Goal: Information Seeking & Learning: Learn about a topic

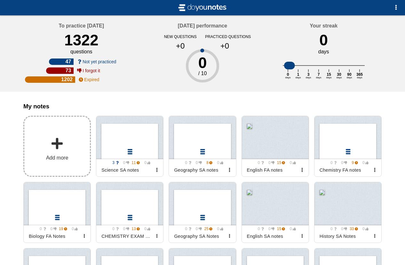
click at [83, 153] on label "Add more" at bounding box center [56, 146] width 67 height 61
click at [0, 0] on input "Add my notes" at bounding box center [0, 0] width 0 height 0
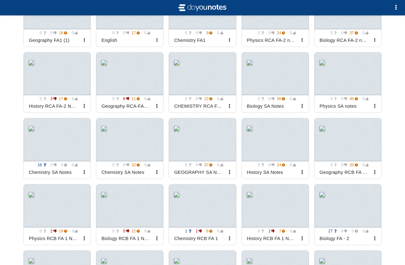
scroll to position [614, 0]
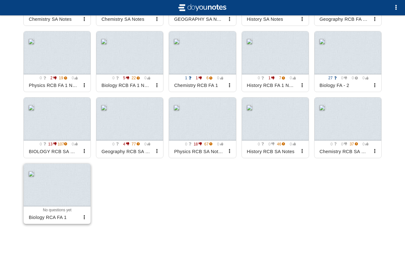
click at [75, 191] on div at bounding box center [57, 185] width 67 height 43
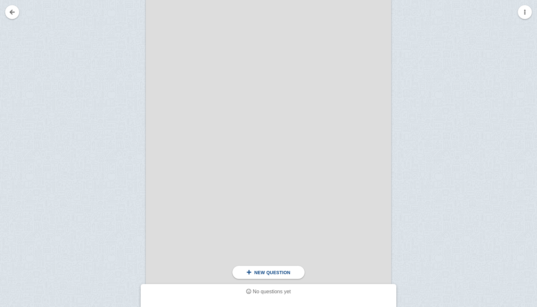
scroll to position [164, 0]
click at [133, 30] on div at bounding box center [124, 150] width 43 height 347
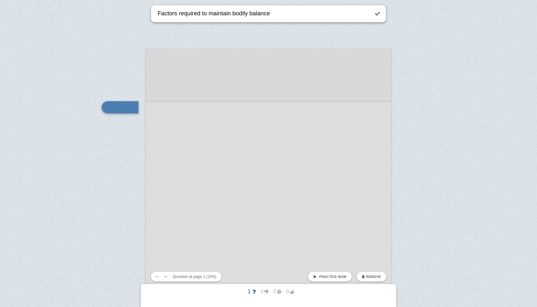
type textarea "Factors required to maintain bodily balance"
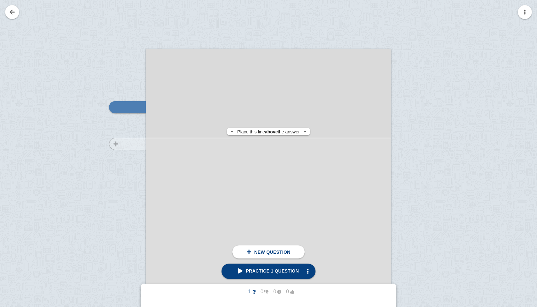
click at [131, 144] on div at bounding box center [124, 228] width 43 height 347
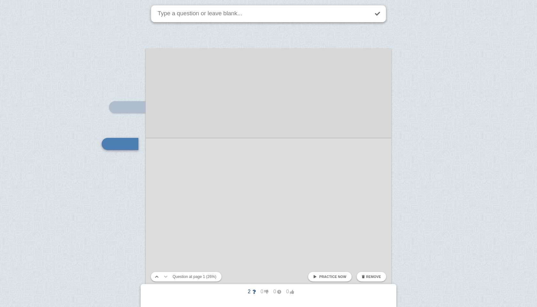
scroll to position [123, 0]
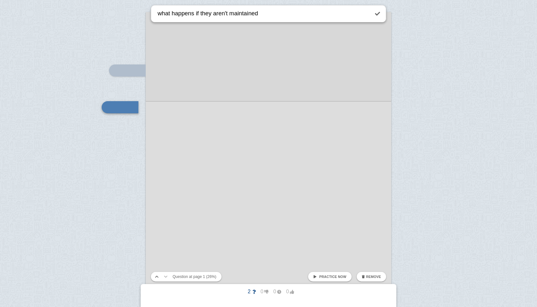
type textarea "what happens if they aren't maintained"
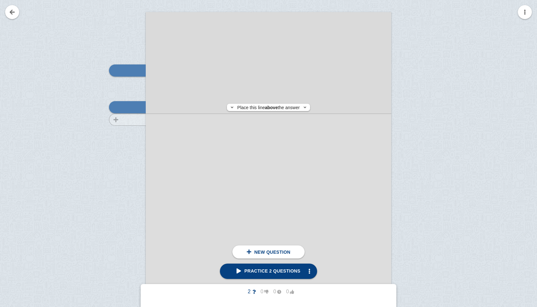
click at [124, 120] on div at bounding box center [124, 191] width 43 height 347
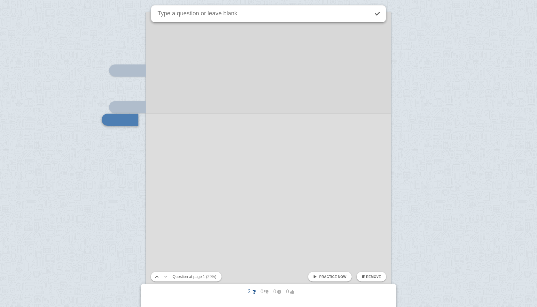
scroll to position [135, 0]
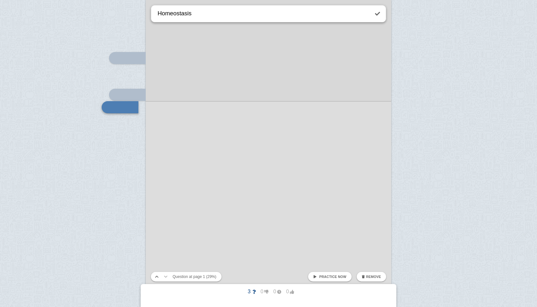
type textarea "Homeostasis"
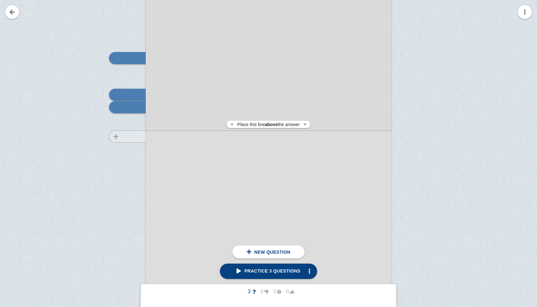
click at [130, 137] on div at bounding box center [124, 179] width 43 height 347
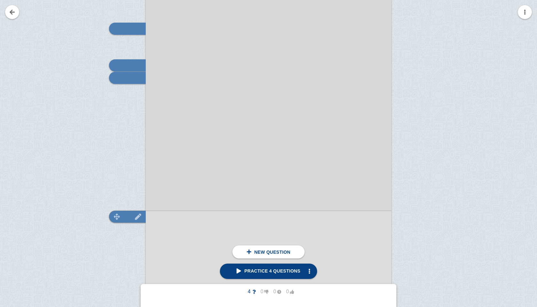
click at [143, 213] on div at bounding box center [127, 217] width 37 height 12
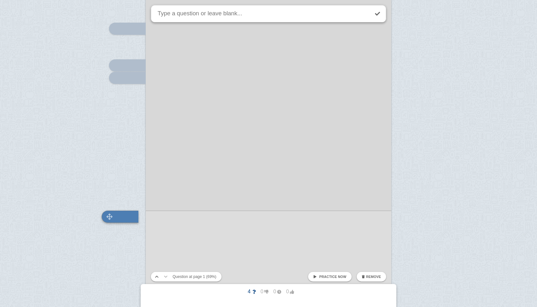
scroll to position [274, 0]
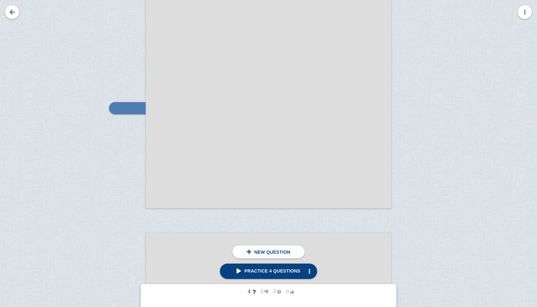
scroll to position [274, 0]
click at [127, 151] on div at bounding box center [127, 153] width 37 height 12
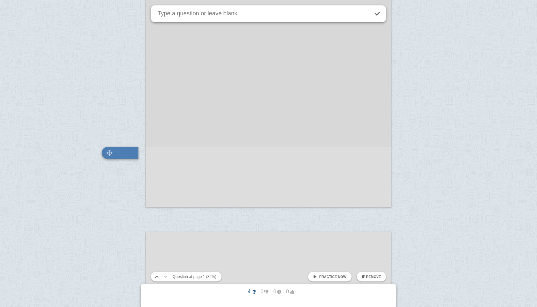
scroll to position [320, 0]
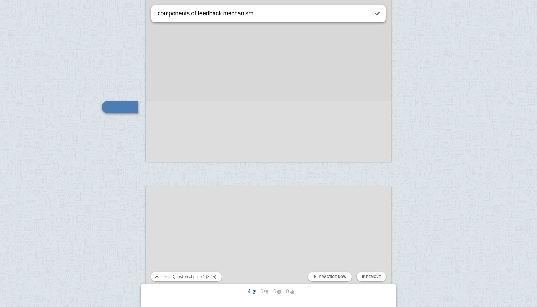
type textarea "components of feedback mechanism"
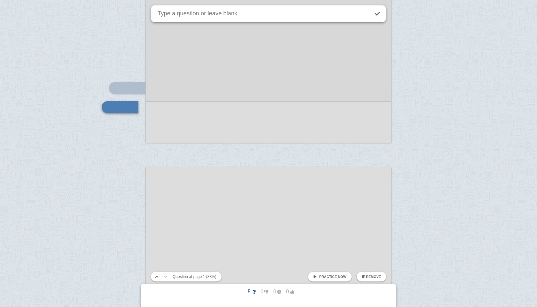
type textarea "p"
type textarea "feedback mechanism process"
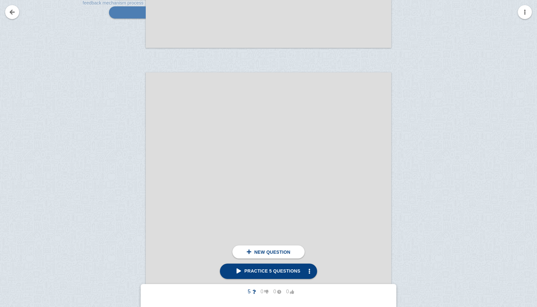
scroll to position [436, 0]
click at [114, 133] on div at bounding box center [124, 250] width 43 height 347
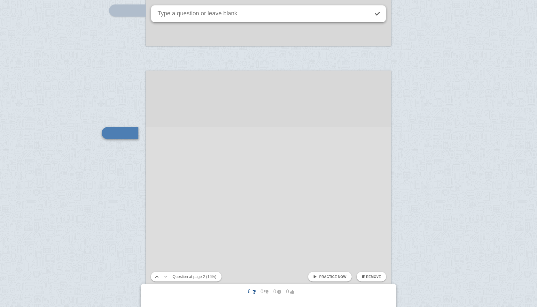
scroll to position [462, 0]
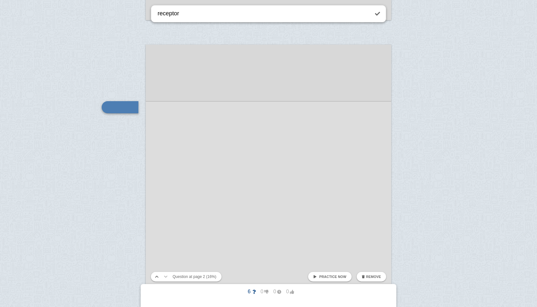
type textarea "receptor"
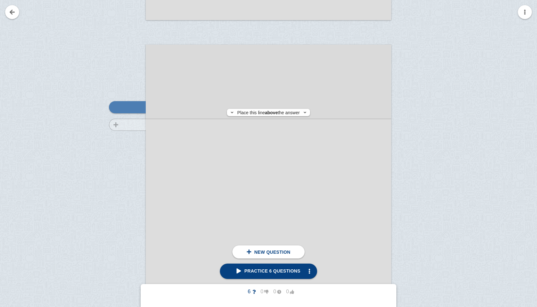
click at [113, 125] on div at bounding box center [124, 224] width 43 height 347
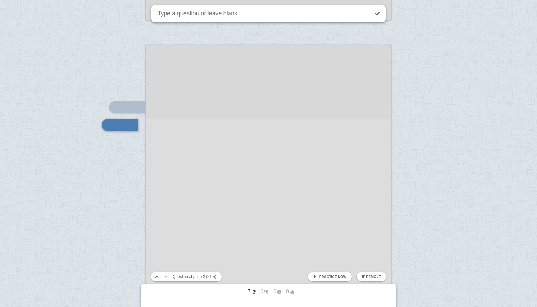
scroll to position [480, 0]
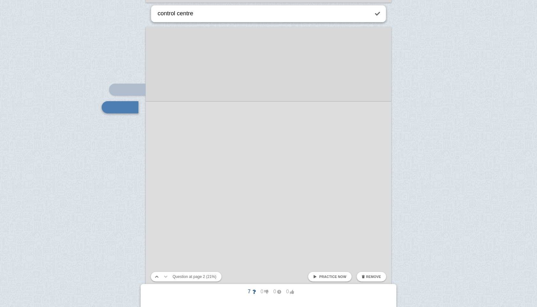
type textarea "control centre"
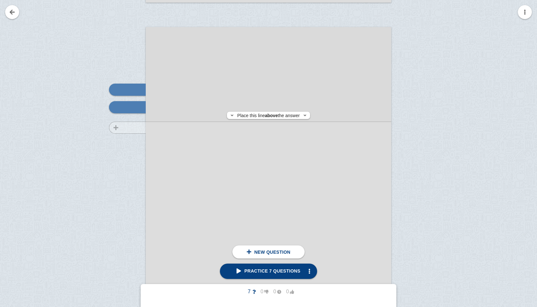
click at [131, 128] on div at bounding box center [124, 206] width 43 height 347
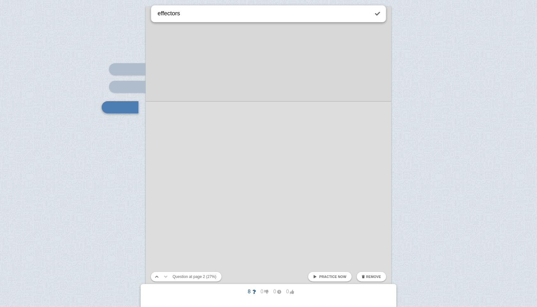
type textarea "effectors"
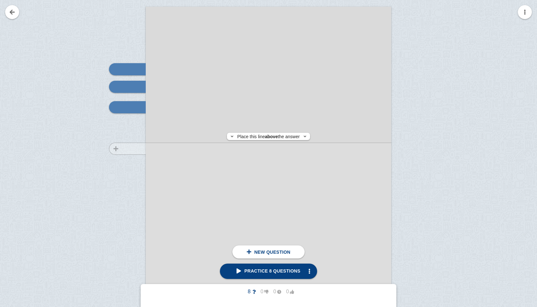
click at [130, 149] on div at bounding box center [124, 186] width 43 height 347
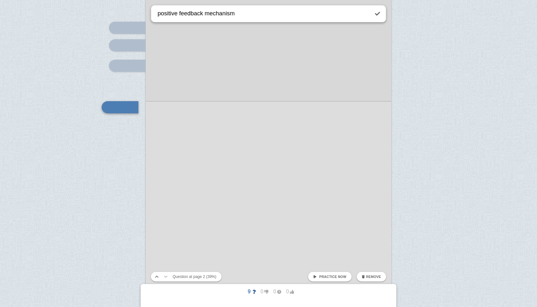
type textarea "positive feedback mechanism"
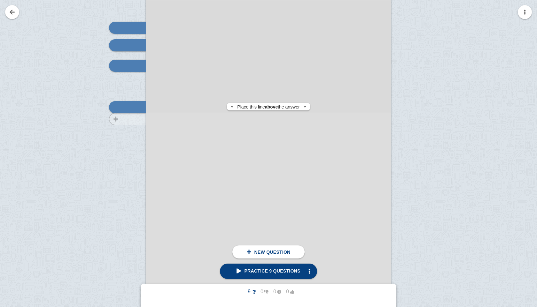
click at [123, 119] on div at bounding box center [124, 144] width 43 height 347
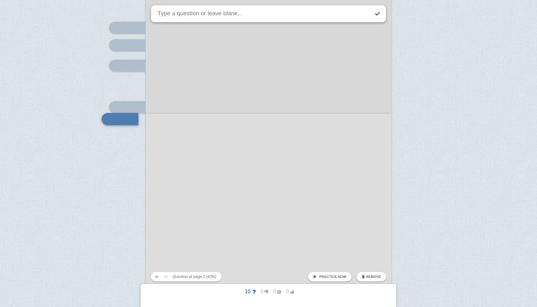
scroll to position [553, 0]
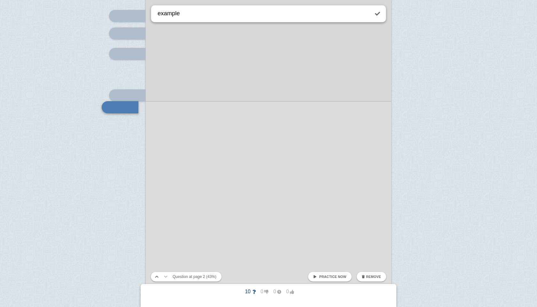
type textarea "example"
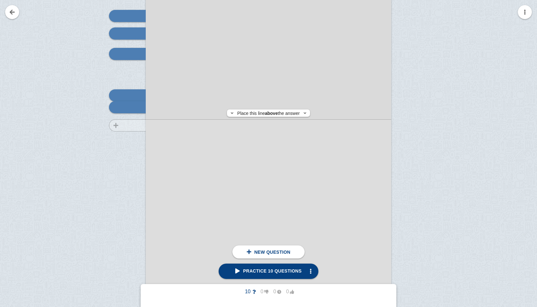
click at [120, 126] on div at bounding box center [124, 132] width 43 height 347
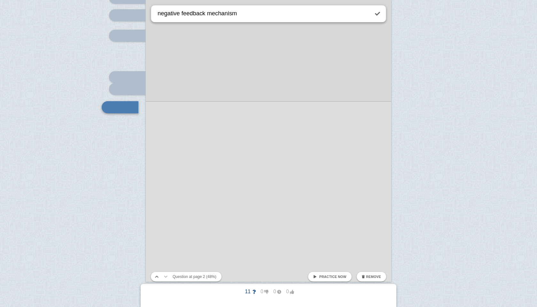
type textarea "negative feedback mechanism"
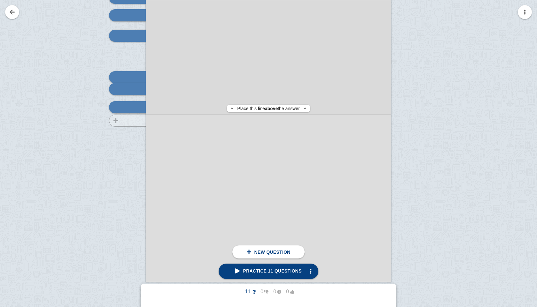
click at [110, 121] on div at bounding box center [124, 114] width 43 height 347
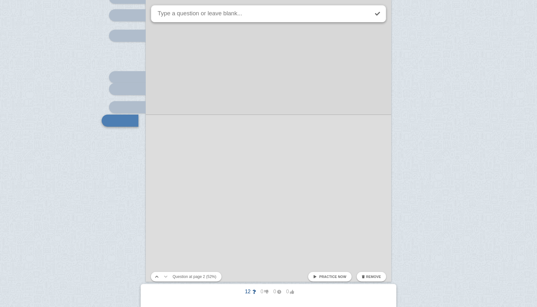
scroll to position [585, 0]
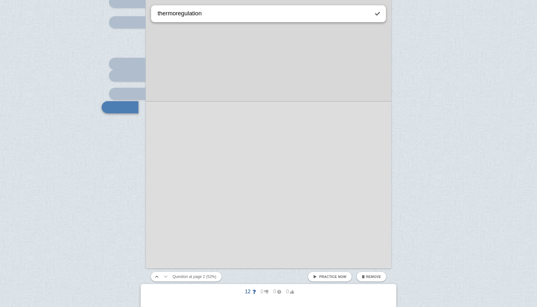
type textarea "thermoregulation"
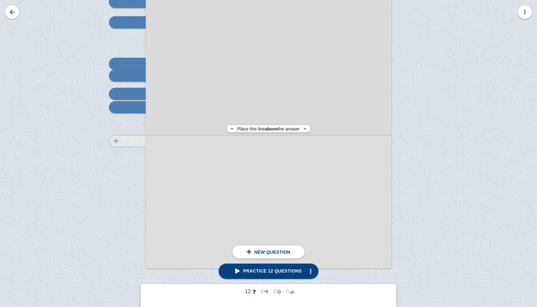
click at [122, 141] on div at bounding box center [124, 101] width 43 height 347
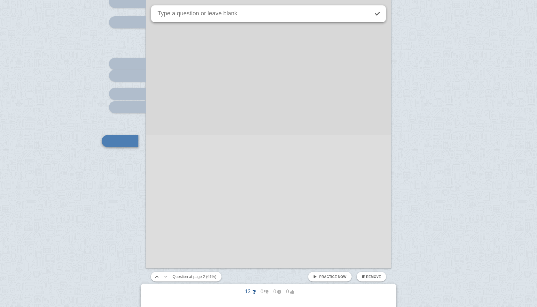
scroll to position [619, 0]
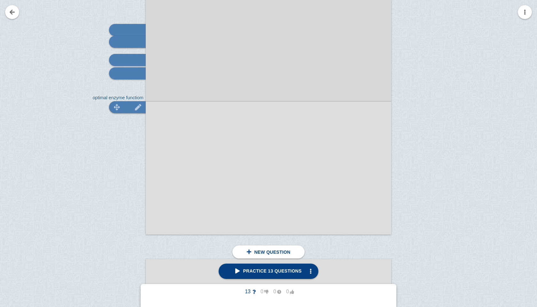
click at [129, 106] on div at bounding box center [127, 107] width 37 height 12
click at [128, 106] on div at bounding box center [127, 107] width 37 height 12
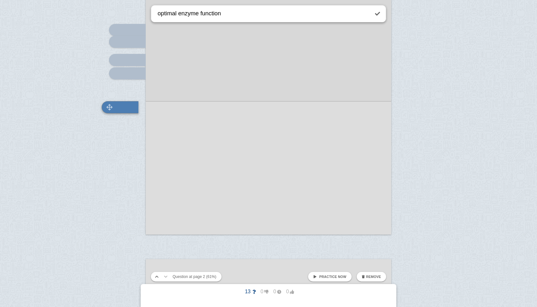
type textarea "optimal enzyme function"
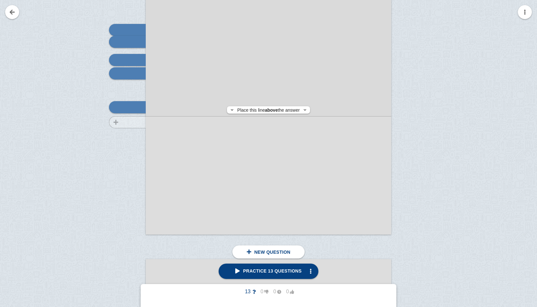
click at [124, 122] on div at bounding box center [124, 67] width 43 height 347
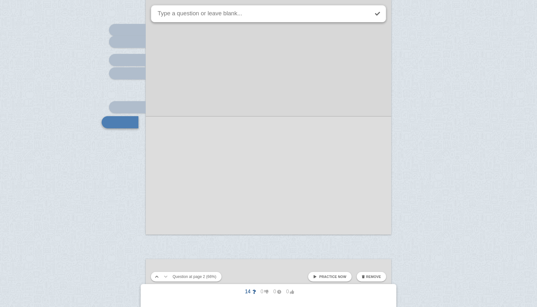
scroll to position [634, 0]
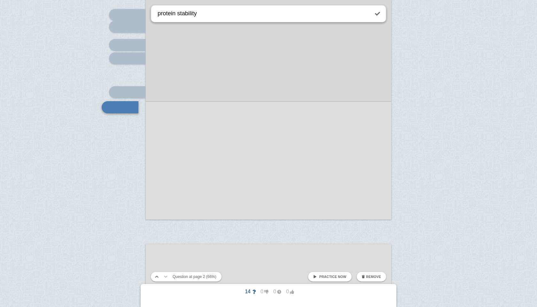
type textarea "protein stability"
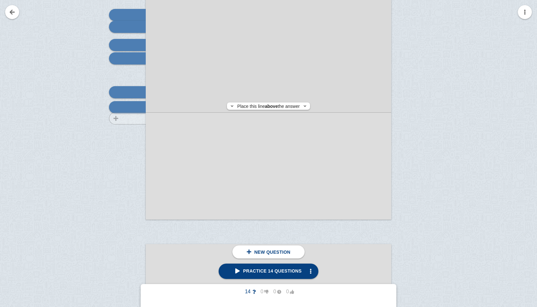
click at [119, 119] on div at bounding box center [124, 52] width 43 height 347
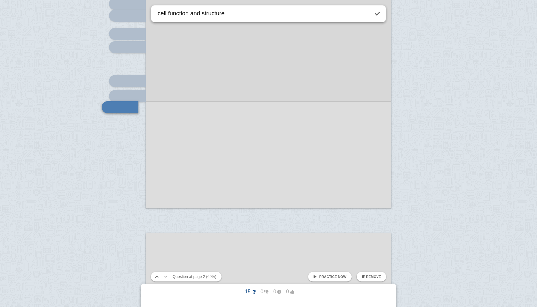
type textarea "cell function and structure"
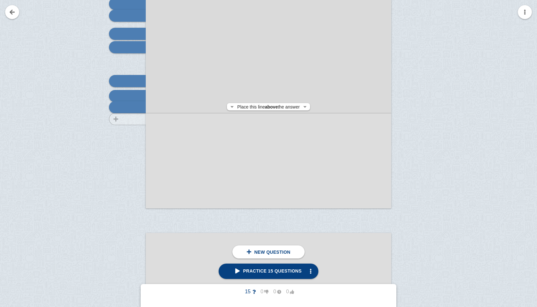
click at [119, 119] on div at bounding box center [124, 41] width 43 height 347
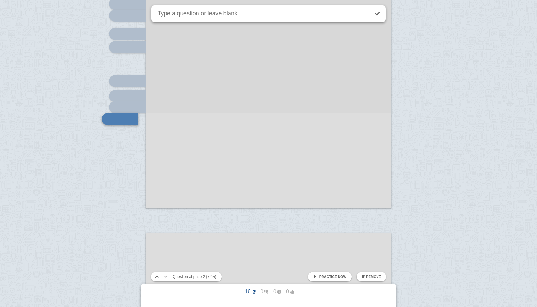
scroll to position [657, 0]
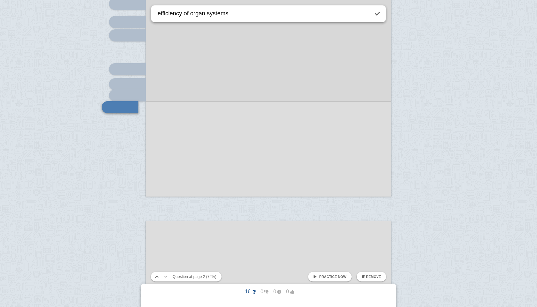
type textarea "efficiency of organ systems"
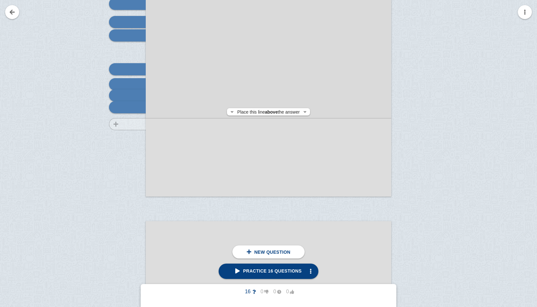
click at [118, 124] on div at bounding box center [124, 29] width 43 height 347
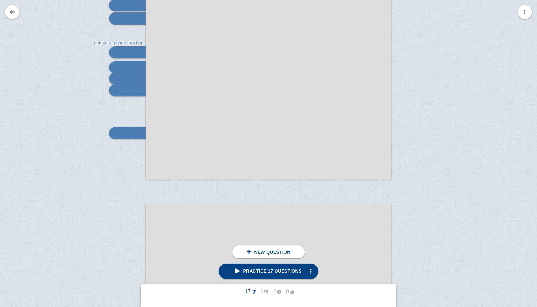
click at [124, 133] on div at bounding box center [127, 133] width 37 height 12
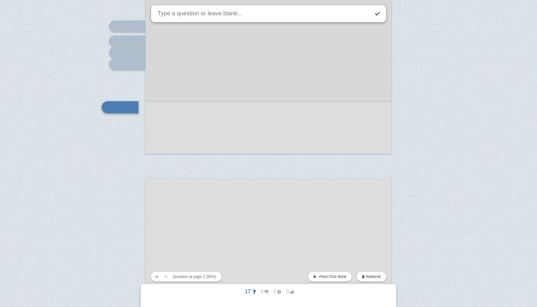
type textarea "t"
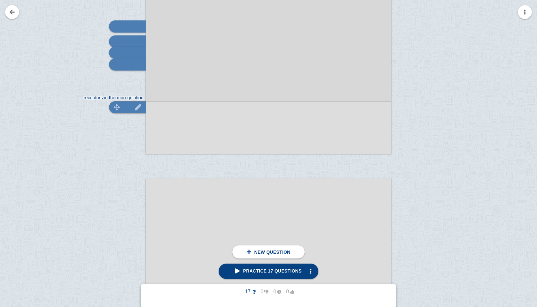
click at [120, 110] on div at bounding box center [127, 107] width 37 height 12
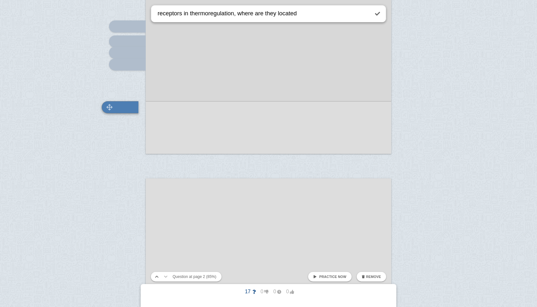
type textarea "receptors in thermoregulation, where are they located"
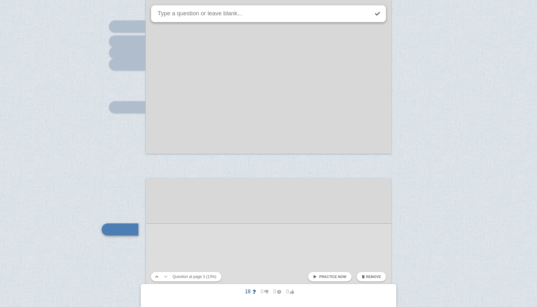
scroll to position [822, 0]
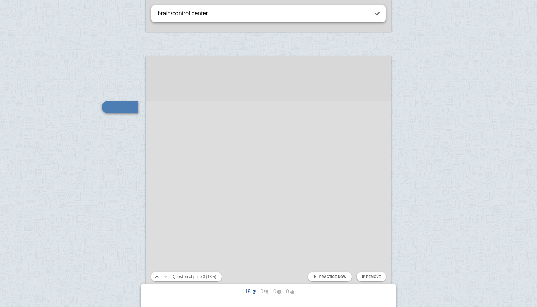
type textarea "brain/control center"
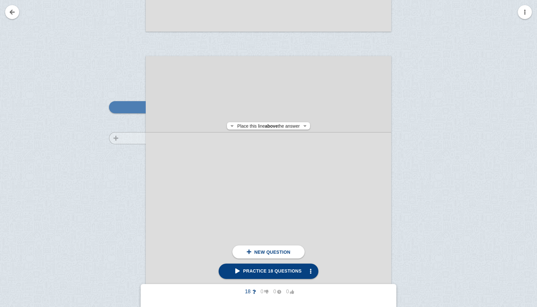
click at [128, 138] on div at bounding box center [124, 235] width 43 height 347
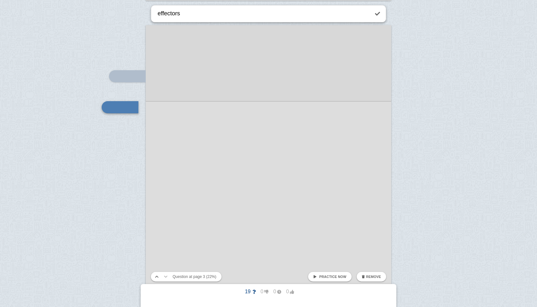
type textarea "effectors"
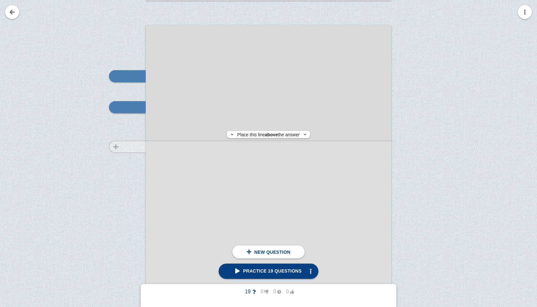
click at [144, 147] on div at bounding box center [124, 204] width 43 height 347
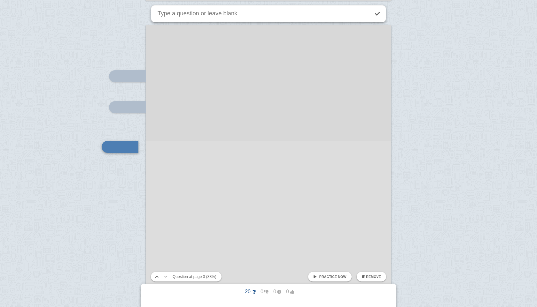
scroll to position [893, 0]
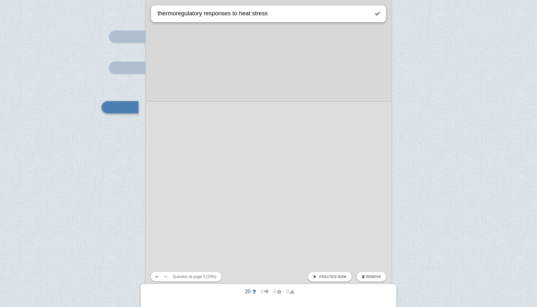
type textarea "thermoregulatory responses to heat stress"
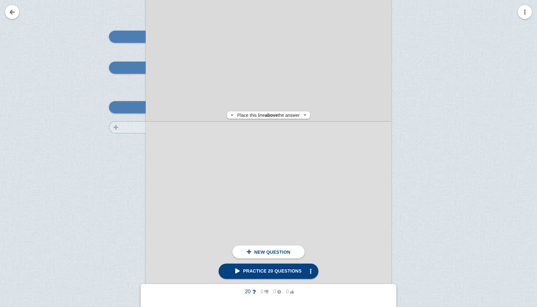
click at [139, 127] on div at bounding box center [124, 165] width 43 height 347
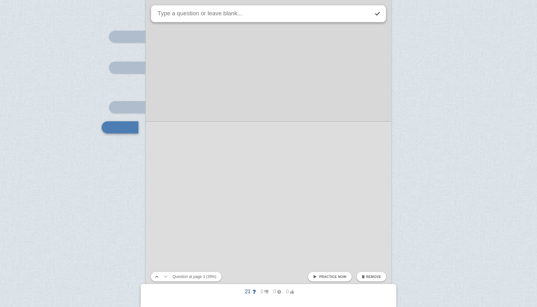
scroll to position [913, 0]
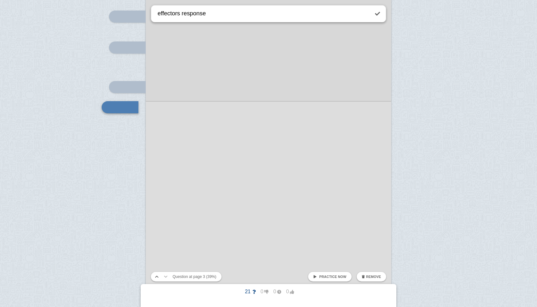
type textarea "effectors response"
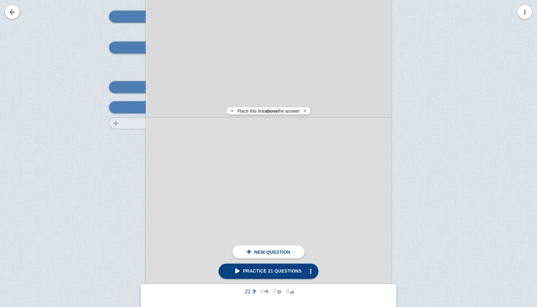
click at [140, 123] on div at bounding box center [124, 145] width 43 height 347
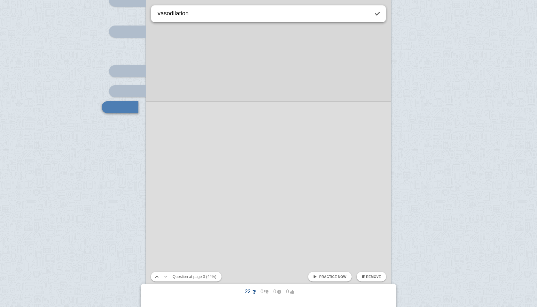
type textarea "vasodilation"
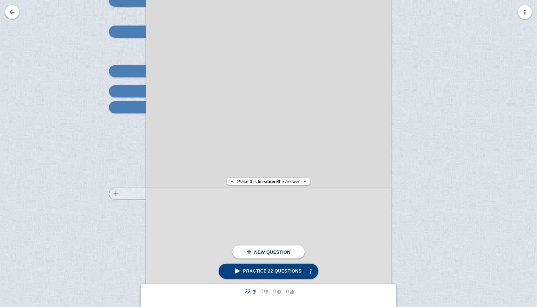
click at [144, 194] on div at bounding box center [124, 129] width 43 height 347
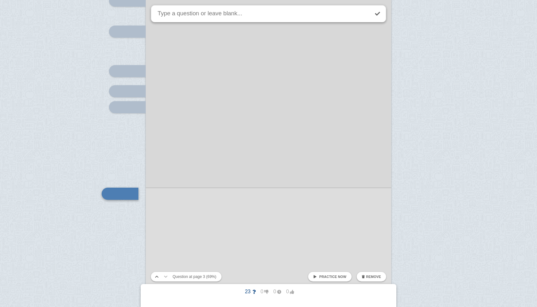
scroll to position [1015, 0]
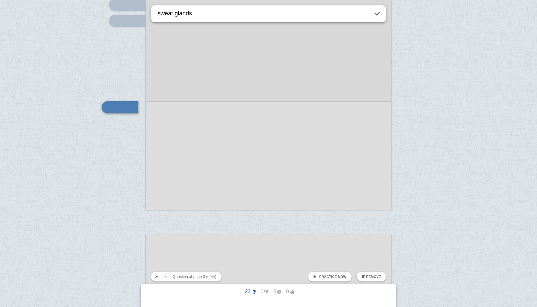
type textarea "sweat glands"
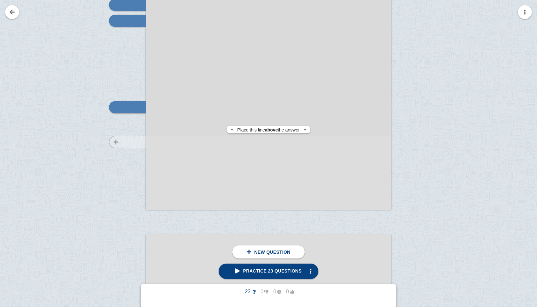
click at [141, 142] on div at bounding box center [124, 42] width 43 height 347
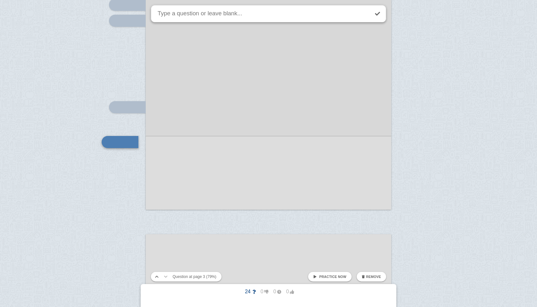
scroll to position [1050, 0]
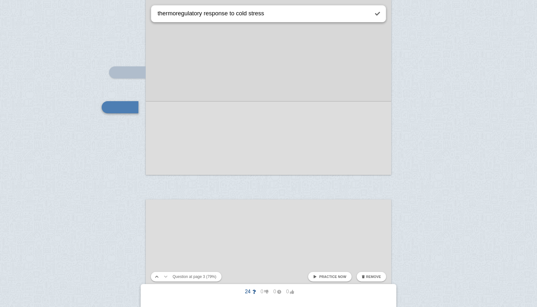
type textarea "thermoregulatory response to cold stress"
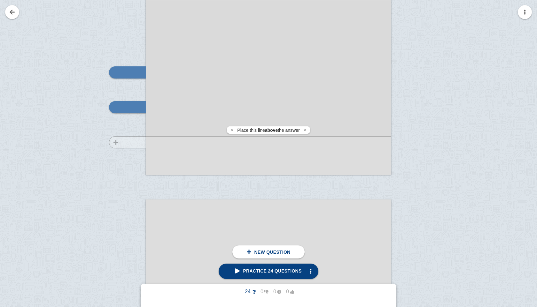
click at [143, 143] on div at bounding box center [124, 7] width 43 height 347
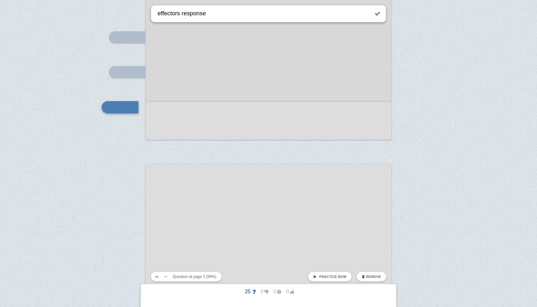
type textarea "effectors response"
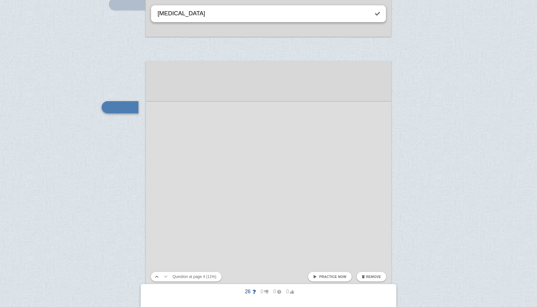
type textarea "[MEDICAL_DATA]"
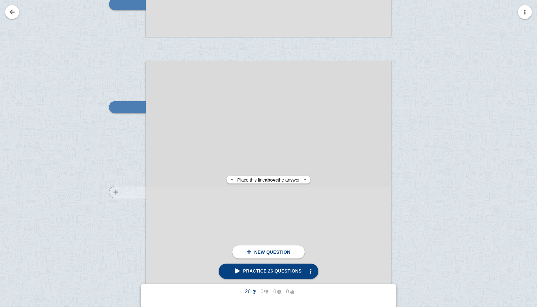
click at [132, 192] on div at bounding box center [124, 240] width 43 height 347
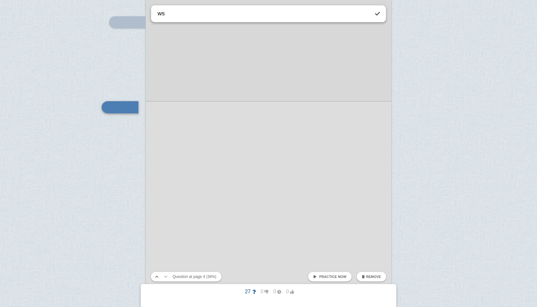
type textarea "w"
type textarea "shivering"
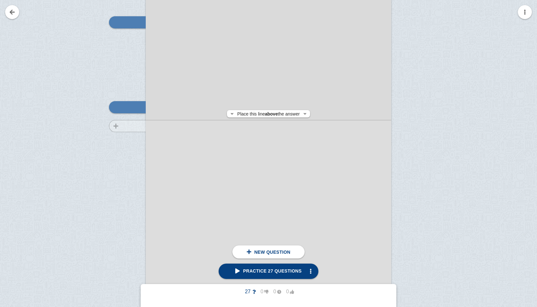
click at [138, 126] on div at bounding box center [124, 155] width 43 height 347
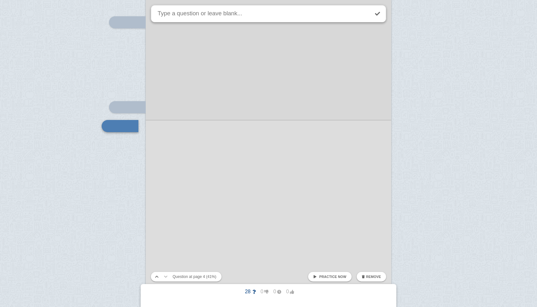
scroll to position [1293, 0]
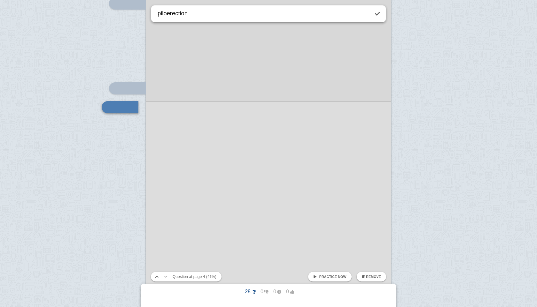
type textarea "piloerection"
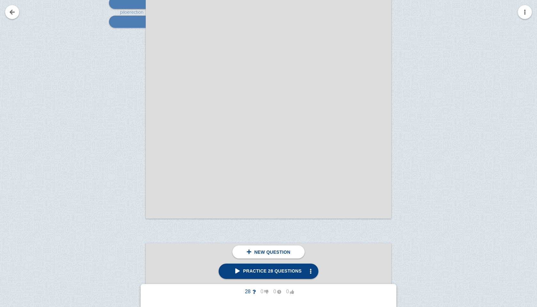
scroll to position [1374, 0]
click at [112, 134] on div at bounding box center [124, 55] width 43 height 347
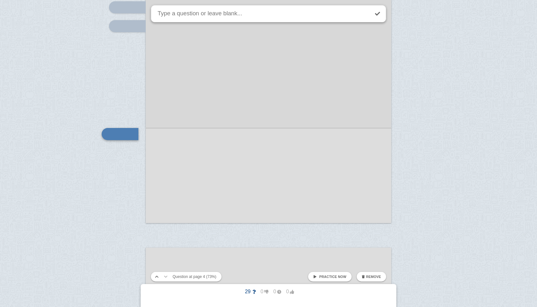
scroll to position [1401, 0]
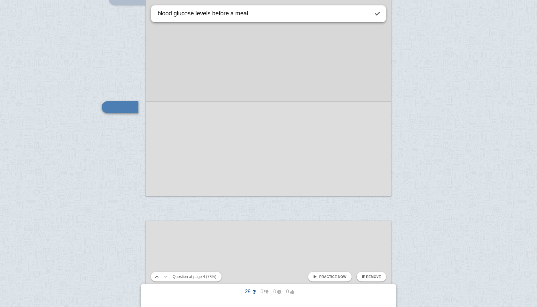
type textarea "blood glucose levels before a meal"
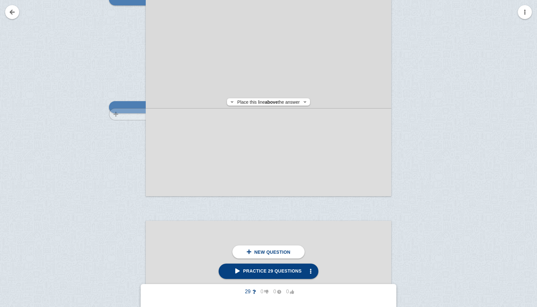
click at [132, 114] on div at bounding box center [124, 29] width 43 height 347
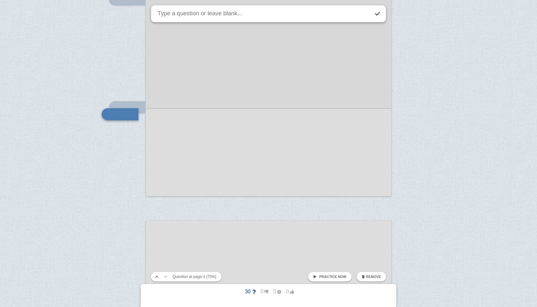
scroll to position [1408, 0]
type textarea "blood glucose levels 2 hrs after a meal"
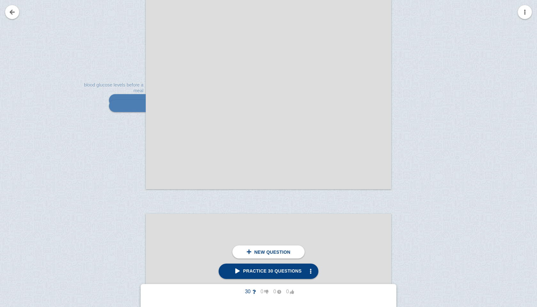
drag, startPoint x: 359, startPoint y: 108, endPoint x: 395, endPoint y: 170, distance: 71.9
click at [391, 170] on div "click here to add a question [MEDICAL_DATA] shivering piloerection blood glucos…" at bounding box center [268, 15] width 245 height 347
click at [132, 124] on div at bounding box center [124, 22] width 43 height 347
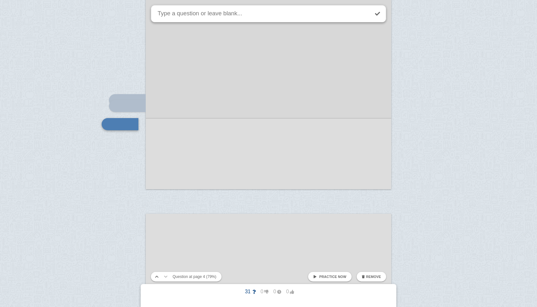
scroll to position [1424, 0]
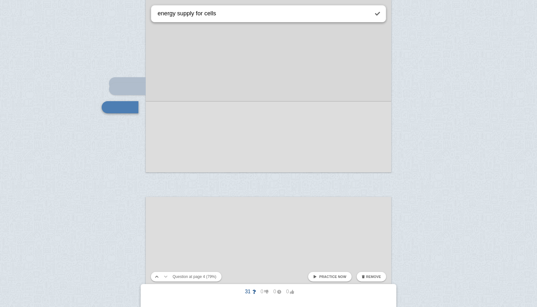
type textarea "energy supply for cells"
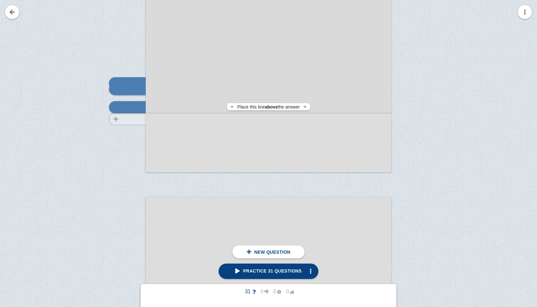
click at [128, 119] on div at bounding box center [124, 5] width 43 height 347
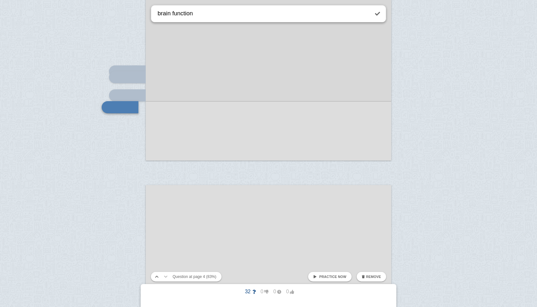
type textarea "brain function"
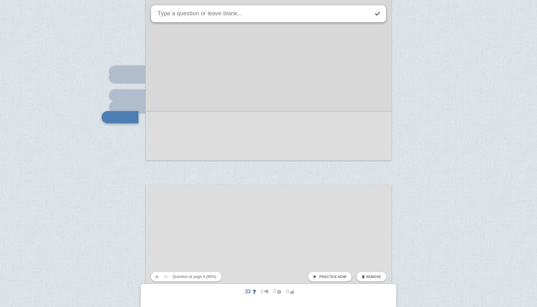
scroll to position [1446, 0]
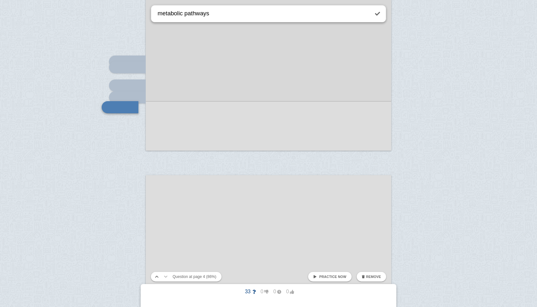
type textarea "metabolic pathways"
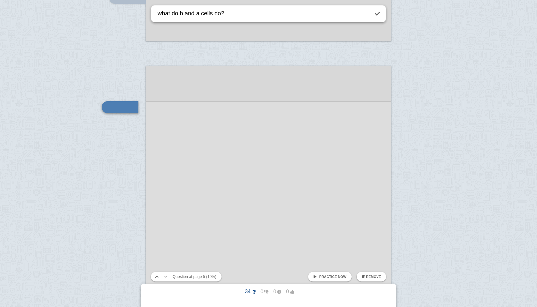
type textarea "what do b and a cells do?"
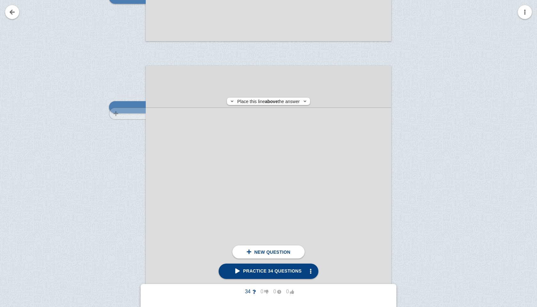
click at [138, 114] on div at bounding box center [124, 245] width 43 height 347
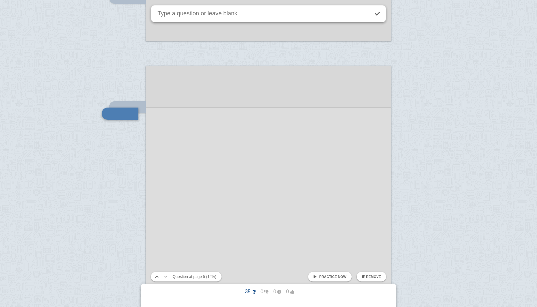
scroll to position [1562, 0]
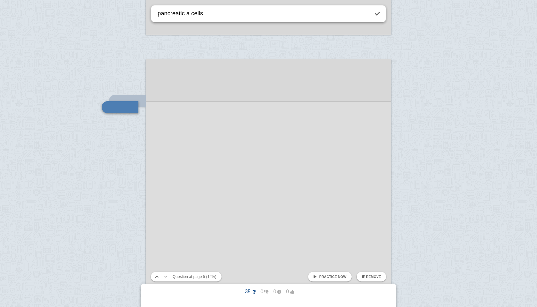
type textarea "pancreatic a cells"
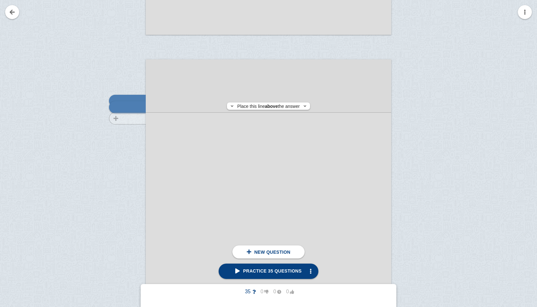
click at [131, 119] on div at bounding box center [124, 239] width 43 height 347
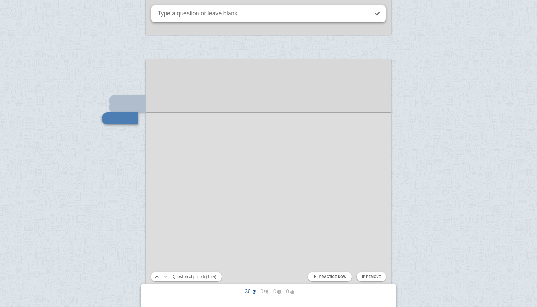
scroll to position [1573, 0]
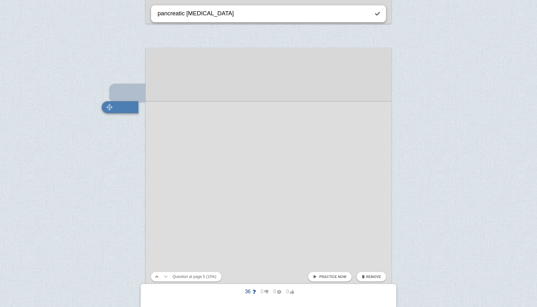
type textarea "pancreatic [MEDICAL_DATA]"
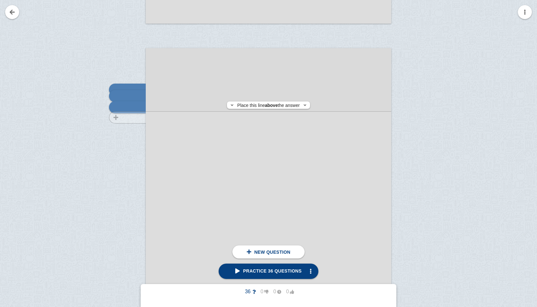
click at [109, 118] on div at bounding box center [124, 227] width 43 height 347
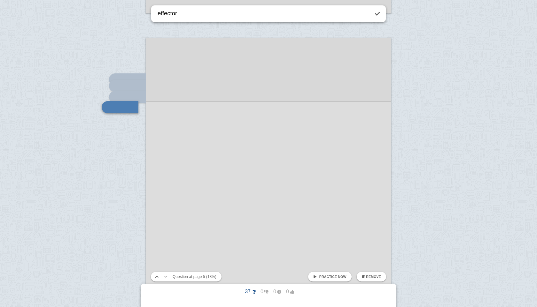
type textarea "effector"
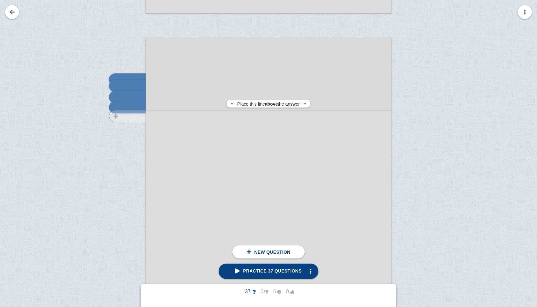
click at [118, 116] on div at bounding box center [124, 217] width 43 height 347
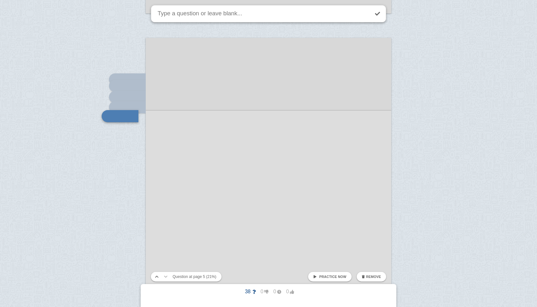
scroll to position [1593, 0]
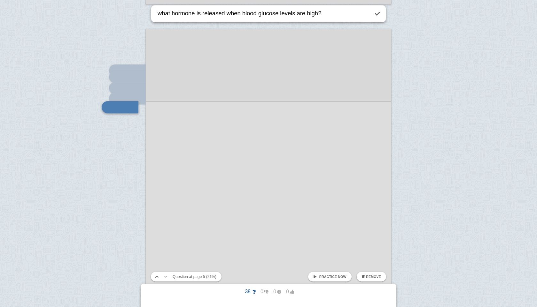
type textarea "what hormone is released when blood glucose levels are high?"
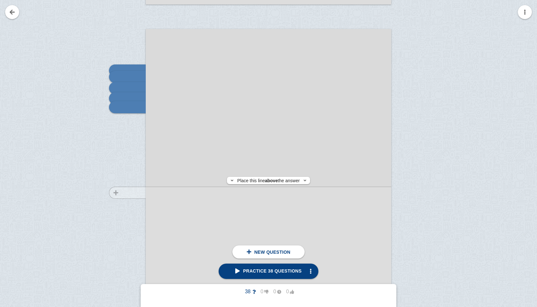
click at [121, 193] on div at bounding box center [124, 208] width 43 height 347
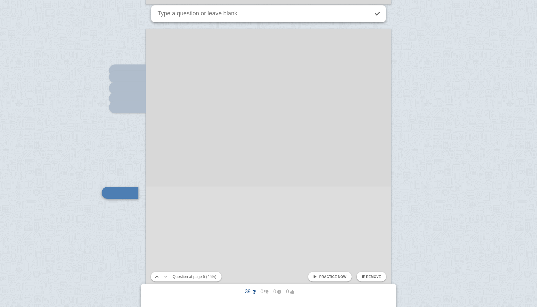
scroll to position [1678, 0]
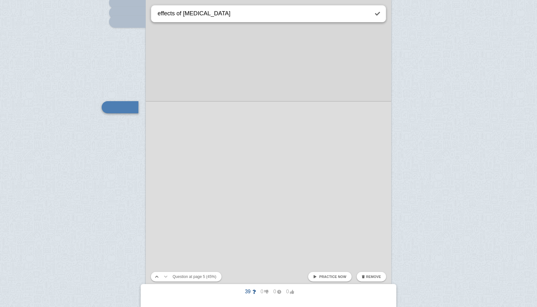
type textarea "effects of [MEDICAL_DATA]"
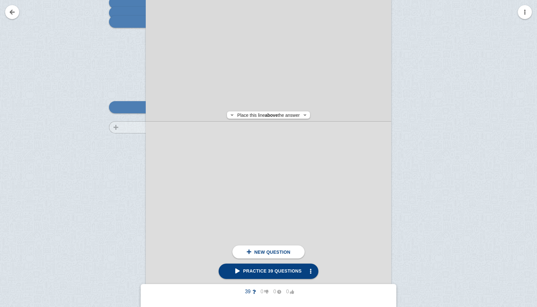
click at [132, 127] on div at bounding box center [124, 123] width 43 height 347
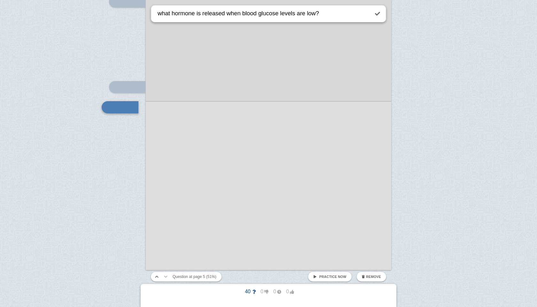
type textarea "what hormone is released when blood glucose levels are low?"
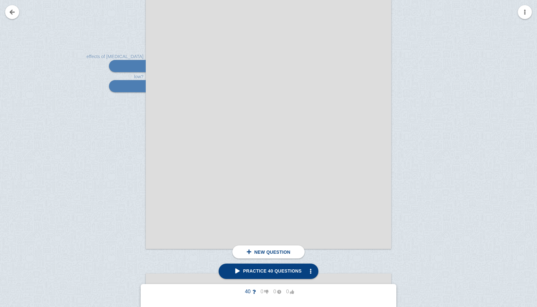
scroll to position [1720, 0]
click at [120, 184] on div at bounding box center [124, 81] width 43 height 347
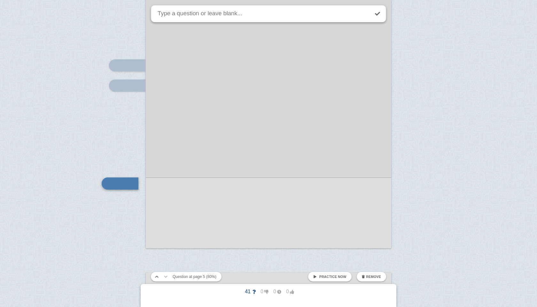
scroll to position [1796, 0]
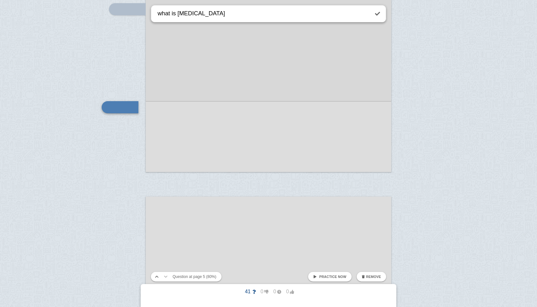
type textarea "what is [MEDICAL_DATA]"
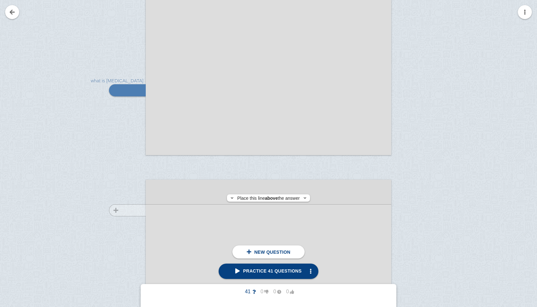
scroll to position [1816, 0]
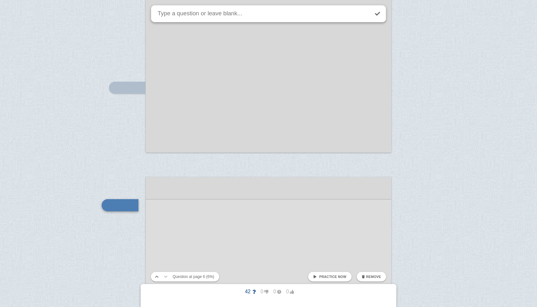
scroll to position [1914, 0]
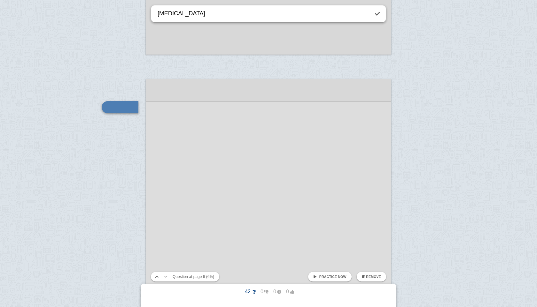
type textarea "[MEDICAL_DATA]"
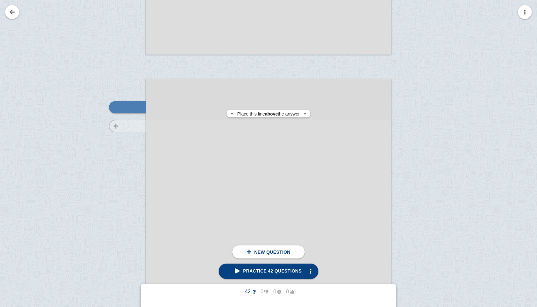
click at [134, 126] on div at bounding box center [124, 258] width 43 height 347
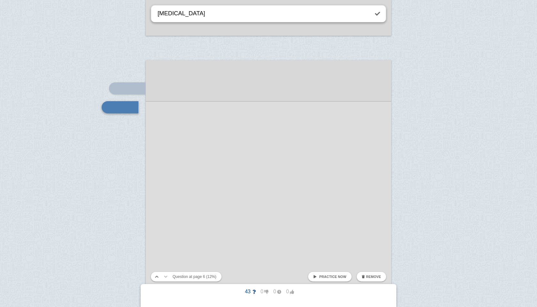
type textarea "[MEDICAL_DATA]"
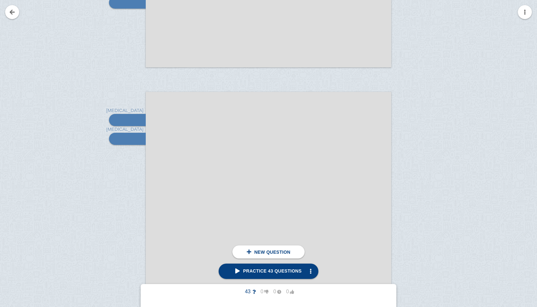
scroll to position [1902, 0]
click at [121, 158] on div at bounding box center [124, 270] width 43 height 347
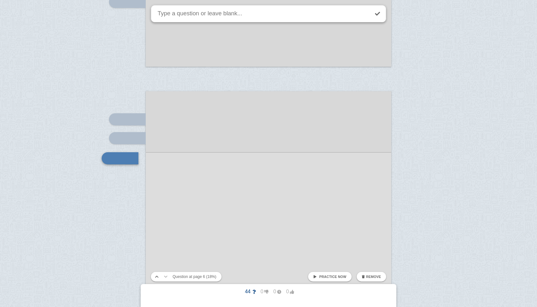
scroll to position [1953, 0]
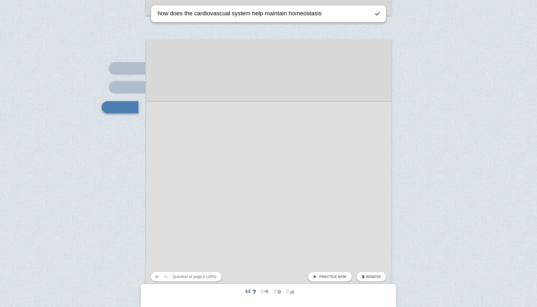
type textarea "how does the cardiovascual system help maintain homeostasis"
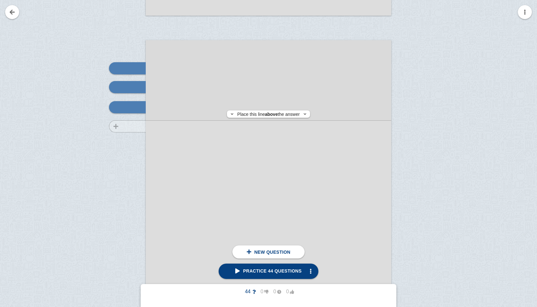
click at [123, 127] on div at bounding box center [124, 219] width 43 height 347
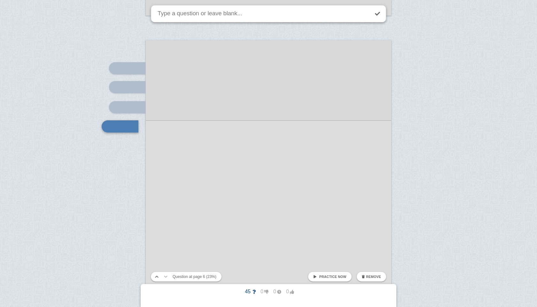
scroll to position [1972, 0]
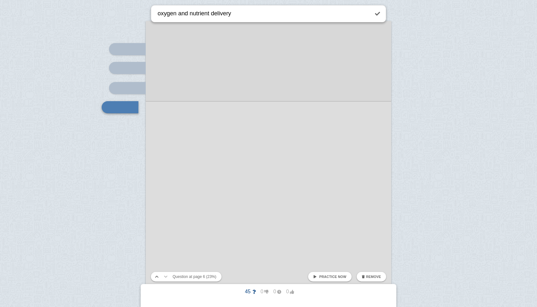
type textarea "oxygen and nutrient delivery"
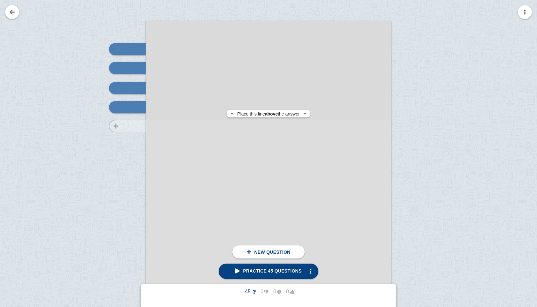
click at [111, 126] on div at bounding box center [124, 200] width 43 height 347
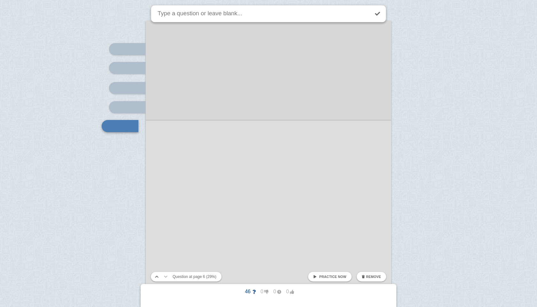
scroll to position [1991, 0]
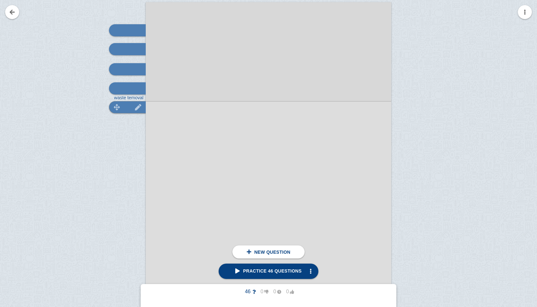
click at [127, 105] on div at bounding box center [127, 107] width 37 height 12
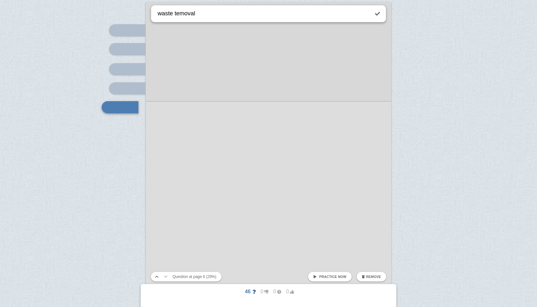
click at [176, 15] on textarea "waste temoval" at bounding box center [262, 13] width 213 height 16
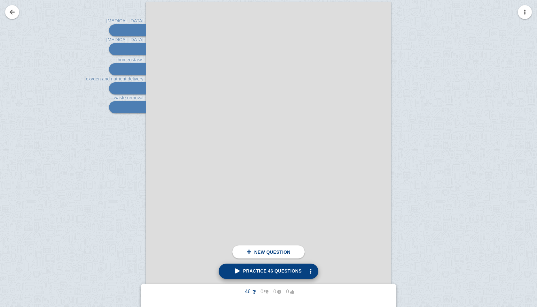
click at [258, 265] on span "Practice 46 questions" at bounding box center [268, 271] width 66 height 5
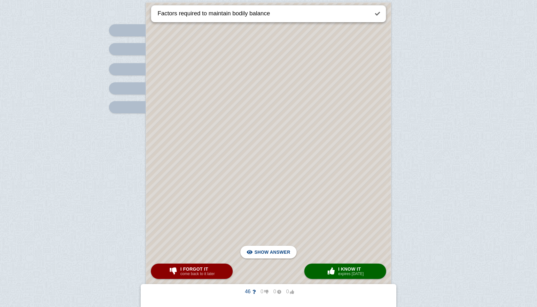
scroll to position [86, 0]
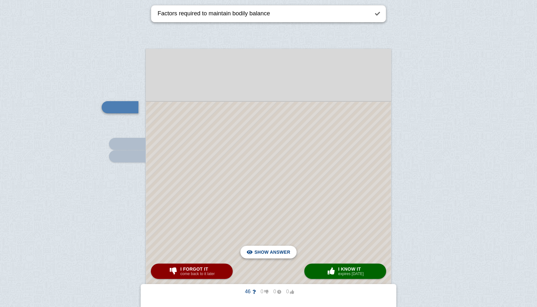
click at [264, 257] on span "Hide answer" at bounding box center [273, 252] width 33 height 14
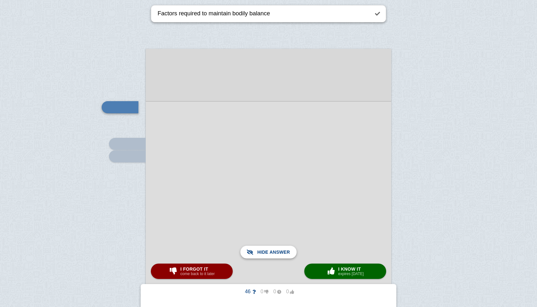
click at [264, 257] on span "Show answer" at bounding box center [272, 252] width 36 height 14
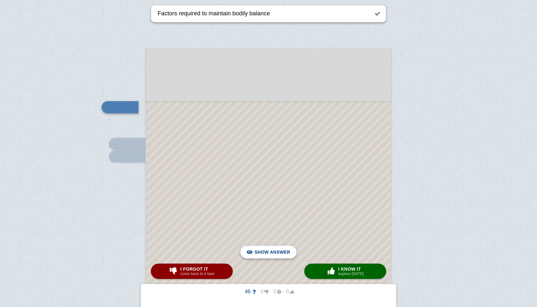
click at [264, 257] on span "Hide answer" at bounding box center [273, 252] width 33 height 14
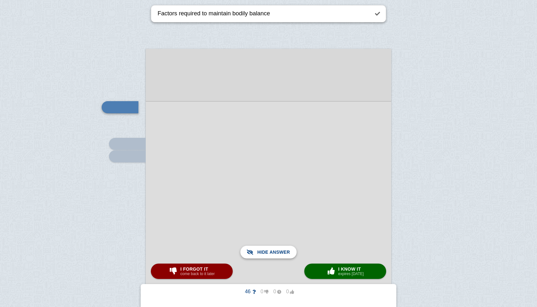
click at [264, 257] on span "Show answer" at bounding box center [272, 252] width 36 height 14
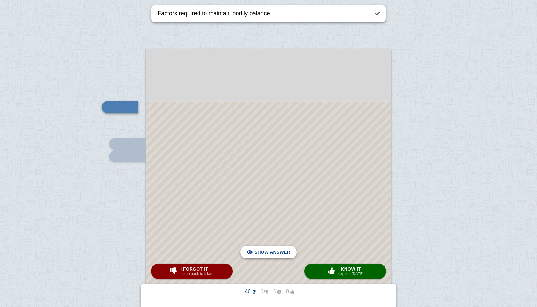
click at [264, 257] on span "Hide answer" at bounding box center [273, 252] width 33 height 14
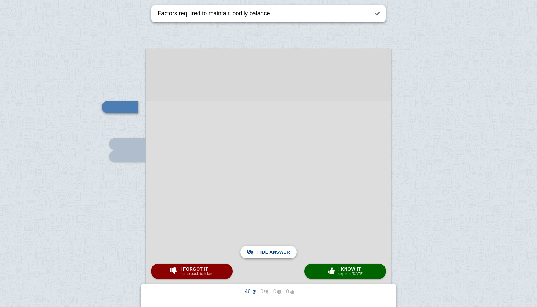
click at [264, 257] on span "Show answer" at bounding box center [272, 252] width 36 height 14
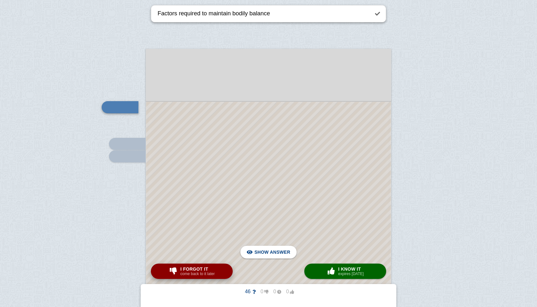
click at [208, 265] on small "come back to it later" at bounding box center [197, 274] width 34 height 4
type textarea "what happens if they aren't maintained"
checkbox input "true"
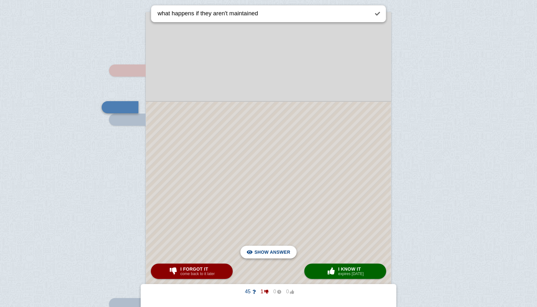
click at [263, 257] on span "Hide answer" at bounding box center [273, 252] width 33 height 14
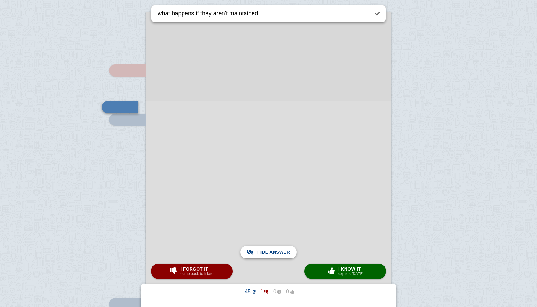
click at [263, 257] on span "Show answer" at bounding box center [272, 252] width 36 height 14
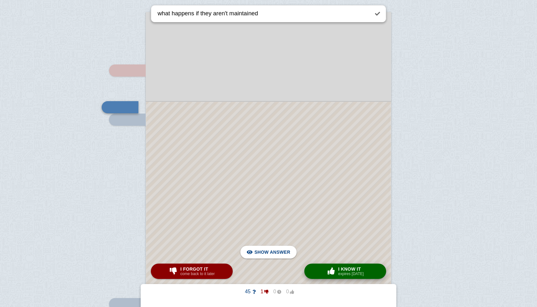
click at [336, 265] on div "× 0 I know it expires [DATE]" at bounding box center [345, 271] width 40 height 10
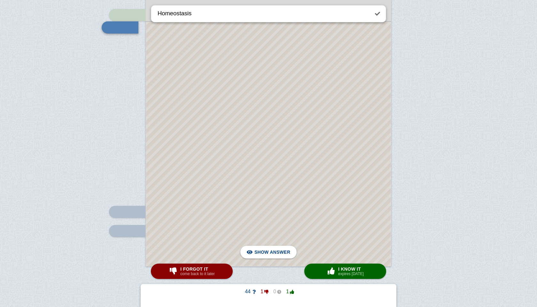
scroll to position [216, 0]
click at [271, 249] on span "Hide answer" at bounding box center [273, 252] width 33 height 14
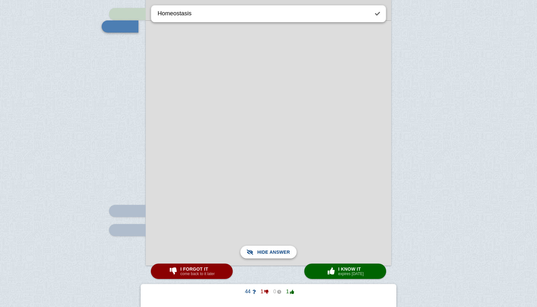
click at [271, 249] on span "Show answer" at bounding box center [272, 252] width 36 height 14
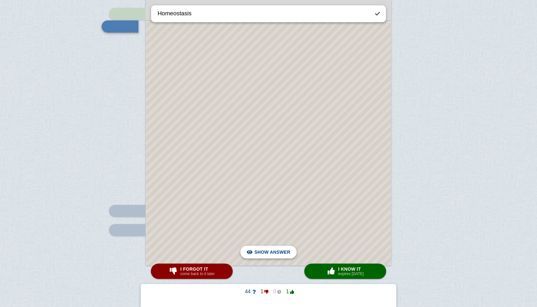
click at [271, 249] on span "Hide answer" at bounding box center [273, 252] width 33 height 14
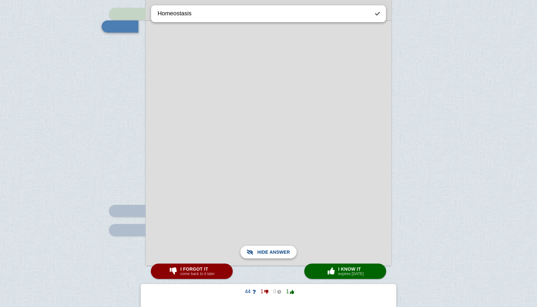
click at [271, 249] on span "Show answer" at bounding box center [272, 252] width 36 height 14
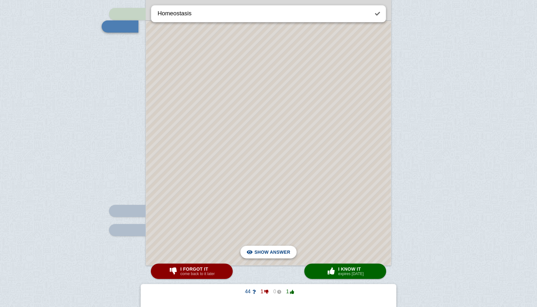
click at [271, 249] on span "Hide answer" at bounding box center [273, 252] width 33 height 14
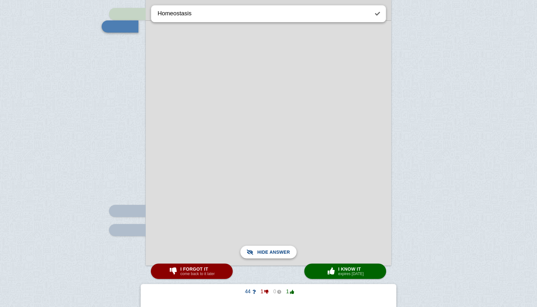
click at [271, 249] on span "Show answer" at bounding box center [272, 252] width 36 height 14
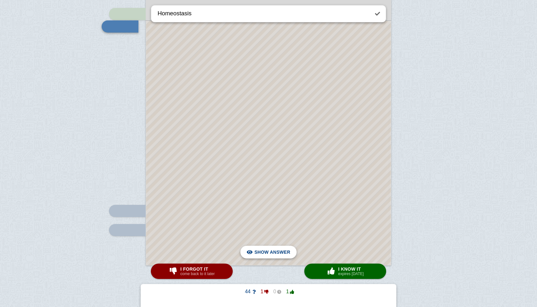
click at [271, 249] on span "Hide answer" at bounding box center [273, 252] width 33 height 14
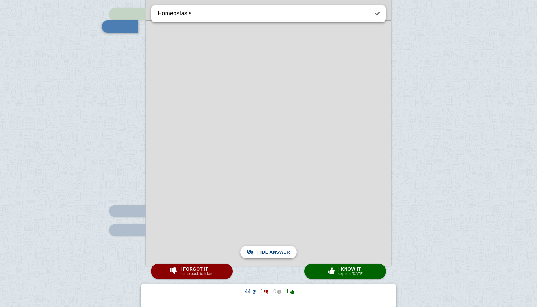
click at [271, 249] on span "Show answer" at bounding box center [272, 252] width 36 height 14
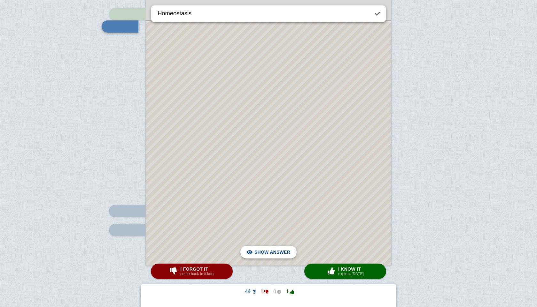
click at [271, 249] on span "Hide answer" at bounding box center [273, 252] width 33 height 14
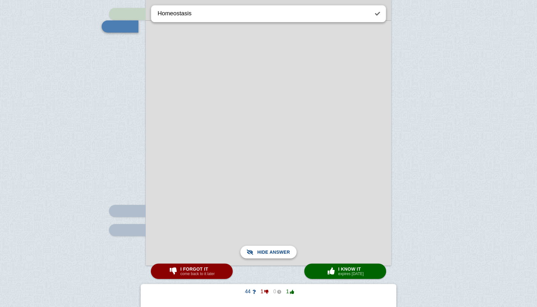
click at [271, 249] on span "Show answer" at bounding box center [272, 252] width 36 height 14
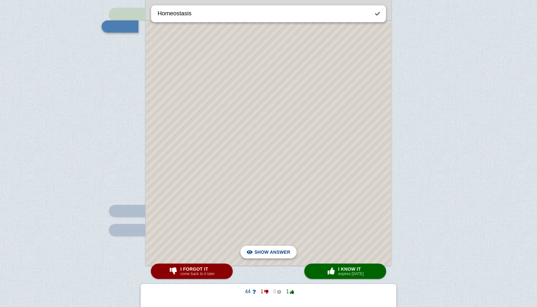
click at [271, 249] on span "Hide answer" at bounding box center [273, 252] width 33 height 14
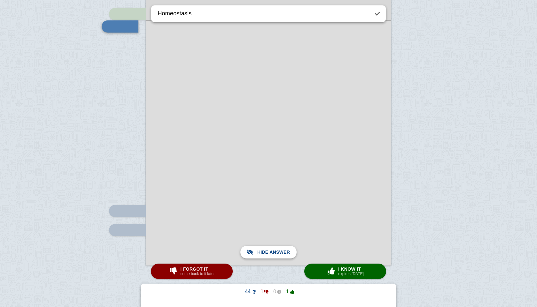
click at [271, 249] on span "Show answer" at bounding box center [272, 252] width 36 height 14
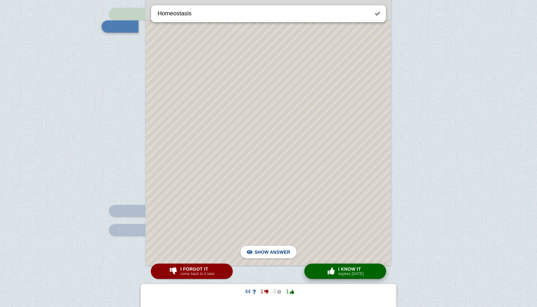
click at [330, 265] on span "button" at bounding box center [331, 271] width 10 height 7
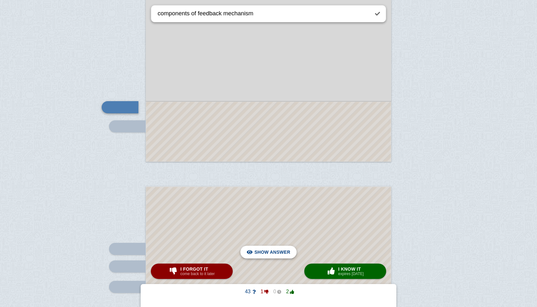
click at [280, 248] on span "Hide answer" at bounding box center [273, 252] width 33 height 14
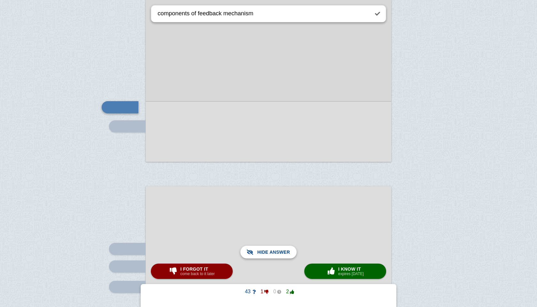
click at [280, 248] on span "Show answer" at bounding box center [272, 252] width 36 height 14
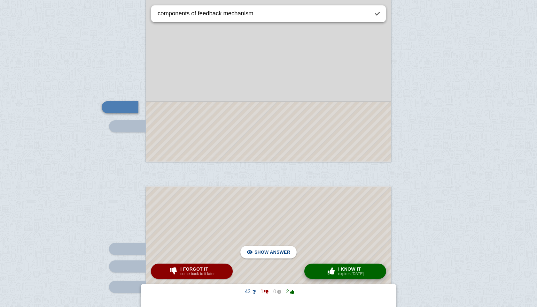
click at [344, 265] on span "I know it" at bounding box center [351, 269] width 26 height 5
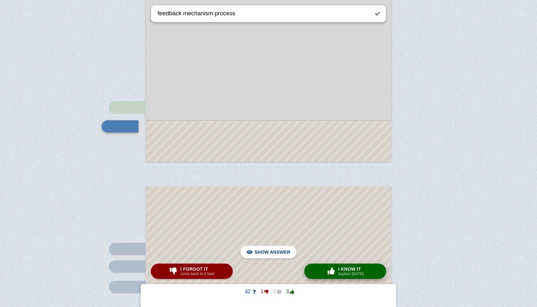
scroll to position [339, 0]
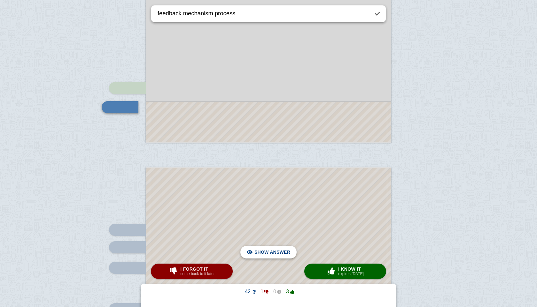
click at [284, 250] on span "Hide answer" at bounding box center [273, 252] width 33 height 14
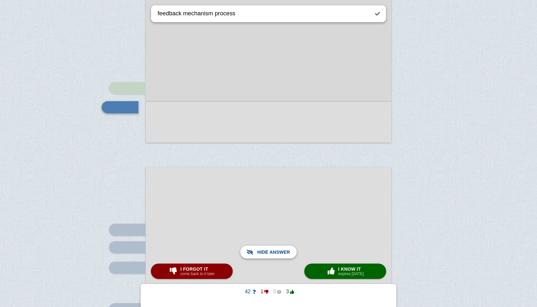
click at [284, 250] on span "Show answer" at bounding box center [272, 252] width 36 height 14
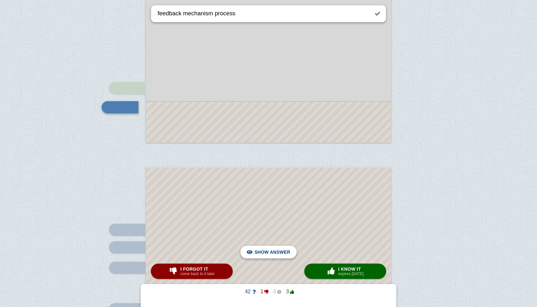
click at [284, 250] on span "Hide answer" at bounding box center [273, 252] width 33 height 14
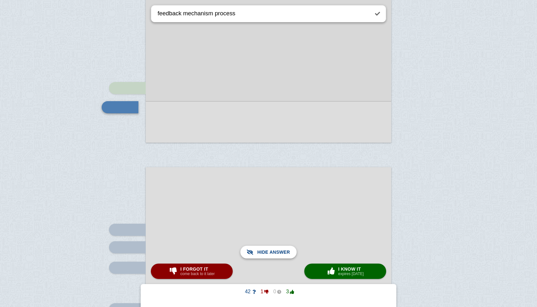
click at [284, 250] on span "Show answer" at bounding box center [272, 252] width 36 height 14
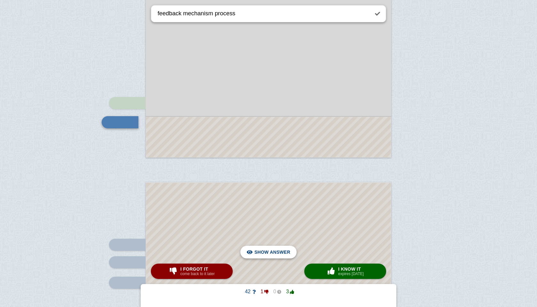
scroll to position [330, 0]
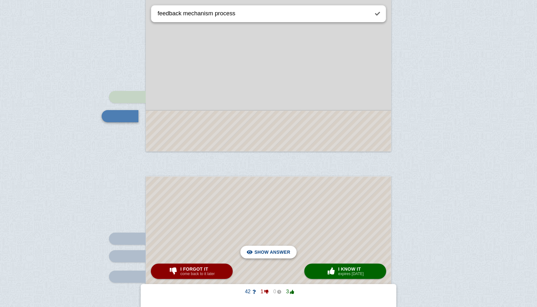
click at [284, 250] on span "Hide answer" at bounding box center [273, 252] width 33 height 14
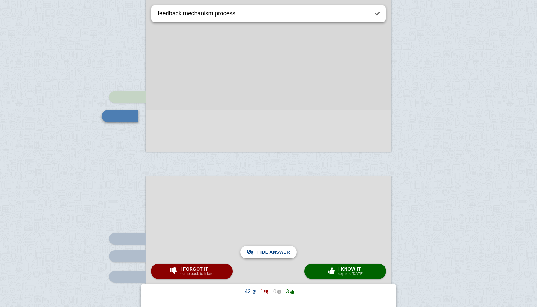
click at [284, 250] on span "Show answer" at bounding box center [272, 252] width 36 height 14
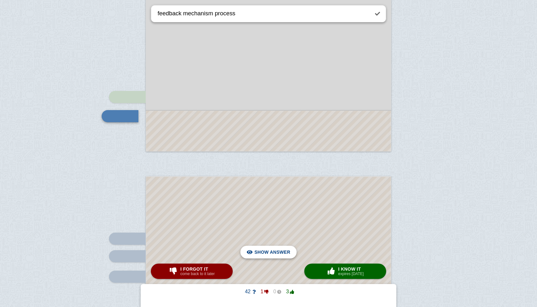
click at [284, 250] on span "Hide answer" at bounding box center [273, 252] width 33 height 14
click at [284, 250] on span "Show answer" at bounding box center [272, 252] width 36 height 14
click at [284, 250] on span "Hide answer" at bounding box center [273, 252] width 33 height 14
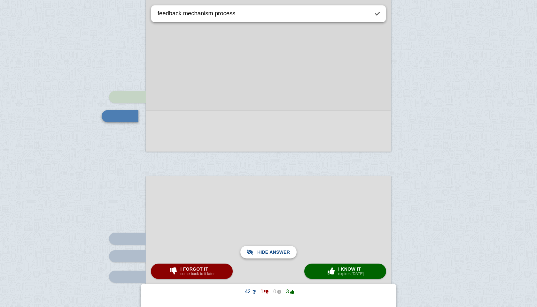
click at [284, 250] on span "Show answer" at bounding box center [272, 252] width 36 height 14
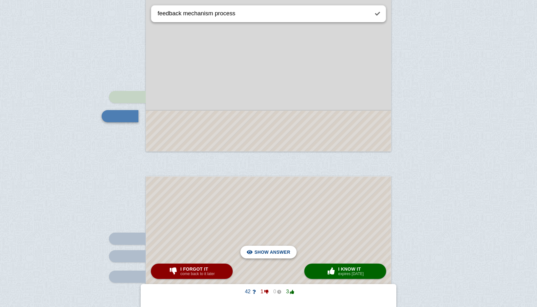
click at [284, 250] on span "Hide answer" at bounding box center [273, 252] width 33 height 14
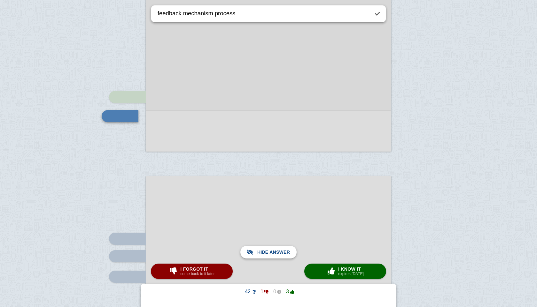
click at [284, 250] on span "Show answer" at bounding box center [272, 252] width 36 height 14
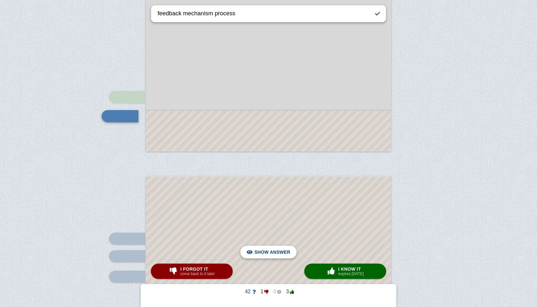
click at [284, 250] on span "Hide answer" at bounding box center [273, 252] width 33 height 14
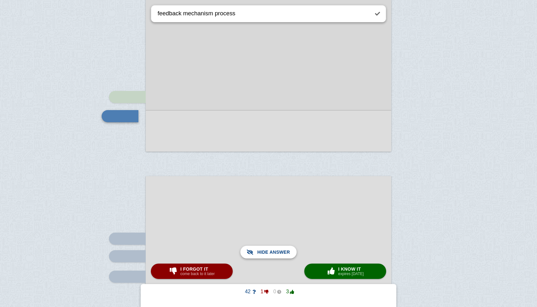
click at [284, 250] on span "Show answer" at bounding box center [272, 252] width 36 height 14
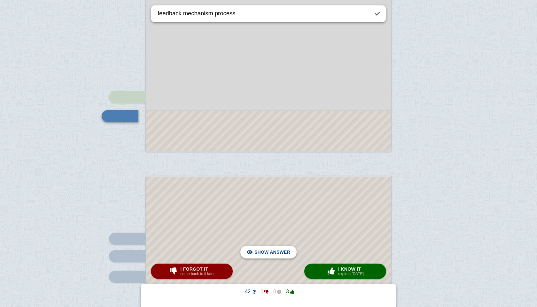
click at [284, 250] on span "Hide answer" at bounding box center [273, 252] width 33 height 14
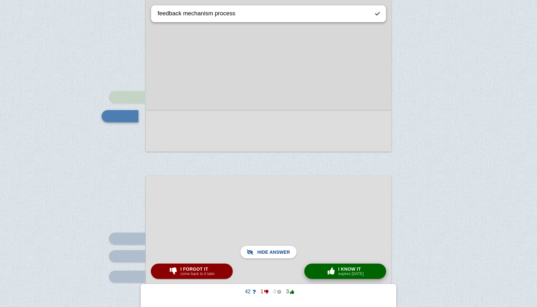
click at [360, 265] on span "I know it" at bounding box center [351, 269] width 26 height 5
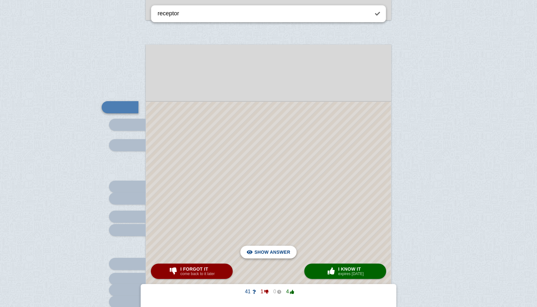
click at [285, 248] on span "Hide answer" at bounding box center [273, 252] width 33 height 14
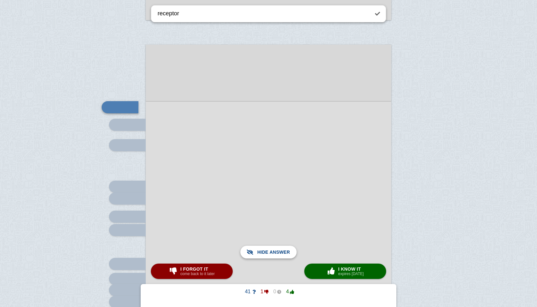
click at [285, 248] on span "Show answer" at bounding box center [272, 252] width 36 height 14
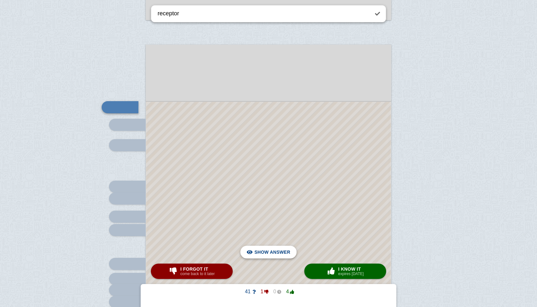
click at [285, 248] on span "Hide answer" at bounding box center [273, 252] width 33 height 14
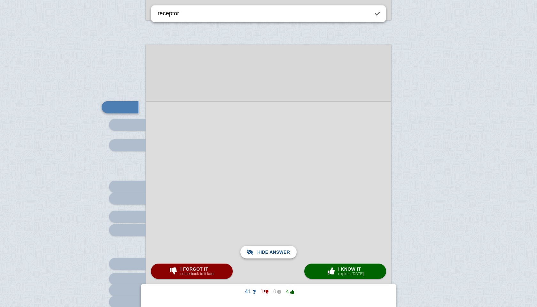
click at [285, 248] on span "Show answer" at bounding box center [272, 252] width 36 height 14
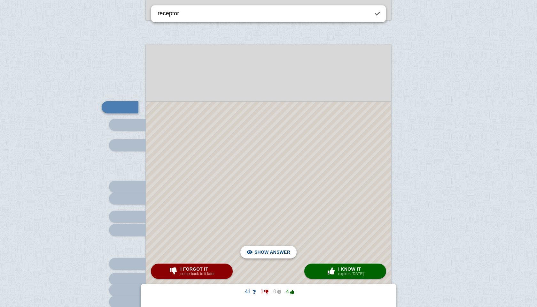
click at [285, 248] on span "Hide answer" at bounding box center [273, 252] width 33 height 14
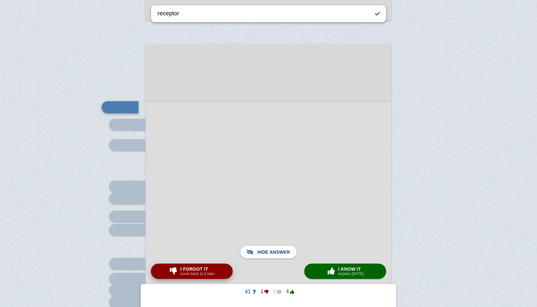
click at [183, 265] on small "come back to it later" at bounding box center [197, 274] width 34 height 4
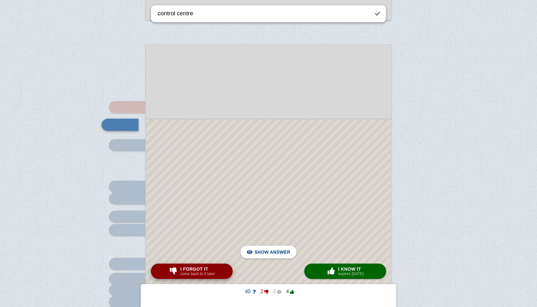
scroll to position [480, 0]
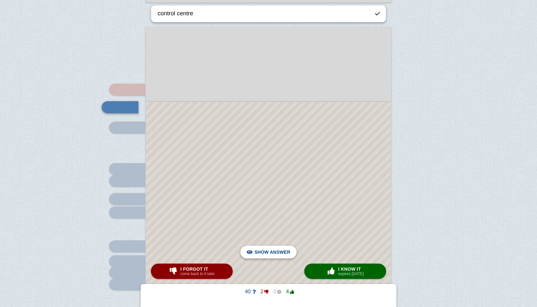
click at [261, 250] on span "Hide answer" at bounding box center [273, 252] width 33 height 14
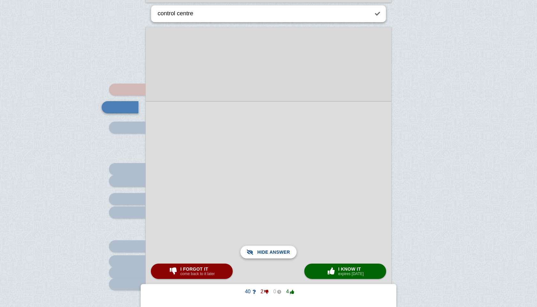
click at [261, 250] on span "Show answer" at bounding box center [272, 252] width 36 height 14
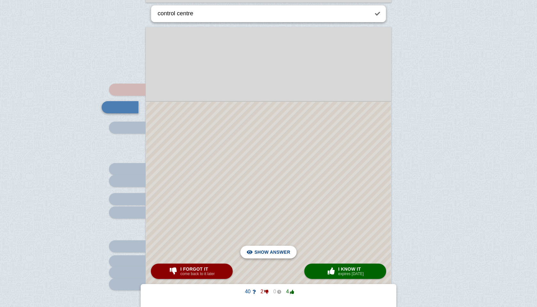
click at [261, 250] on span "Hide answer" at bounding box center [273, 252] width 33 height 14
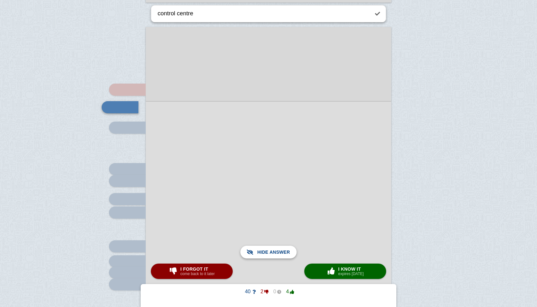
click at [261, 250] on span "Show answer" at bounding box center [272, 252] width 36 height 14
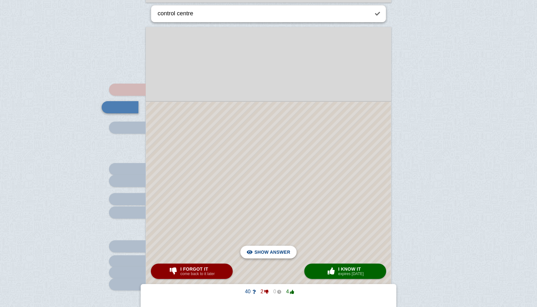
click at [261, 250] on span "Hide answer" at bounding box center [273, 252] width 33 height 14
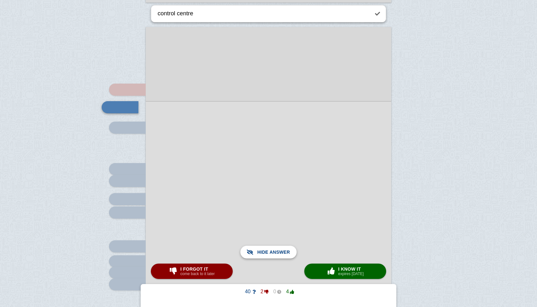
click at [261, 250] on span "Show answer" at bounding box center [272, 252] width 36 height 14
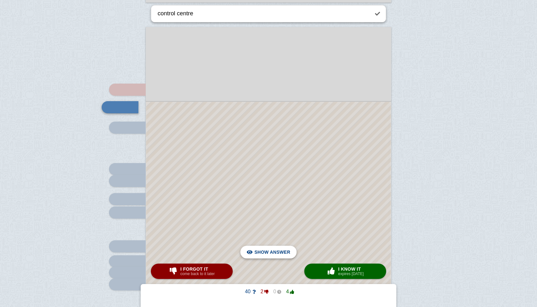
click at [261, 250] on span "Hide answer" at bounding box center [273, 252] width 33 height 14
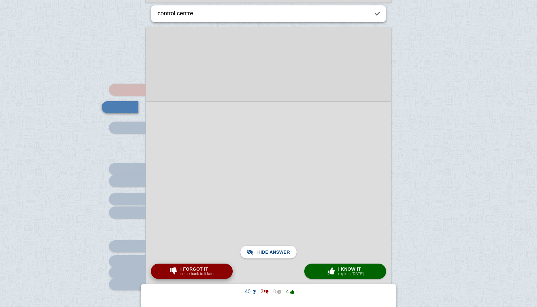
click at [218, 265] on button "I forgot it come back to it later" at bounding box center [192, 271] width 82 height 15
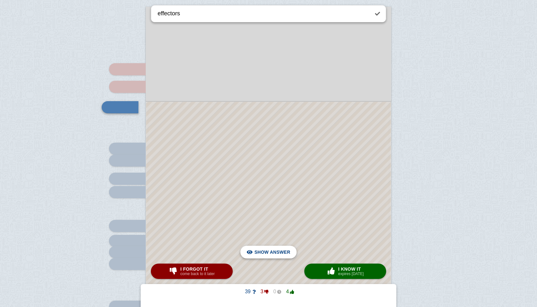
click at [282, 246] on span "Hide answer" at bounding box center [273, 252] width 33 height 14
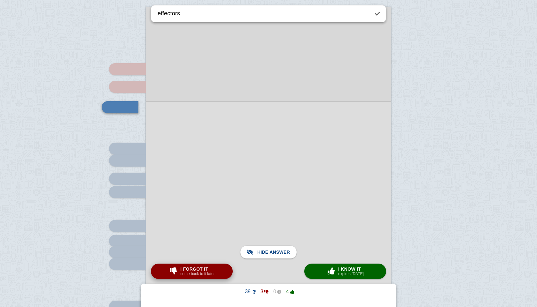
click at [213, 265] on span "I forgot it" at bounding box center [197, 269] width 34 height 5
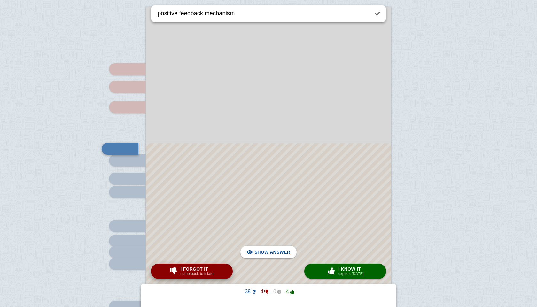
scroll to position [542, 0]
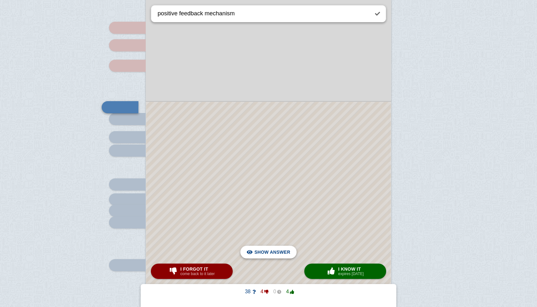
click at [283, 250] on span "Hide answer" at bounding box center [273, 252] width 33 height 14
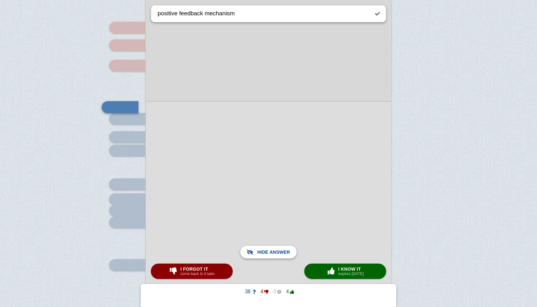
click at [283, 250] on span "Show answer" at bounding box center [272, 252] width 36 height 14
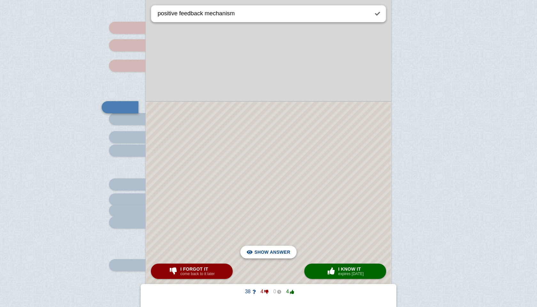
click at [283, 250] on span "Hide answer" at bounding box center [273, 252] width 33 height 14
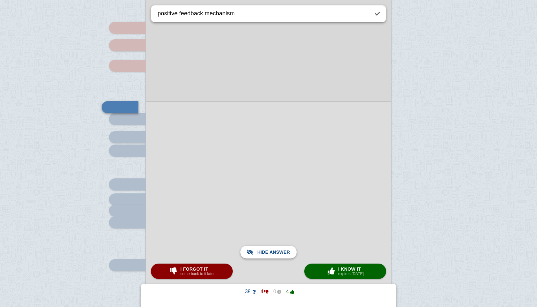
click at [283, 250] on span "Show answer" at bounding box center [272, 252] width 36 height 14
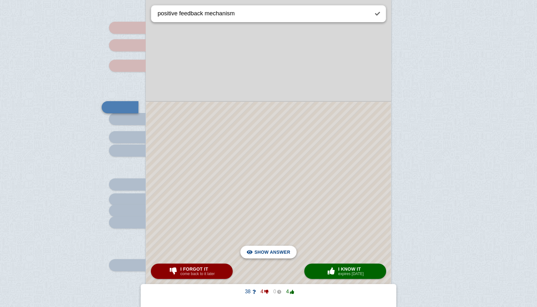
click at [283, 250] on span "Hide answer" at bounding box center [273, 252] width 33 height 14
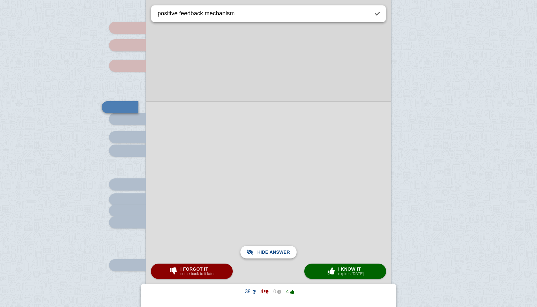
click at [283, 250] on span "Show answer" at bounding box center [272, 252] width 36 height 14
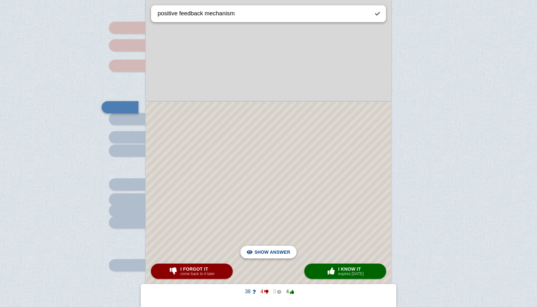
click at [283, 250] on span "Hide answer" at bounding box center [273, 252] width 33 height 14
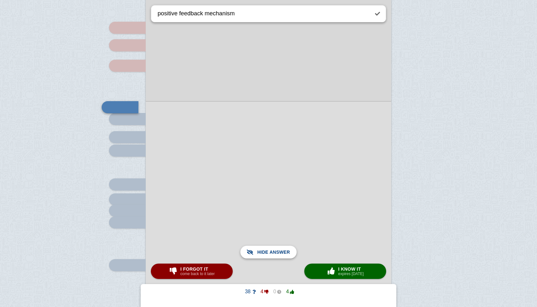
click at [283, 250] on span "Show answer" at bounding box center [272, 252] width 36 height 14
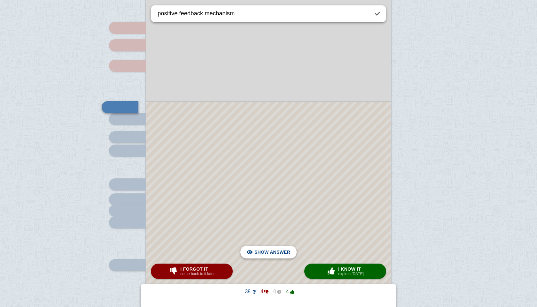
click at [283, 250] on span "Hide answer" at bounding box center [273, 252] width 33 height 14
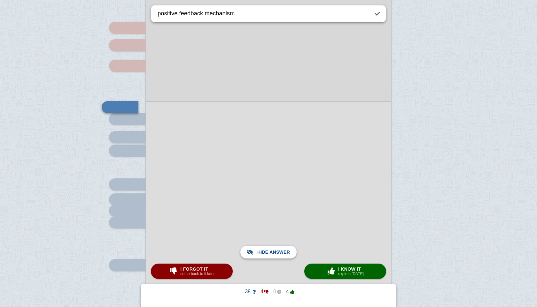
click at [283, 250] on span "Show answer" at bounding box center [272, 252] width 36 height 14
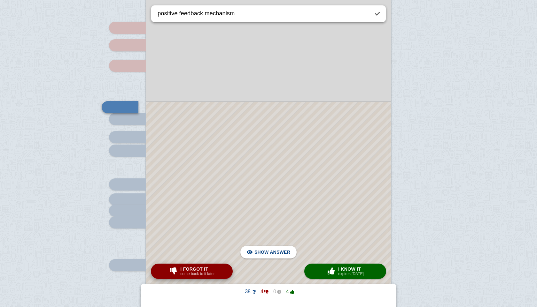
click at [187, 265] on span "I forgot it" at bounding box center [197, 269] width 34 height 5
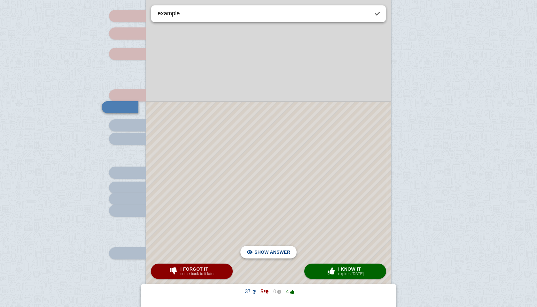
click at [264, 252] on span "Hide answer" at bounding box center [273, 252] width 33 height 14
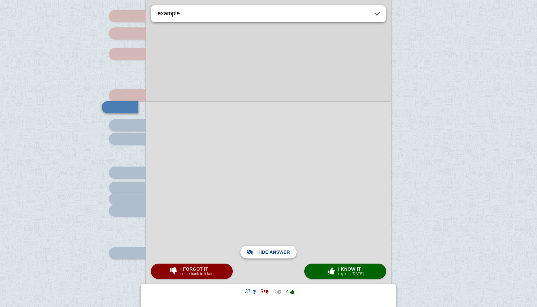
click at [264, 252] on span "Show answer" at bounding box center [272, 252] width 36 height 14
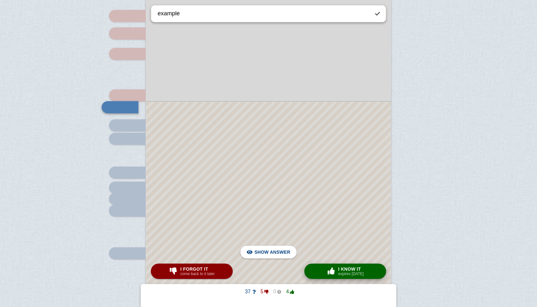
click at [330, 265] on span "button" at bounding box center [331, 271] width 10 height 7
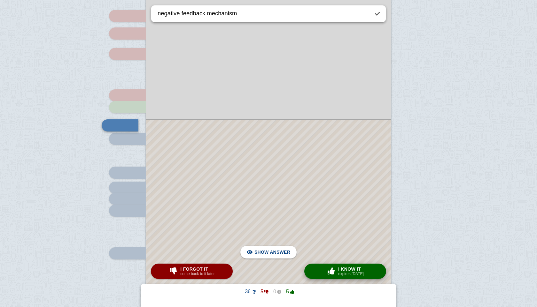
scroll to position [572, 0]
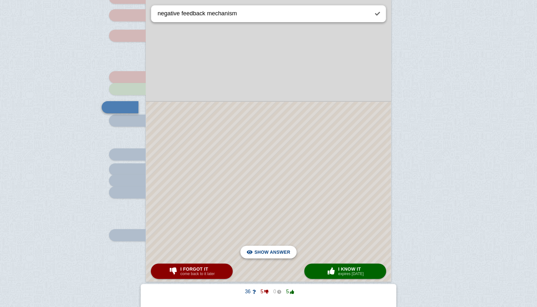
click at [281, 253] on span "Hide answer" at bounding box center [273, 252] width 33 height 14
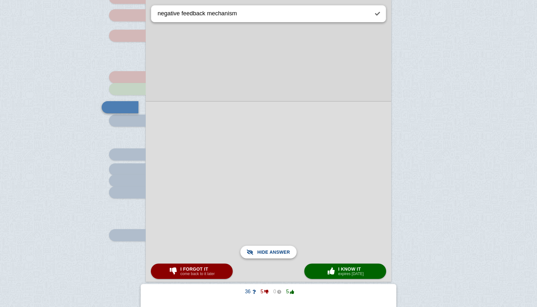
click at [281, 253] on span "Show answer" at bounding box center [272, 252] width 36 height 14
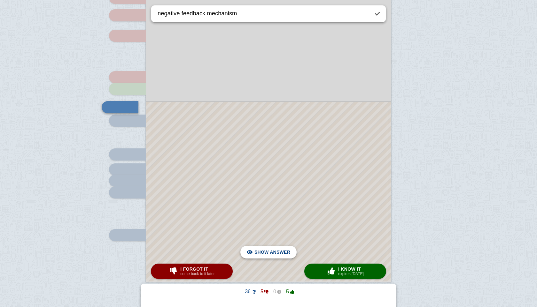
click at [281, 253] on span "Hide answer" at bounding box center [273, 252] width 33 height 14
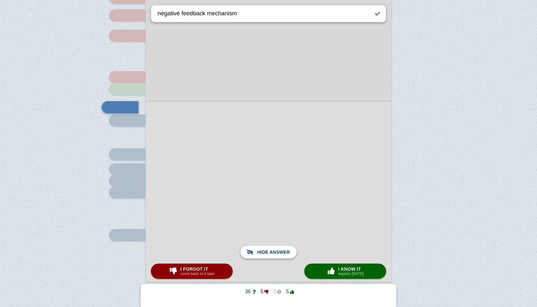
click at [281, 253] on span "Show answer" at bounding box center [272, 252] width 36 height 14
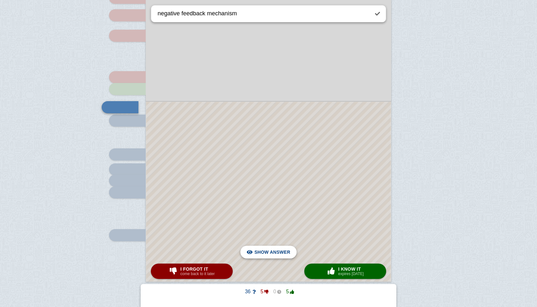
click at [283, 253] on span "Hide answer" at bounding box center [273, 252] width 33 height 14
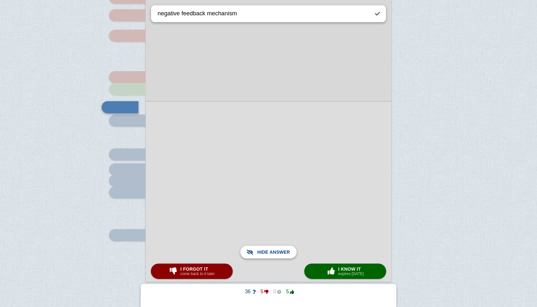
click at [283, 253] on span "Show answer" at bounding box center [272, 252] width 36 height 14
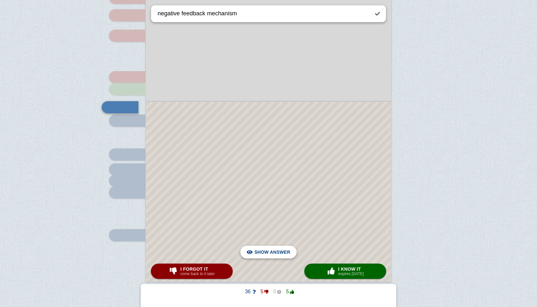
click at [273, 251] on span "Hide answer" at bounding box center [273, 252] width 33 height 14
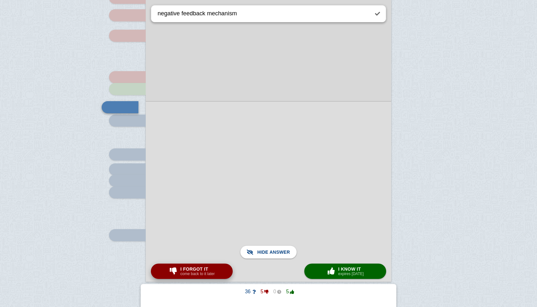
click at [211, 265] on span "I forgot it" at bounding box center [197, 269] width 34 height 5
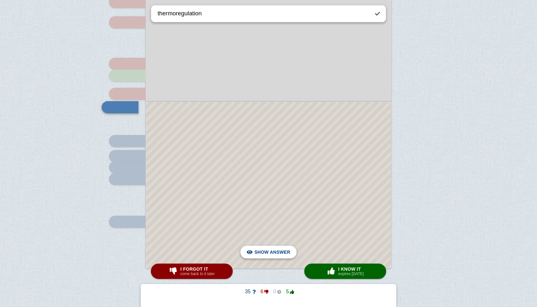
click at [265, 251] on span "Hide answer" at bounding box center [273, 252] width 33 height 14
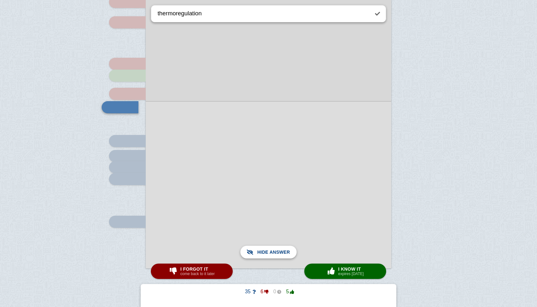
click at [265, 251] on span "Show answer" at bounding box center [272, 252] width 36 height 14
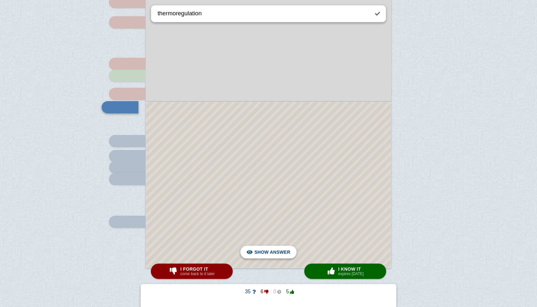
click at [265, 251] on span "Hide answer" at bounding box center [273, 252] width 33 height 14
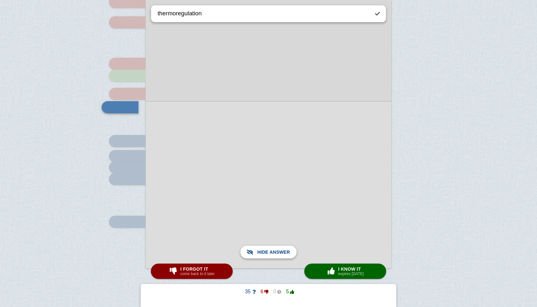
click at [265, 251] on span "Show answer" at bounding box center [272, 252] width 36 height 14
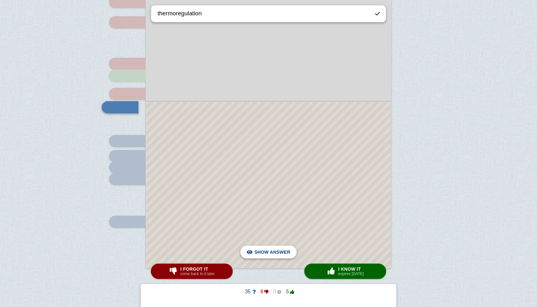
click at [265, 251] on span "Hide answer" at bounding box center [273, 252] width 33 height 14
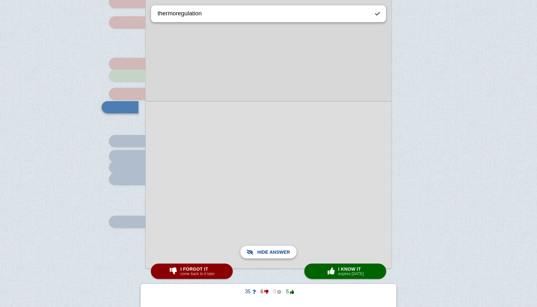
click at [265, 251] on span "Show answer" at bounding box center [272, 252] width 36 height 14
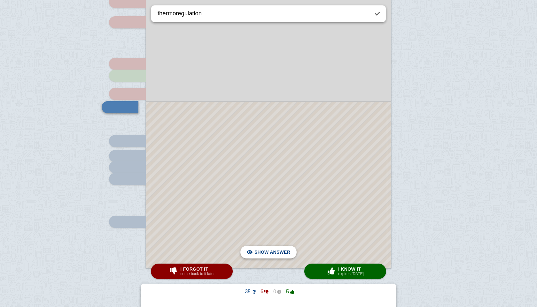
click at [265, 251] on span "Hide answer" at bounding box center [273, 252] width 33 height 14
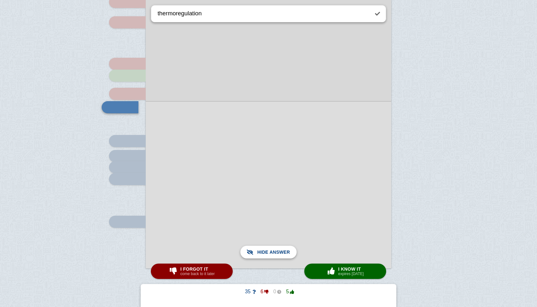
click at [265, 251] on span "Show answer" at bounding box center [272, 252] width 36 height 14
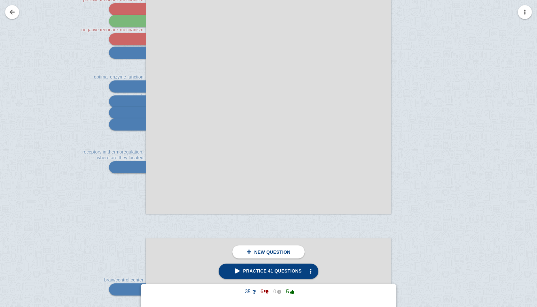
scroll to position [640, 0]
click at [245, 265] on link "Practice 41 questions" at bounding box center [268, 271] width 99 height 15
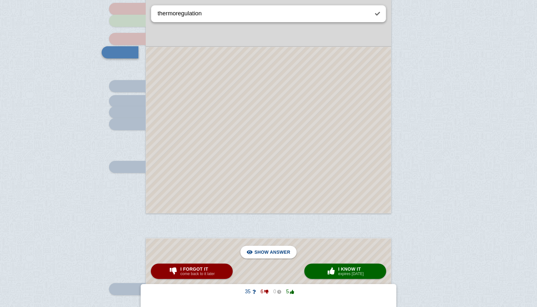
scroll to position [585, 0]
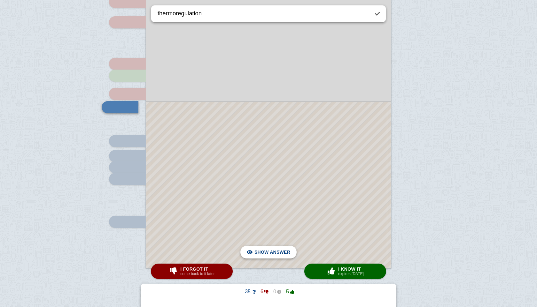
click at [266, 257] on span "Hide answer" at bounding box center [273, 252] width 33 height 14
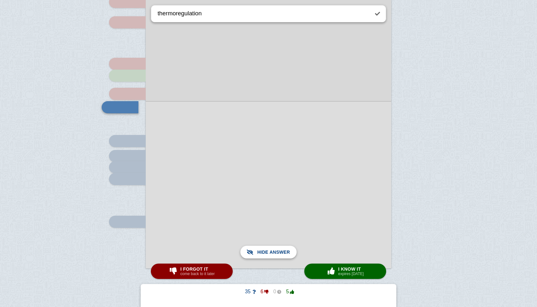
click at [266, 257] on span "Show answer" at bounding box center [272, 252] width 36 height 14
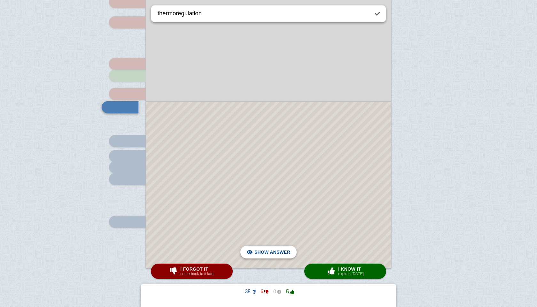
click at [266, 257] on span "Hide answer" at bounding box center [273, 252] width 33 height 14
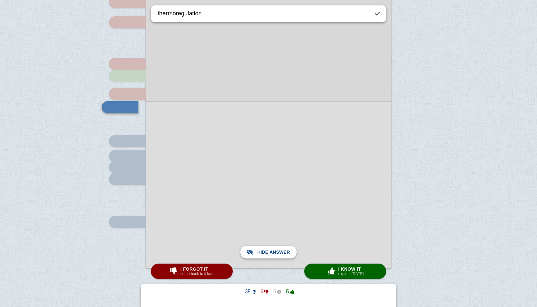
click at [266, 257] on span "Show answer" at bounding box center [272, 252] width 36 height 14
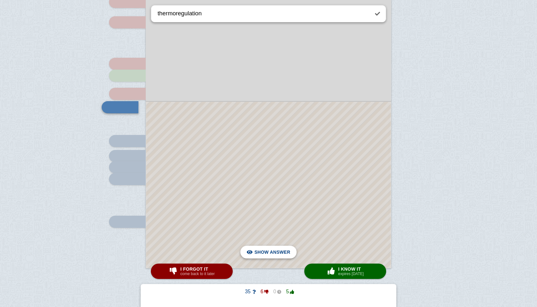
click at [266, 257] on span "Hide answer" at bounding box center [273, 252] width 33 height 14
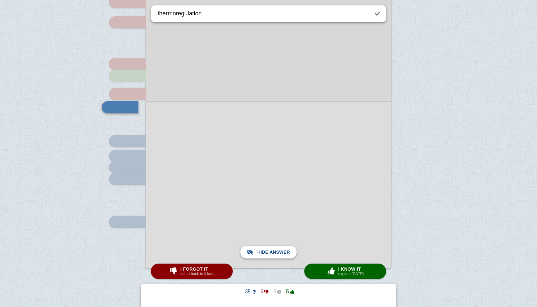
click at [266, 257] on span "Show answer" at bounding box center [272, 252] width 36 height 14
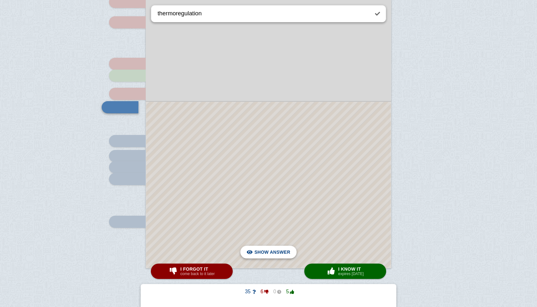
click at [266, 257] on span "Hide answer" at bounding box center [273, 252] width 33 height 14
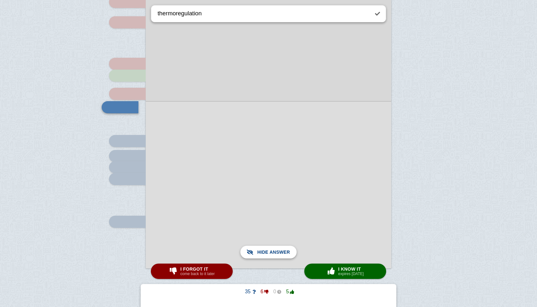
click at [266, 257] on span "Show answer" at bounding box center [272, 252] width 36 height 14
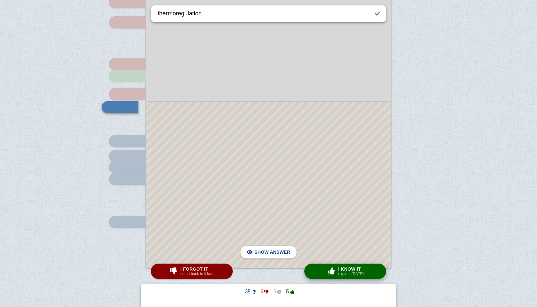
click at [330, 265] on span "button" at bounding box center [331, 271] width 10 height 7
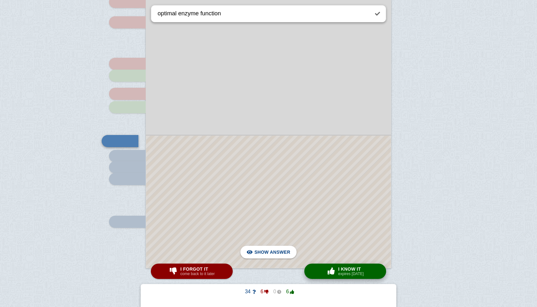
scroll to position [619, 0]
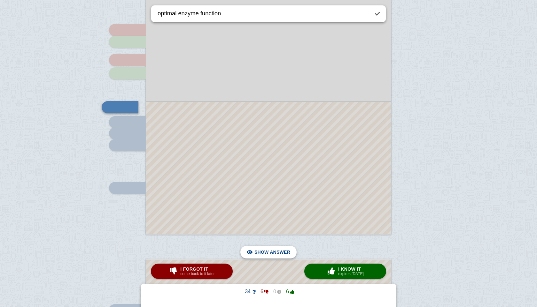
click at [262, 254] on span "Hide answer" at bounding box center [273, 252] width 33 height 14
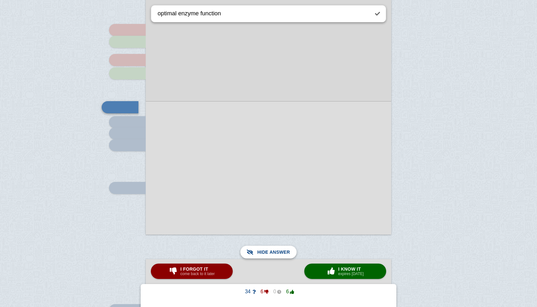
click at [262, 254] on span "Show answer" at bounding box center [272, 252] width 36 height 14
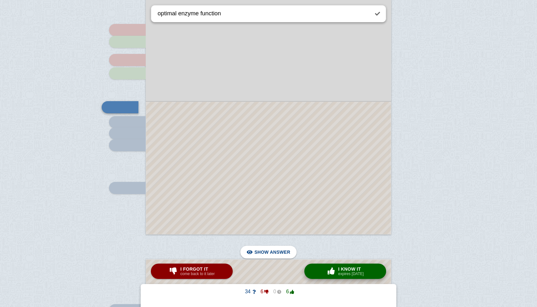
click at [322, 265] on button "× 0 I know it expires [DATE]" at bounding box center [345, 271] width 82 height 15
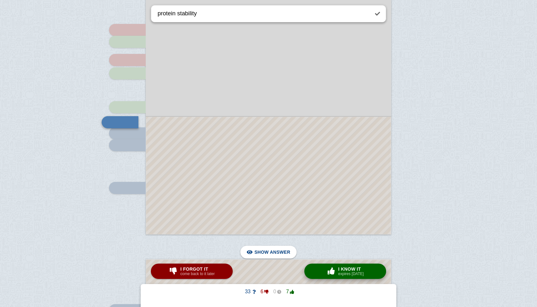
scroll to position [634, 0]
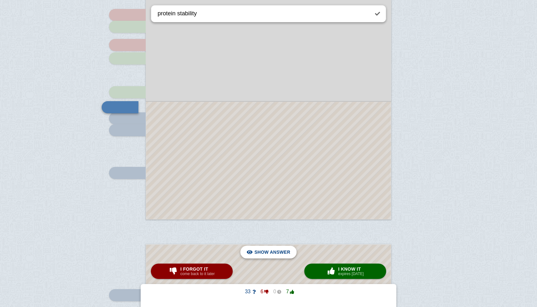
click at [281, 250] on span "Hide answer" at bounding box center [273, 252] width 33 height 14
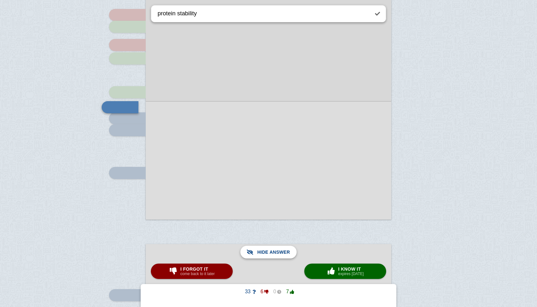
click at [281, 250] on span "Show answer" at bounding box center [272, 252] width 36 height 14
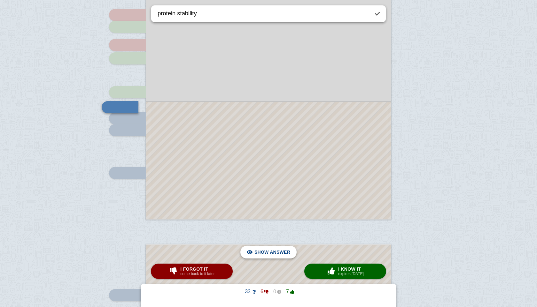
click at [281, 250] on span "Hide answer" at bounding box center [273, 252] width 33 height 14
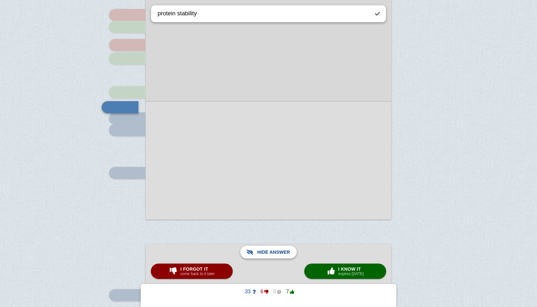
click at [281, 250] on span "Show answer" at bounding box center [272, 252] width 36 height 14
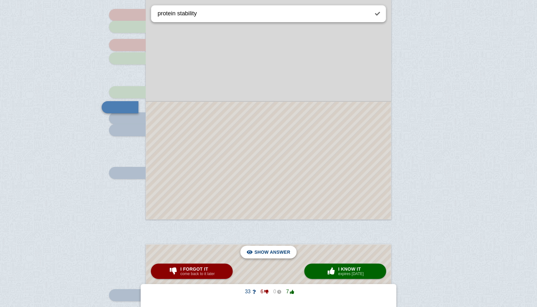
click at [281, 250] on span "Hide answer" at bounding box center [273, 252] width 33 height 14
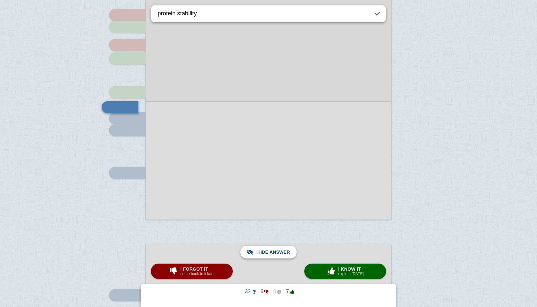
click at [281, 250] on span "Show answer" at bounding box center [272, 252] width 36 height 14
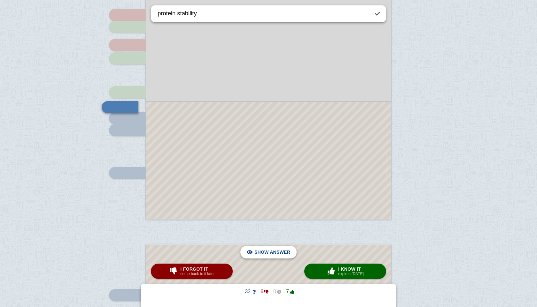
click at [281, 250] on span "Hide answer" at bounding box center [273, 252] width 33 height 14
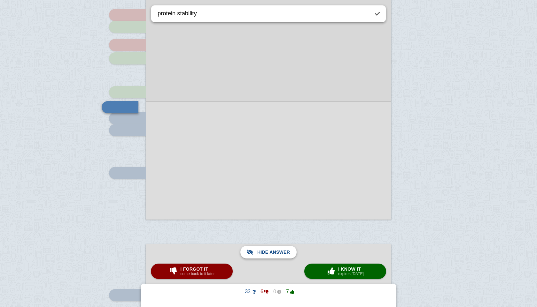
click at [280, 251] on span "Show answer" at bounding box center [272, 252] width 36 height 14
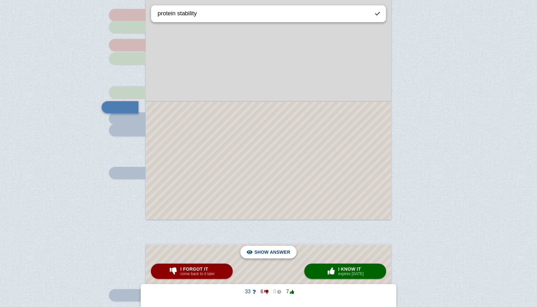
click at [274, 255] on span "Hide answer" at bounding box center [273, 252] width 33 height 14
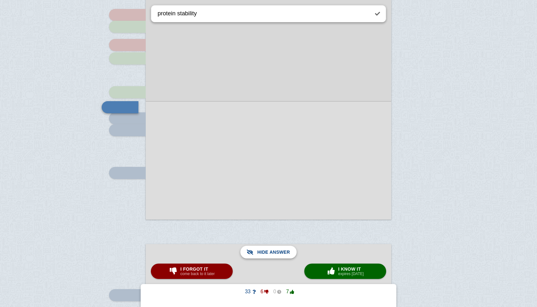
click at [266, 251] on span "Show answer" at bounding box center [272, 252] width 36 height 14
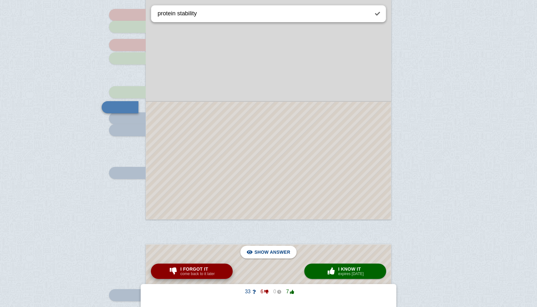
click at [204, 265] on span "I forgot it" at bounding box center [197, 269] width 34 height 5
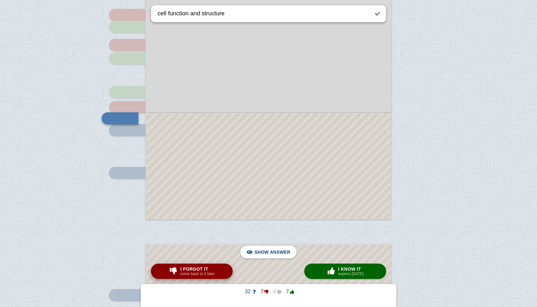
scroll to position [645, 0]
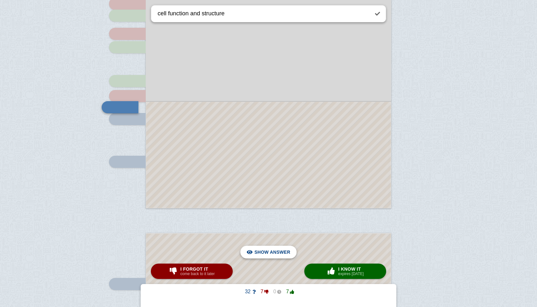
click at [271, 256] on span "Hide answer" at bounding box center [273, 252] width 33 height 14
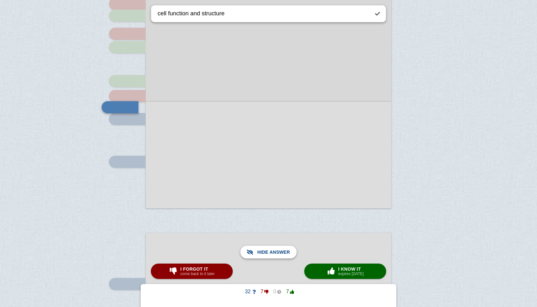
click at [271, 256] on span "Show answer" at bounding box center [272, 252] width 36 height 14
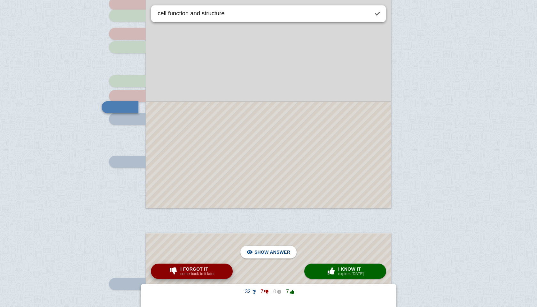
click at [200, 265] on small "come back to it later" at bounding box center [197, 274] width 34 height 4
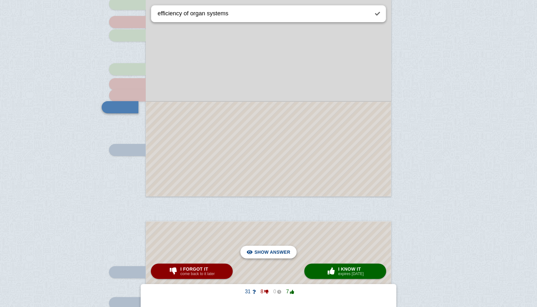
click at [275, 251] on span "Hide answer" at bounding box center [273, 252] width 33 height 14
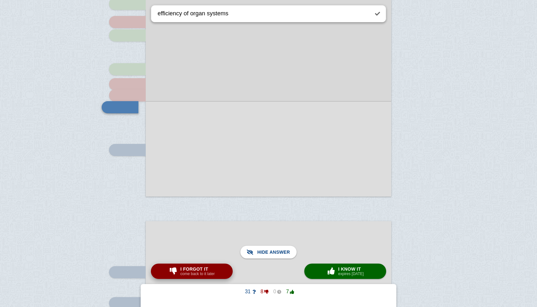
click at [197, 265] on span "I forgot it" at bounding box center [197, 269] width 34 height 5
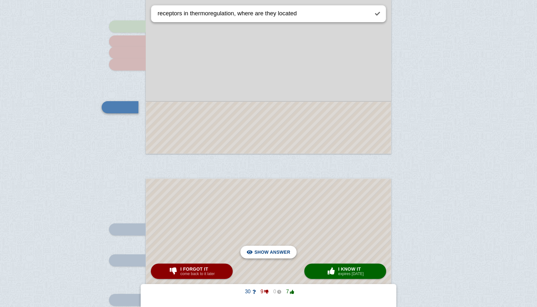
click at [264, 251] on span "Hide answer" at bounding box center [273, 252] width 33 height 14
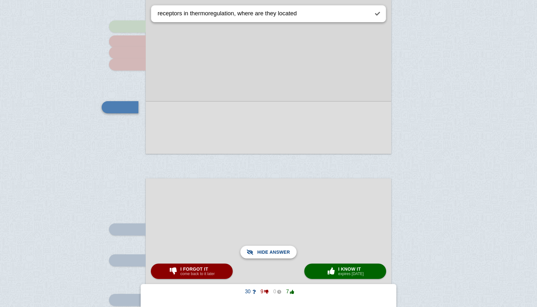
click at [264, 251] on span "Show answer" at bounding box center [272, 252] width 36 height 14
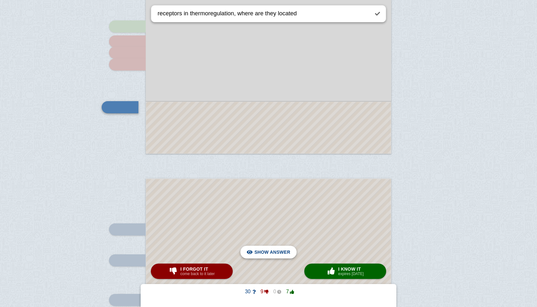
click at [271, 251] on span "Hide answer" at bounding box center [273, 252] width 33 height 14
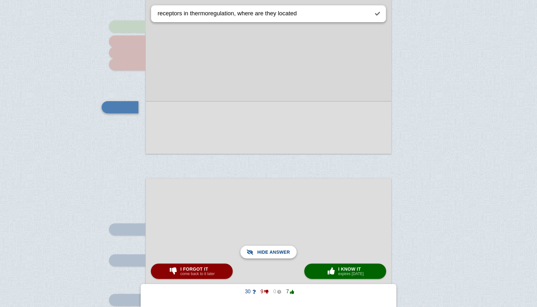
click at [271, 251] on span "Show answer" at bounding box center [272, 252] width 36 height 14
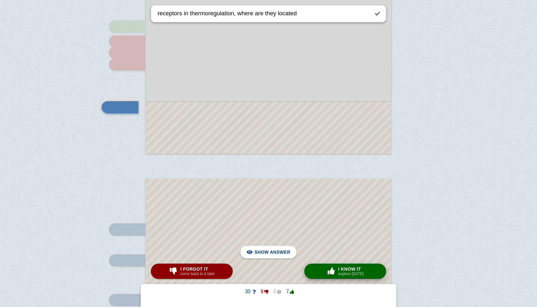
click at [343, 265] on span "I know it" at bounding box center [351, 269] width 26 height 5
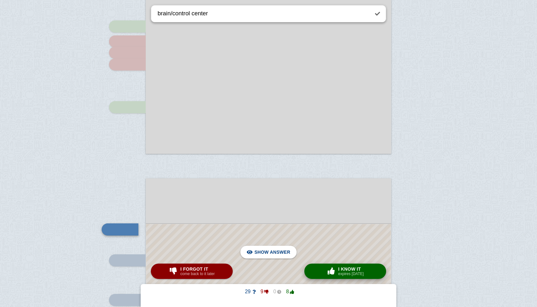
scroll to position [822, 0]
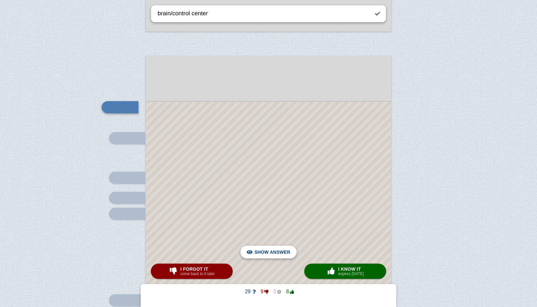
click at [286, 250] on span "Hide answer" at bounding box center [273, 252] width 33 height 14
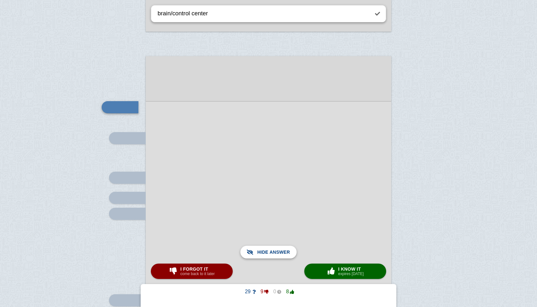
click at [286, 250] on span "Show answer" at bounding box center [272, 252] width 36 height 14
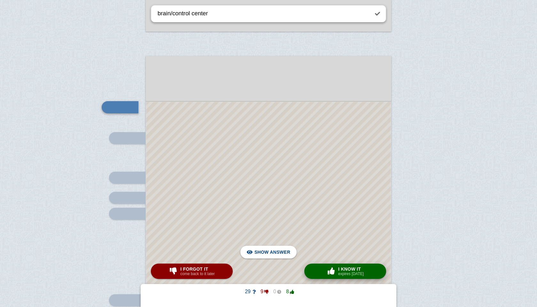
click at [344, 265] on small "expires [DATE]" at bounding box center [351, 274] width 26 height 4
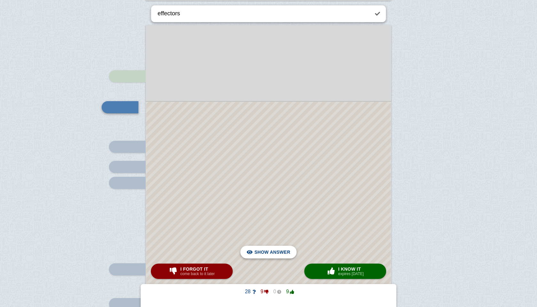
click at [275, 254] on span "Hide answer" at bounding box center [273, 252] width 33 height 14
click at [275, 254] on span "Show answer" at bounding box center [272, 252] width 36 height 14
click at [275, 254] on span "Hide answer" at bounding box center [273, 252] width 33 height 14
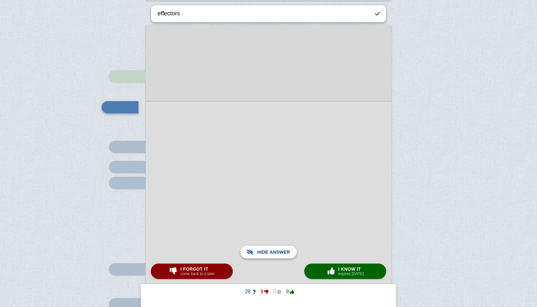
click at [275, 254] on span "Show answer" at bounding box center [272, 252] width 36 height 14
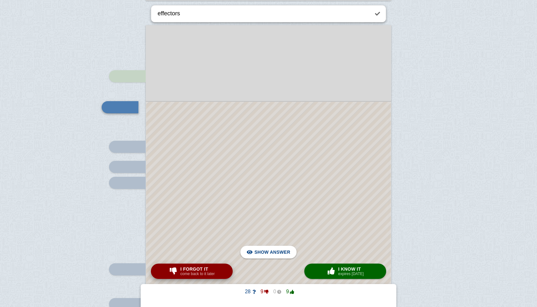
click at [208, 265] on small "come back to it later" at bounding box center [197, 274] width 34 height 4
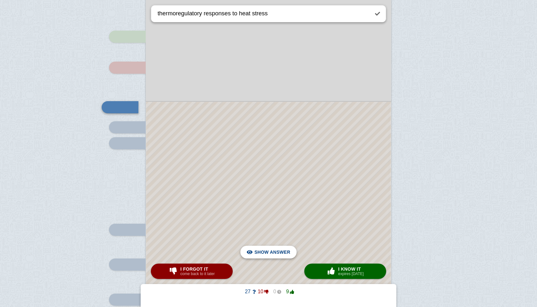
click at [248, 256] on div "Hide answer" at bounding box center [268, 252] width 46 height 13
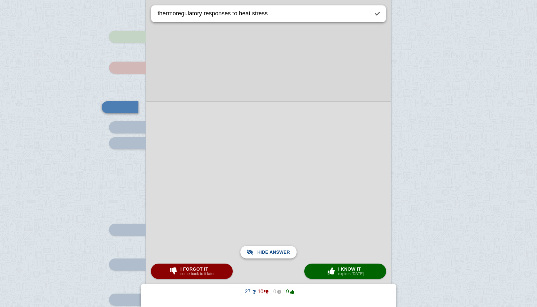
click at [248, 256] on div "Show answer" at bounding box center [268, 252] width 46 height 13
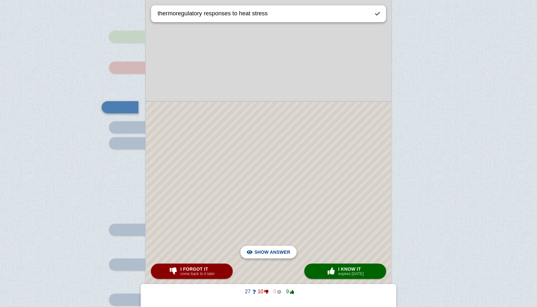
click at [248, 256] on div "Hide answer" at bounding box center [268, 252] width 46 height 13
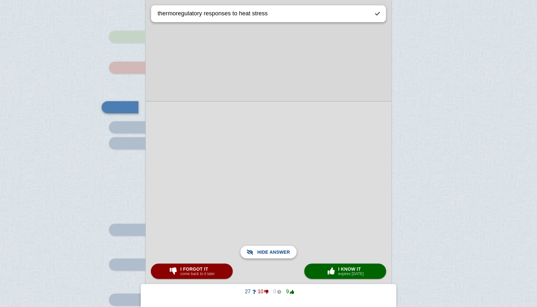
click at [248, 256] on div "Show answer" at bounding box center [268, 252] width 46 height 13
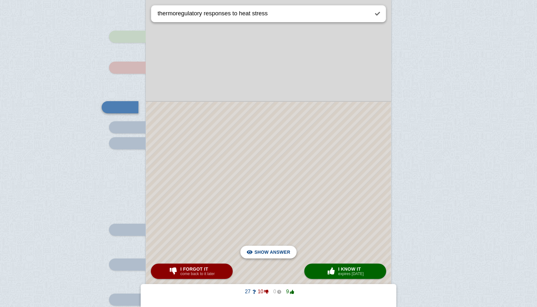
click at [251, 254] on div "Hide answer" at bounding box center [268, 252] width 46 height 13
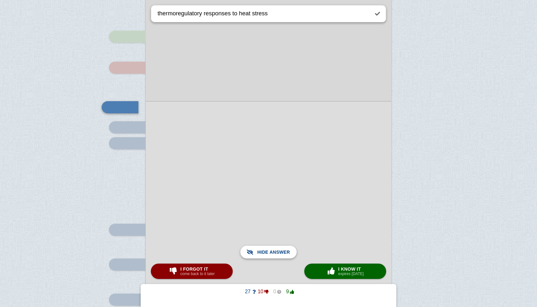
click at [251, 254] on div "Show answer" at bounding box center [268, 252] width 46 height 13
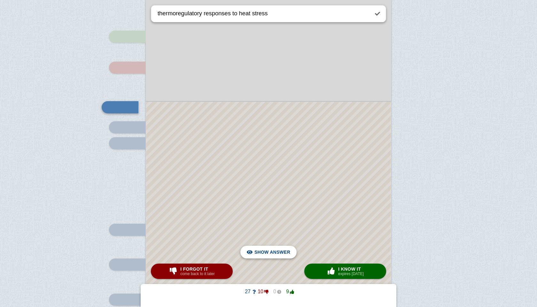
click at [251, 254] on div "Hide answer" at bounding box center [268, 252] width 46 height 13
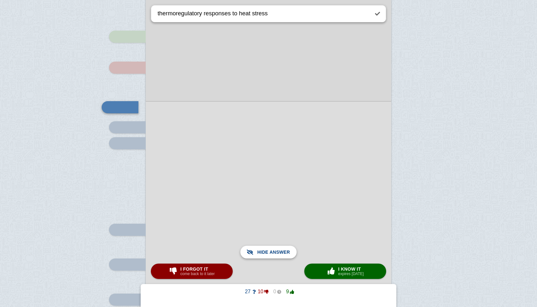
click at [251, 254] on div "Show answer" at bounding box center [268, 252] width 46 height 13
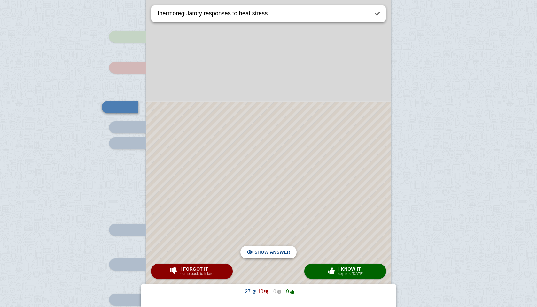
click at [252, 256] on div "Hide answer" at bounding box center [268, 252] width 46 height 13
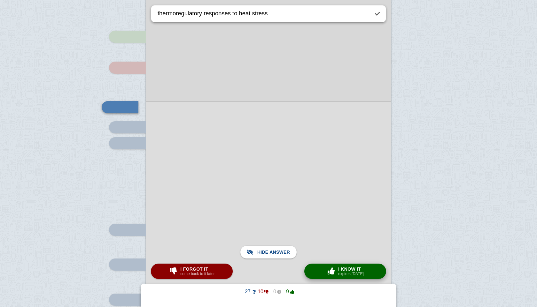
click at [340, 265] on small "expires [DATE]" at bounding box center [351, 274] width 26 height 4
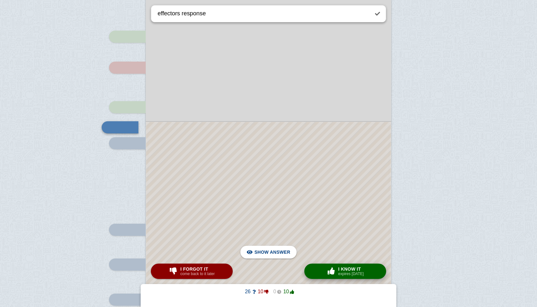
scroll to position [913, 0]
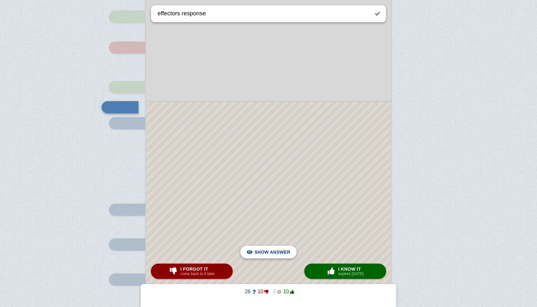
click at [277, 255] on span "Hide answer" at bounding box center [273, 252] width 33 height 14
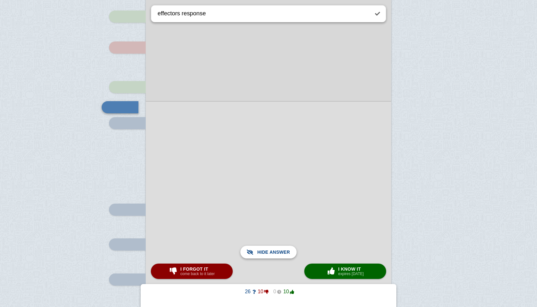
click at [277, 255] on span "Show answer" at bounding box center [272, 252] width 36 height 14
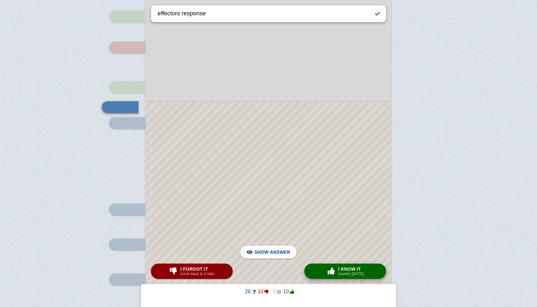
click at [347, 265] on small "expires [DATE]" at bounding box center [351, 274] width 26 height 4
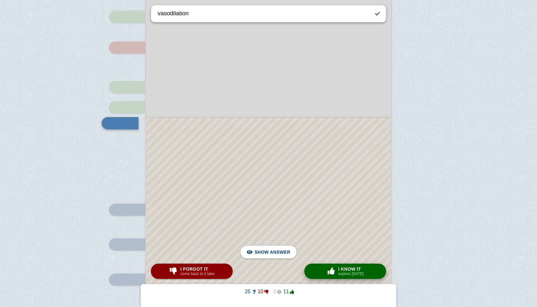
scroll to position [929, 0]
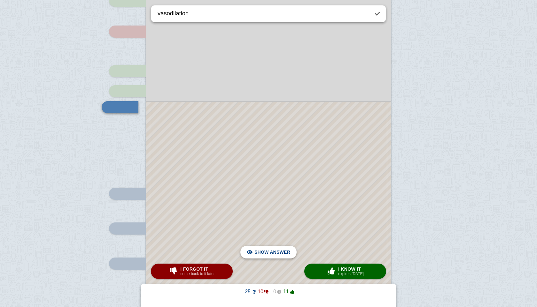
click at [271, 250] on span "Hide answer" at bounding box center [273, 252] width 33 height 14
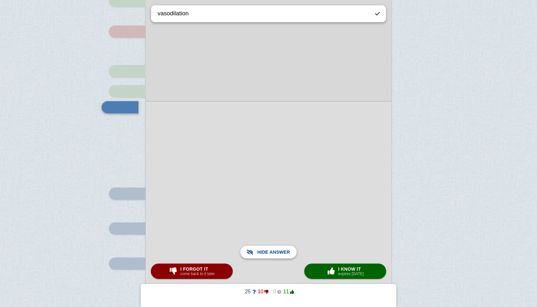
click at [271, 250] on span "Show answer" at bounding box center [272, 252] width 36 height 14
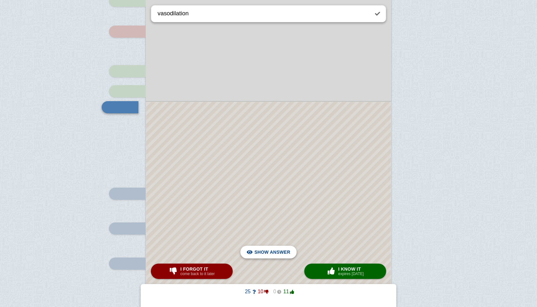
click at [256, 246] on div "Hide answer" at bounding box center [268, 252] width 46 height 13
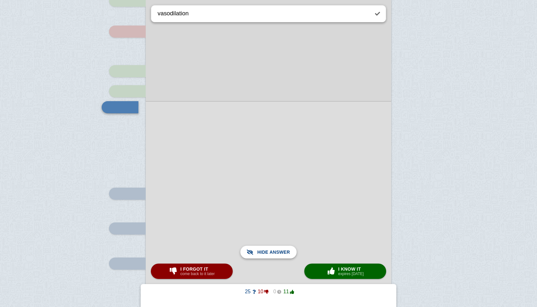
click at [256, 246] on span "Show answer" at bounding box center [272, 252] width 36 height 14
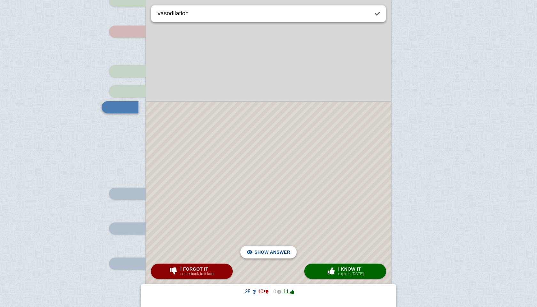
click at [256, 246] on div "Hide answer" at bounding box center [268, 252] width 46 height 13
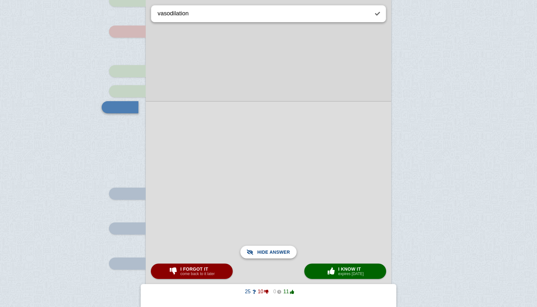
click at [256, 246] on span "Show answer" at bounding box center [272, 252] width 36 height 14
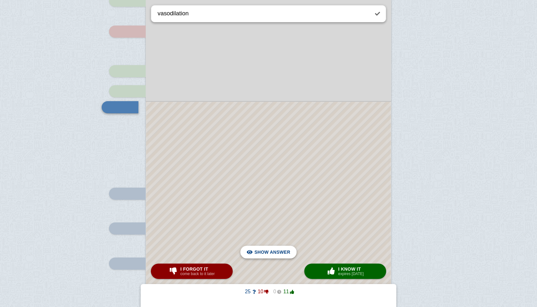
click at [256, 246] on div "Hide answer" at bounding box center [268, 252] width 46 height 13
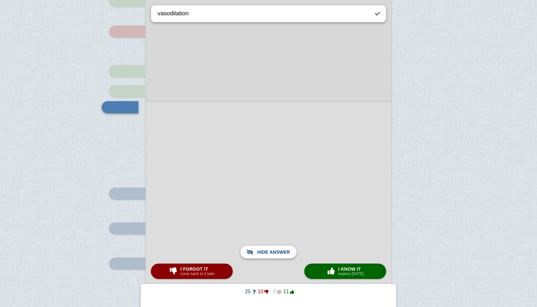
click at [256, 246] on span "Show answer" at bounding box center [272, 252] width 36 height 14
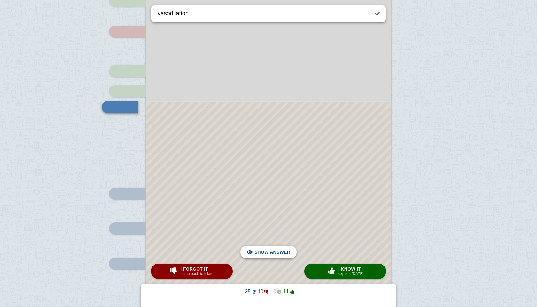
click at [256, 246] on div "Hide answer" at bounding box center [268, 252] width 46 height 13
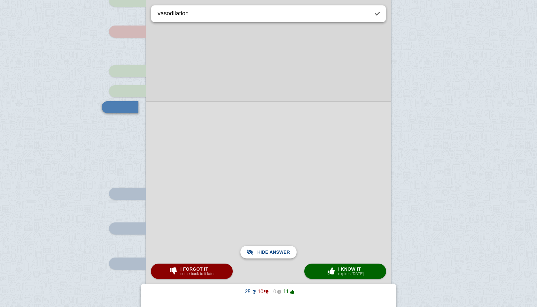
click at [256, 246] on span "Show answer" at bounding box center [272, 252] width 36 height 14
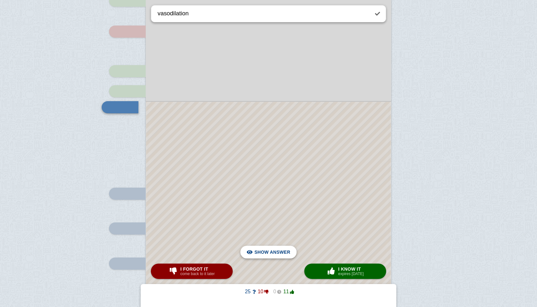
click at [259, 251] on span "Hide answer" at bounding box center [273, 252] width 33 height 14
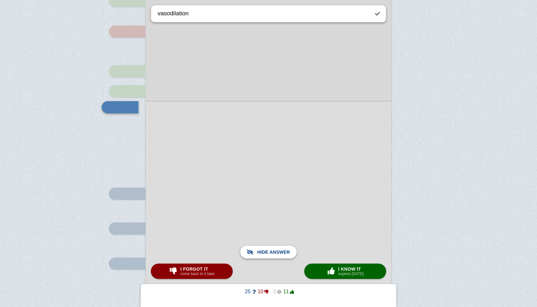
click at [259, 251] on span "Show answer" at bounding box center [272, 252] width 36 height 14
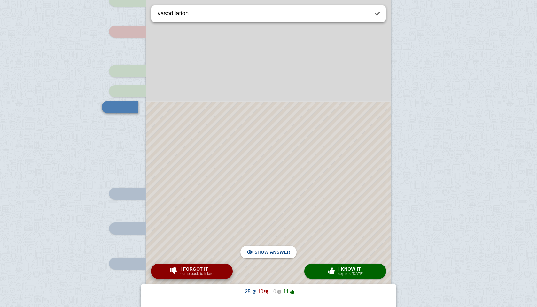
click at [214, 265] on span "I forgot it" at bounding box center [197, 269] width 34 height 5
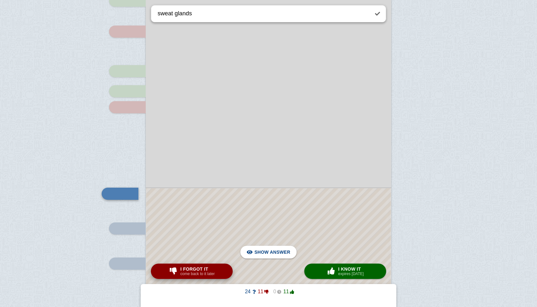
scroll to position [1015, 0]
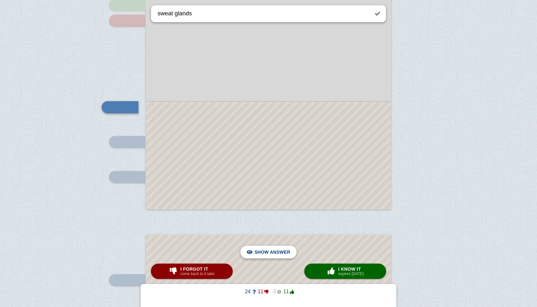
click at [263, 258] on span "Hide answer" at bounding box center [273, 252] width 33 height 14
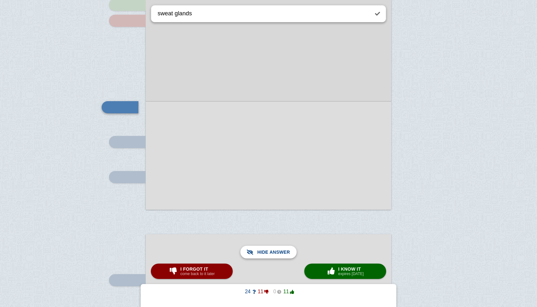
click at [263, 258] on span "Show answer" at bounding box center [272, 252] width 36 height 14
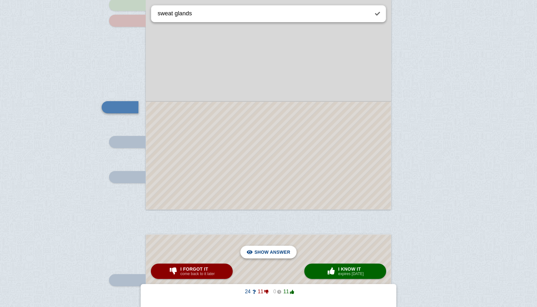
click at [263, 258] on span "Hide answer" at bounding box center [273, 252] width 33 height 14
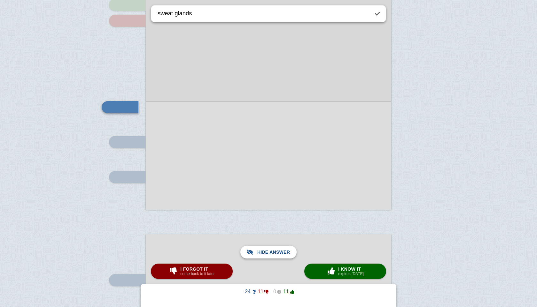
click at [263, 258] on span "Show answer" at bounding box center [272, 252] width 36 height 14
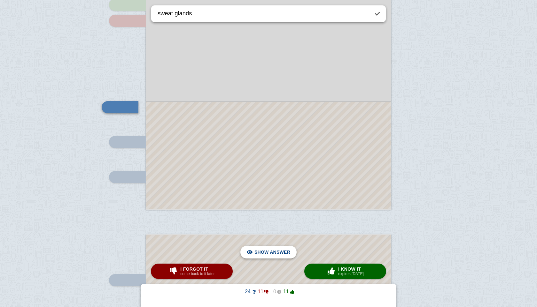
click at [263, 258] on span "Hide answer" at bounding box center [273, 252] width 33 height 14
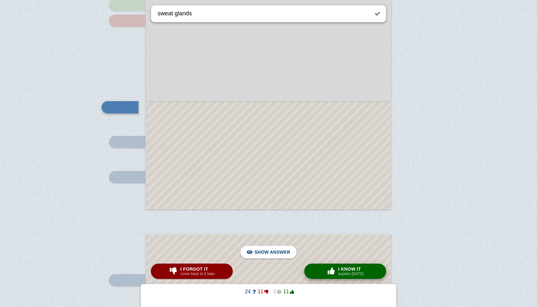
click at [330, 265] on span "button" at bounding box center [331, 271] width 10 height 7
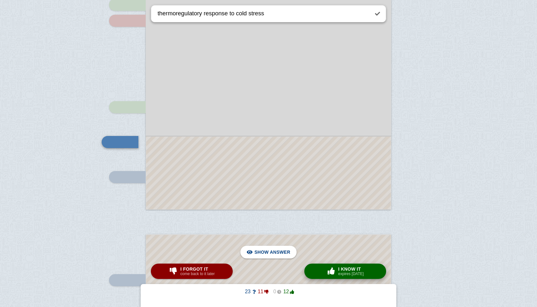
scroll to position [1050, 0]
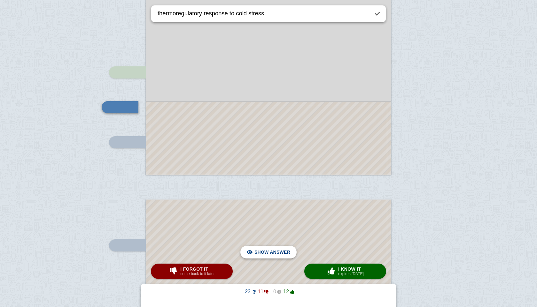
click at [280, 254] on span "Hide answer" at bounding box center [273, 252] width 33 height 14
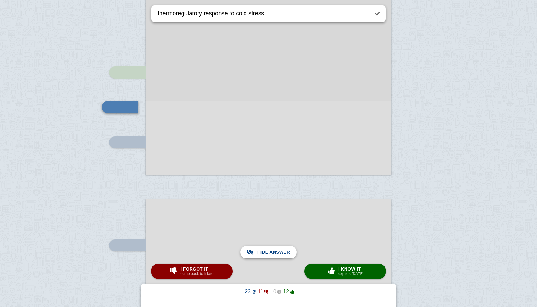
click at [280, 254] on span "Show answer" at bounding box center [272, 252] width 36 height 14
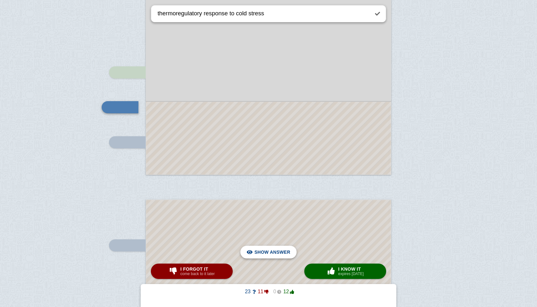
click at [280, 254] on span "Hide answer" at bounding box center [273, 252] width 33 height 14
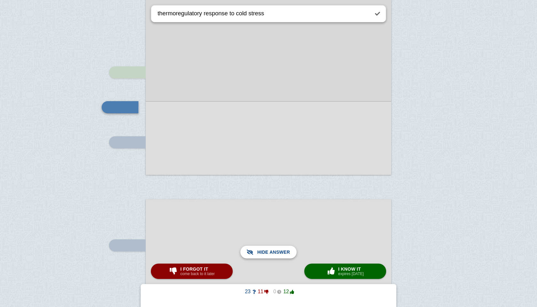
click at [280, 254] on span "Show answer" at bounding box center [272, 252] width 36 height 14
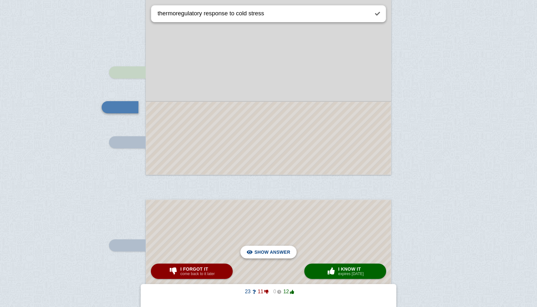
click at [263, 252] on span "Hide answer" at bounding box center [273, 252] width 33 height 14
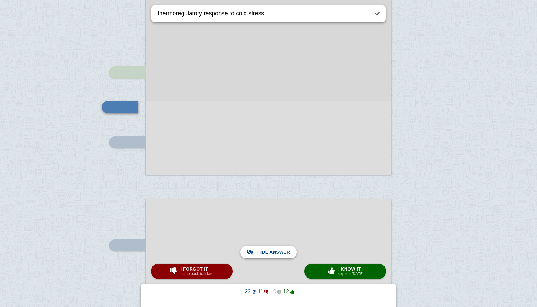
click at [263, 252] on span "Show answer" at bounding box center [272, 252] width 36 height 14
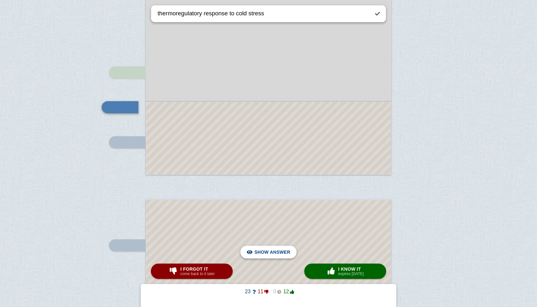
click at [263, 252] on span "Hide answer" at bounding box center [273, 252] width 33 height 14
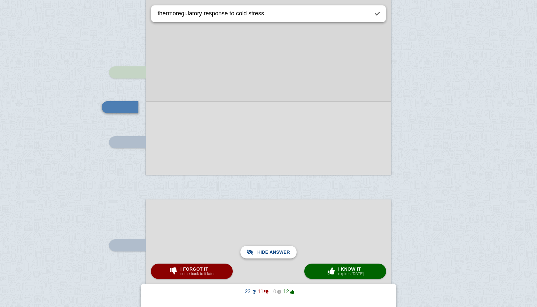
click at [263, 252] on span "Show answer" at bounding box center [272, 252] width 36 height 14
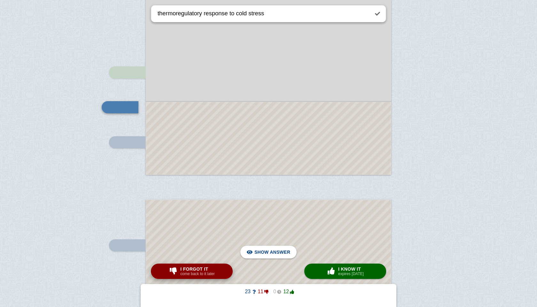
click at [204, 265] on small "come back to it later" at bounding box center [197, 274] width 34 height 4
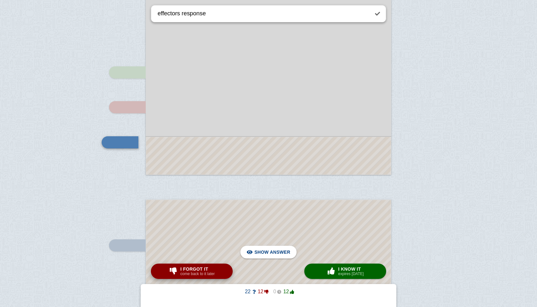
scroll to position [1085, 0]
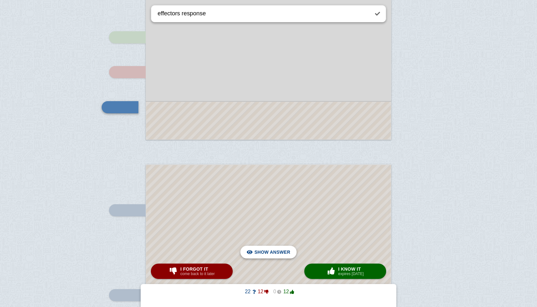
click at [263, 257] on span "Hide answer" at bounding box center [273, 252] width 33 height 14
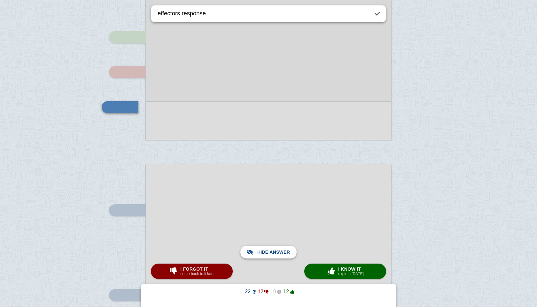
click at [263, 256] on span "Show answer" at bounding box center [272, 252] width 36 height 14
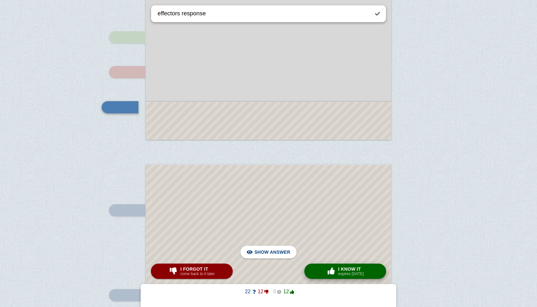
click at [333, 265] on span "button" at bounding box center [331, 271] width 10 height 7
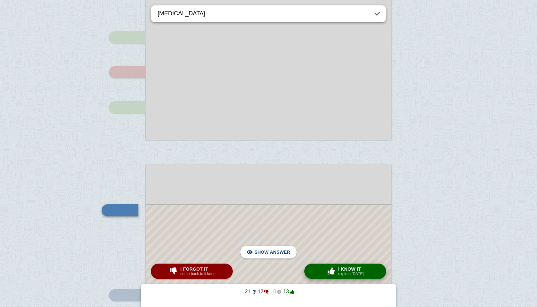
scroll to position [1189, 0]
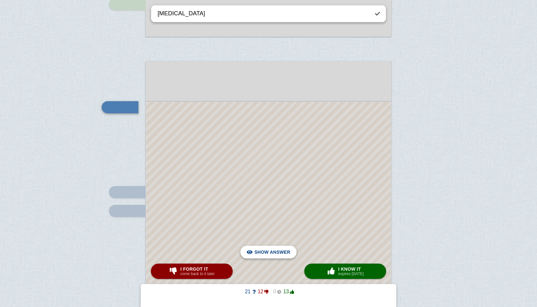
click at [269, 252] on span "Hide answer" at bounding box center [273, 252] width 33 height 14
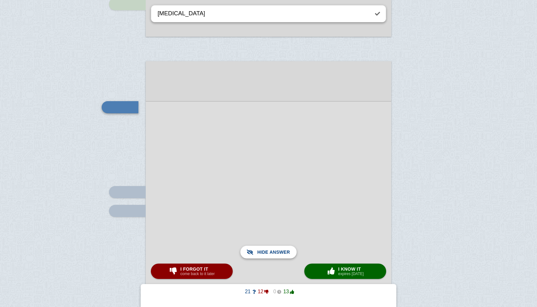
click at [269, 252] on span "Show answer" at bounding box center [272, 252] width 36 height 14
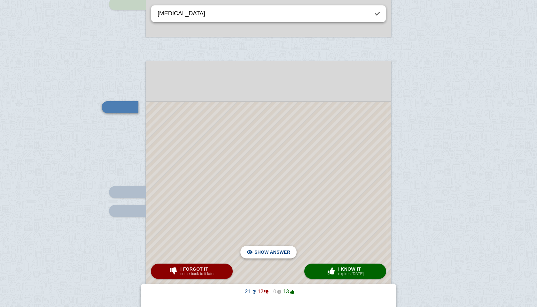
click at [269, 252] on span "Hide answer" at bounding box center [273, 252] width 33 height 14
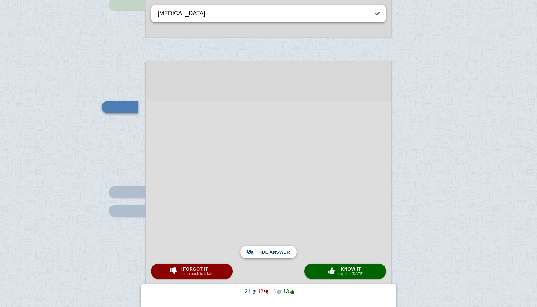
click at [269, 252] on span "Show answer" at bounding box center [272, 252] width 36 height 14
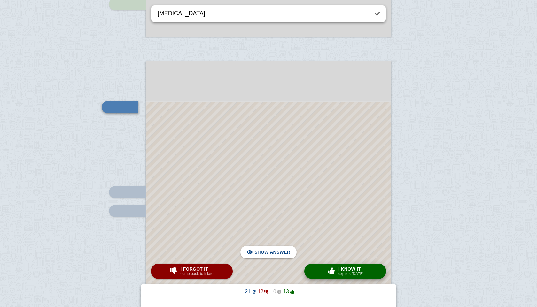
click at [323, 265] on button "× 0 I know it expires [DATE]" at bounding box center [345, 271] width 82 height 15
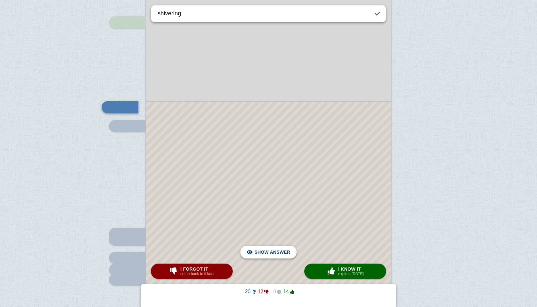
click at [277, 257] on span "Hide answer" at bounding box center [273, 252] width 33 height 14
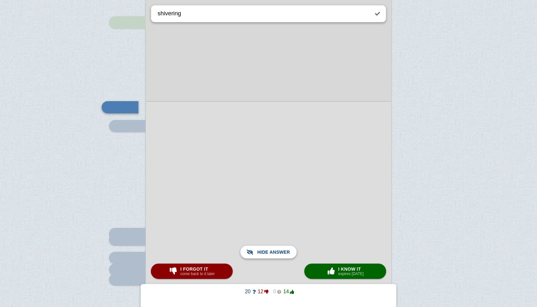
click at [277, 257] on span "Show answer" at bounding box center [272, 252] width 36 height 14
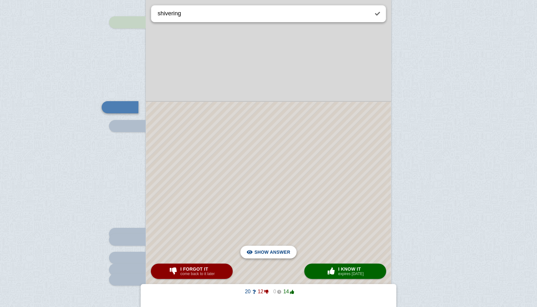
click at [277, 257] on span "Hide answer" at bounding box center [273, 252] width 33 height 14
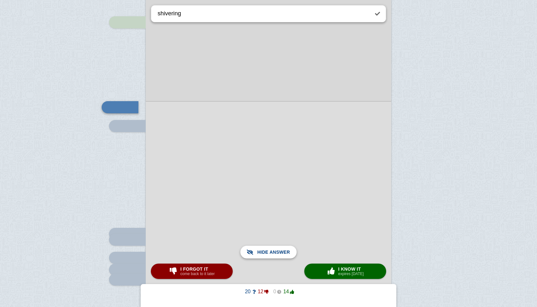
click at [277, 257] on span "Show answer" at bounding box center [272, 252] width 36 height 14
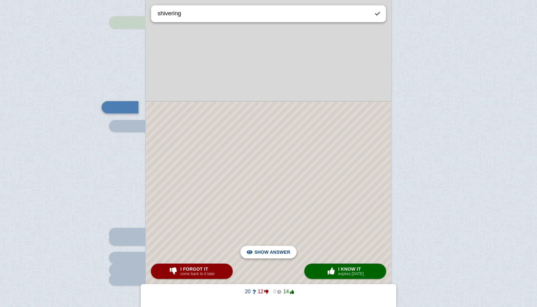
click at [277, 257] on span "Hide answer" at bounding box center [273, 252] width 33 height 14
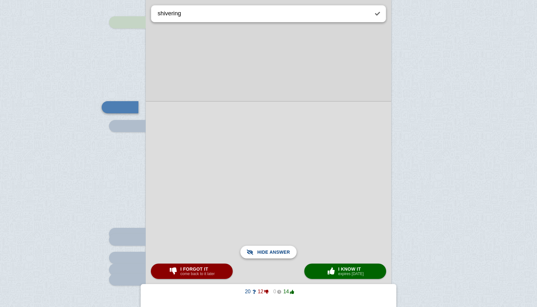
click at [277, 257] on span "Show answer" at bounding box center [272, 252] width 36 height 14
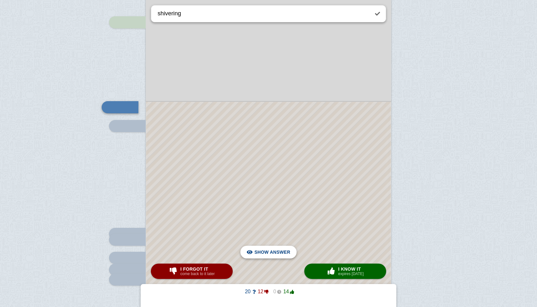
click at [286, 256] on span "Hide answer" at bounding box center [273, 252] width 33 height 14
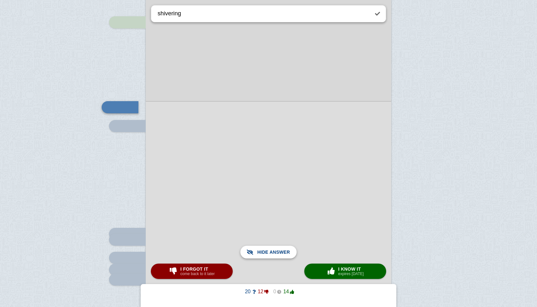
click at [286, 256] on span "Show answer" at bounding box center [272, 252] width 36 height 14
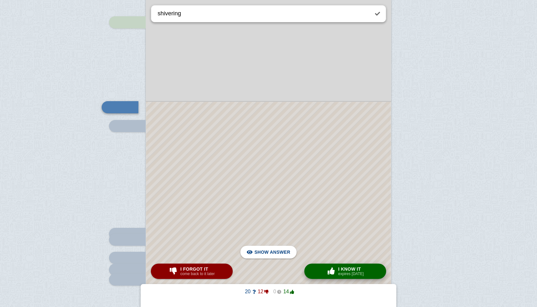
click at [348, 265] on span "I know it" at bounding box center [351, 269] width 26 height 5
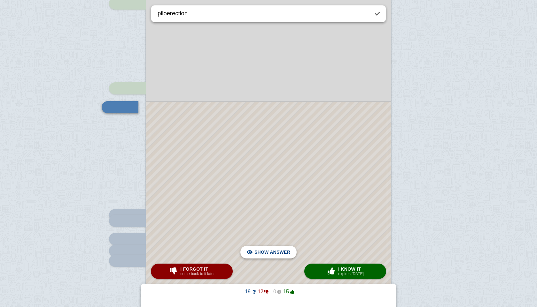
click at [290, 253] on div "Hide answer" at bounding box center [268, 252] width 46 height 13
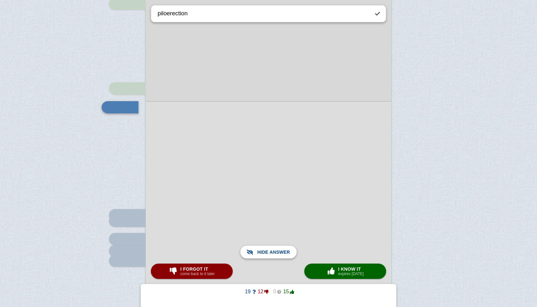
click at [290, 253] on div "Show answer" at bounding box center [268, 252] width 46 height 13
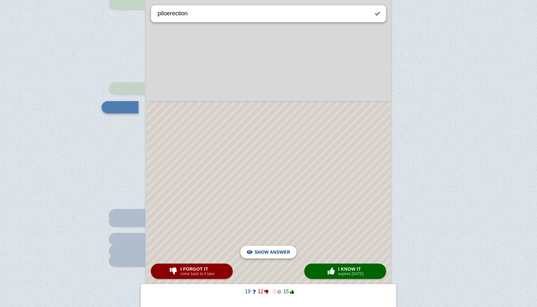
click at [290, 253] on div "Hide answer" at bounding box center [268, 252] width 46 height 13
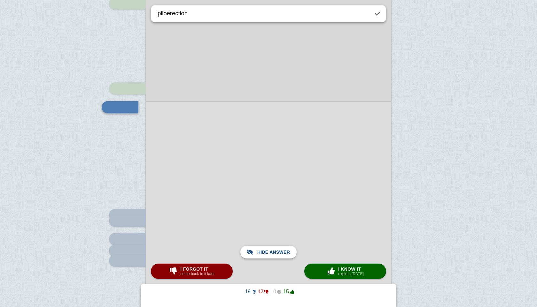
click at [290, 253] on div "Show answer" at bounding box center [268, 252] width 46 height 13
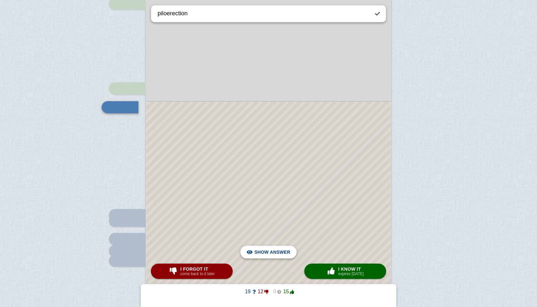
click at [290, 253] on div "Hide answer" at bounding box center [268, 252] width 46 height 13
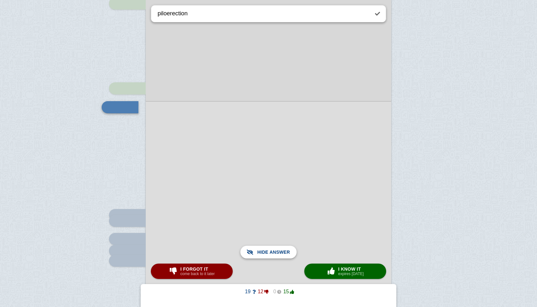
click at [290, 253] on div "Show answer" at bounding box center [268, 252] width 46 height 13
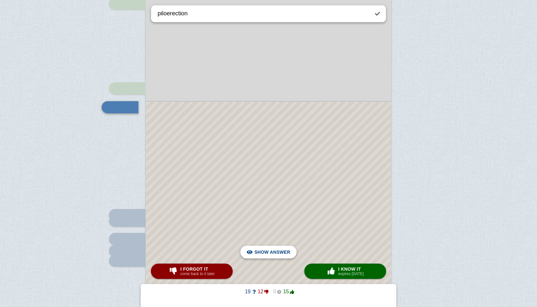
click at [290, 253] on div "Hide answer" at bounding box center [268, 252] width 46 height 13
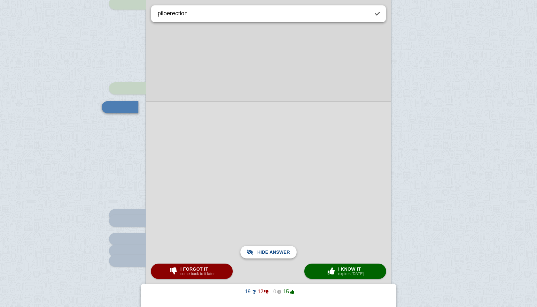
click at [290, 253] on div "Show answer" at bounding box center [268, 252] width 46 height 13
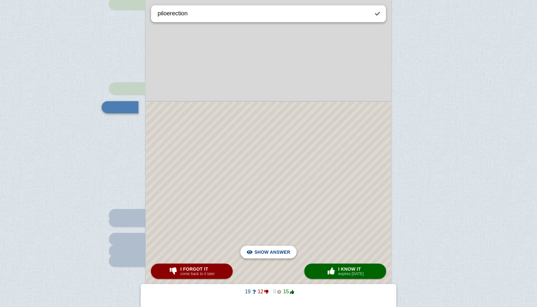
click at [290, 253] on div "Hide answer" at bounding box center [268, 252] width 46 height 13
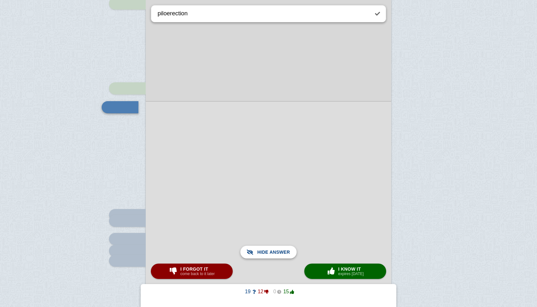
click at [290, 253] on div "Show answer" at bounding box center [268, 252] width 46 height 13
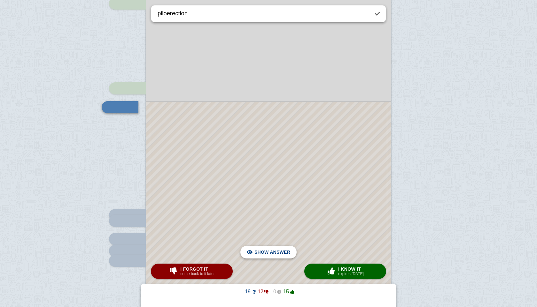
click at [290, 253] on div "Hide answer" at bounding box center [268, 252] width 46 height 13
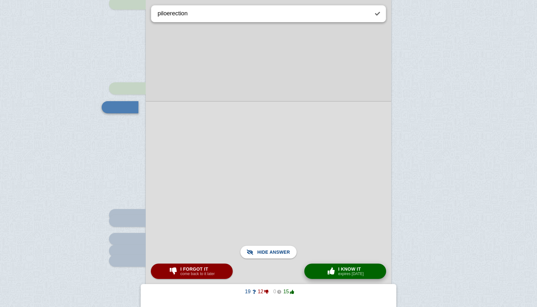
click at [343, 265] on div "× 0 I know it expires [DATE]" at bounding box center [345, 271] width 40 height 10
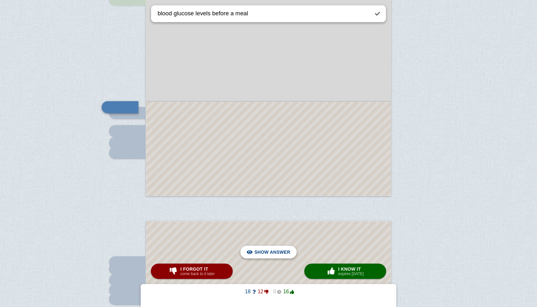
click at [289, 253] on span "Hide answer" at bounding box center [273, 252] width 33 height 14
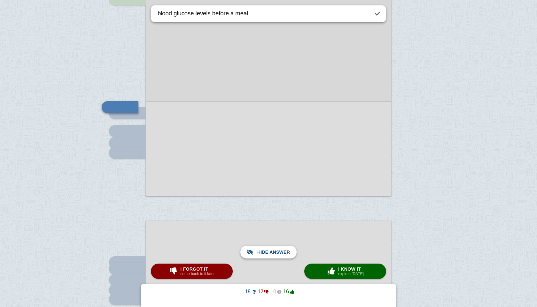
click at [289, 253] on span "Show answer" at bounding box center [272, 252] width 36 height 14
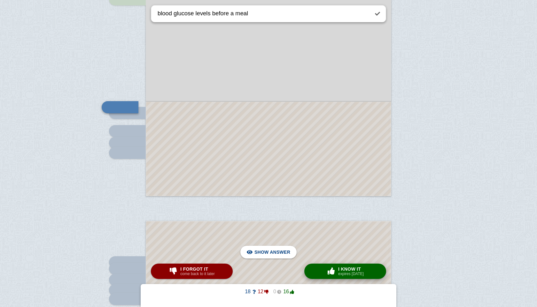
click at [328, 265] on span "button" at bounding box center [331, 271] width 10 height 7
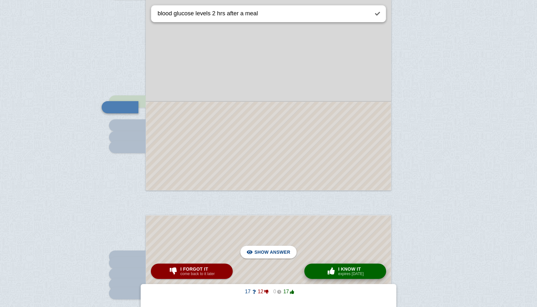
click at [328, 265] on span "button" at bounding box center [331, 271] width 10 height 7
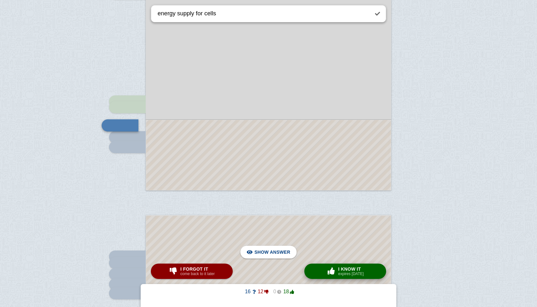
scroll to position [1424, 0]
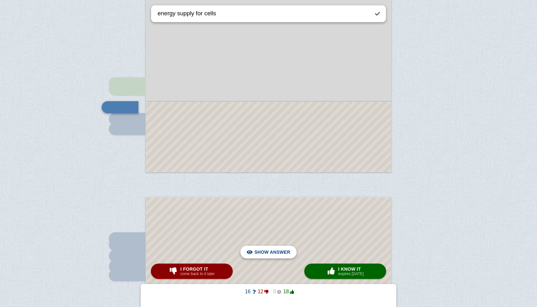
click at [256, 249] on div "Hide answer" at bounding box center [268, 252] width 46 height 13
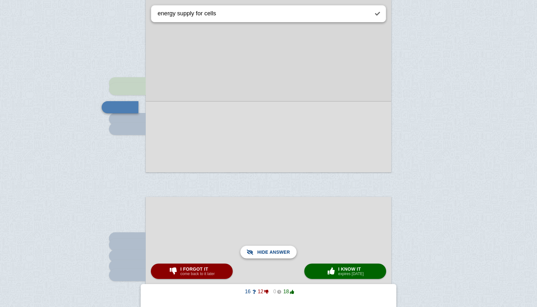
click at [256, 249] on span "Show answer" at bounding box center [272, 252] width 36 height 14
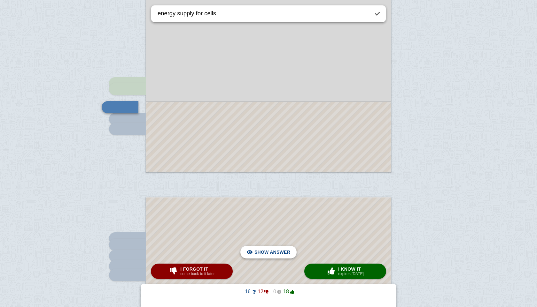
click at [256, 249] on div "Hide answer" at bounding box center [268, 252] width 46 height 13
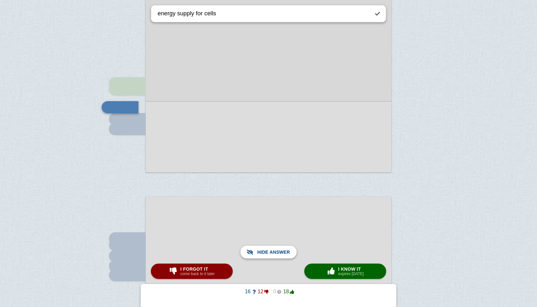
click at [256, 249] on span "Show answer" at bounding box center [272, 252] width 36 height 14
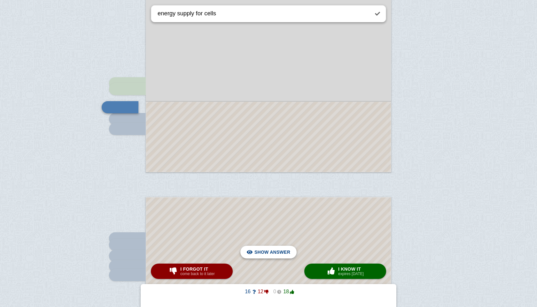
click at [253, 248] on div "Hide answer" at bounding box center [268, 252] width 46 height 13
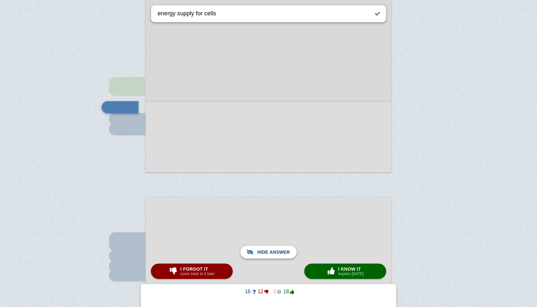
click at [253, 248] on div "Show answer" at bounding box center [268, 252] width 46 height 13
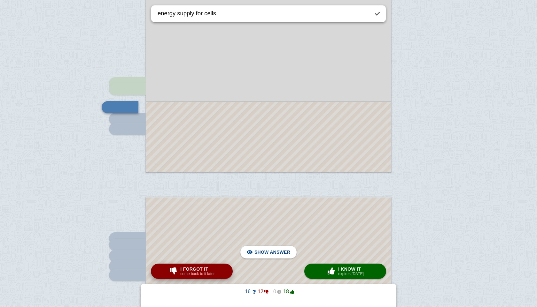
click at [188, 265] on button "I forgot it come back to it later" at bounding box center [192, 271] width 82 height 15
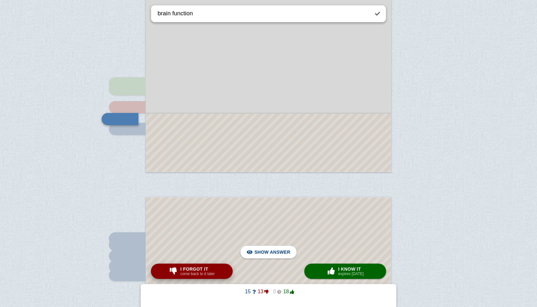
scroll to position [1436, 0]
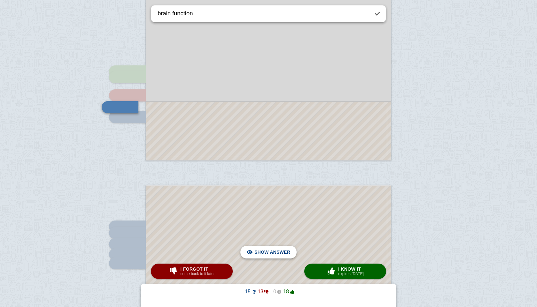
click at [274, 251] on span "Hide answer" at bounding box center [273, 252] width 33 height 14
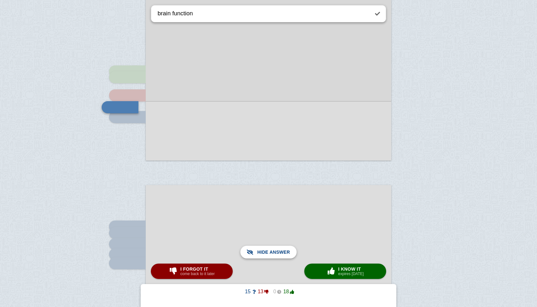
click at [274, 251] on span "Show answer" at bounding box center [272, 252] width 36 height 14
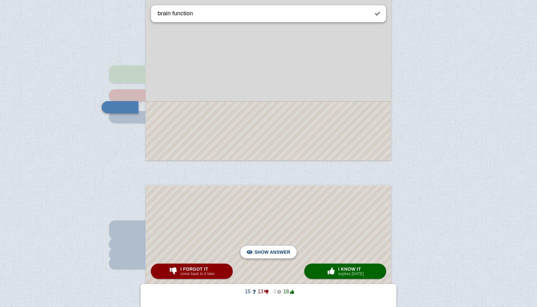
click at [274, 251] on span "Hide answer" at bounding box center [273, 252] width 33 height 14
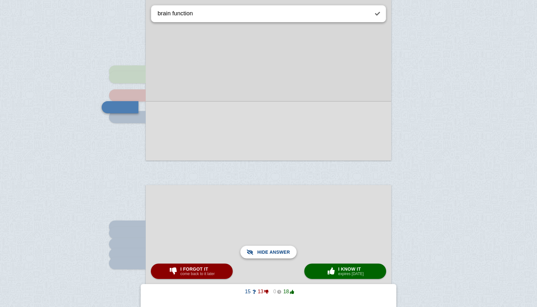
click at [274, 251] on span "Show answer" at bounding box center [272, 252] width 36 height 14
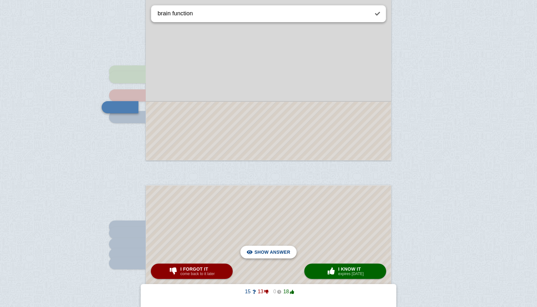
click at [285, 256] on span "Hide answer" at bounding box center [273, 252] width 33 height 14
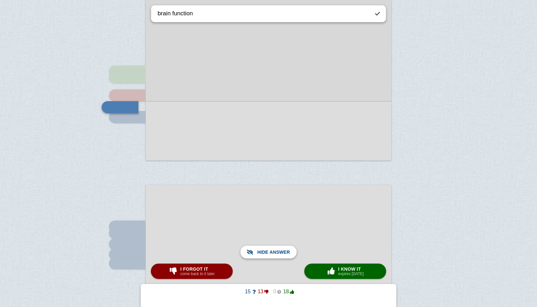
click at [285, 256] on span "Show answer" at bounding box center [272, 252] width 36 height 14
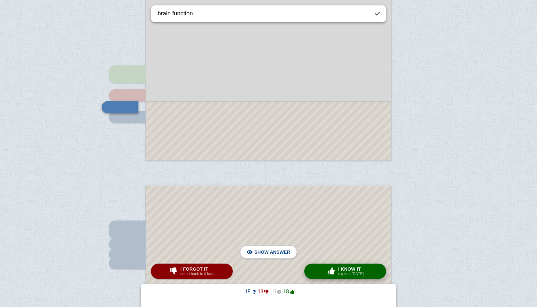
click at [339, 265] on div "× 0 I know it expires [DATE]" at bounding box center [345, 271] width 40 height 10
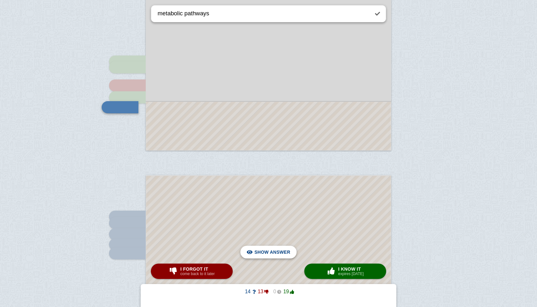
click at [265, 250] on span "Hide answer" at bounding box center [273, 252] width 33 height 14
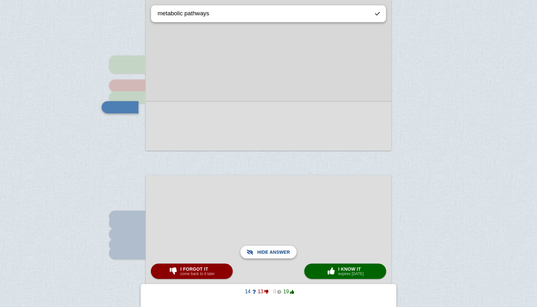
click at [265, 250] on span "Show answer" at bounding box center [272, 252] width 36 height 14
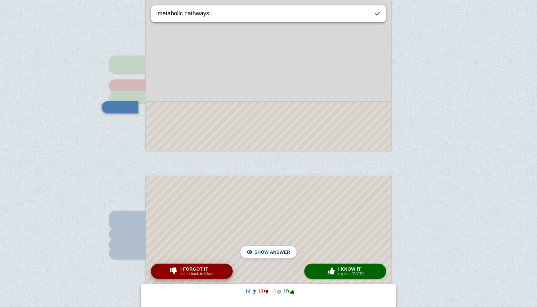
click at [220, 265] on button "I forgot it come back to it later" at bounding box center [192, 271] width 82 height 15
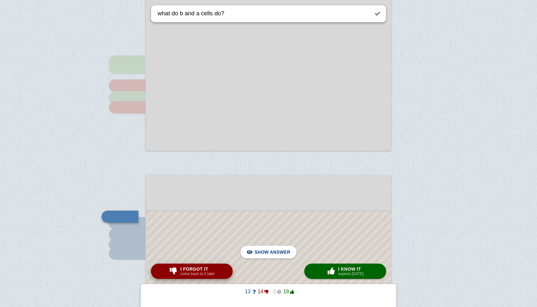
scroll to position [1556, 0]
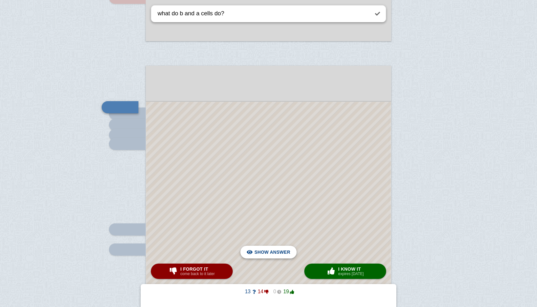
click at [266, 252] on span "Hide answer" at bounding box center [273, 252] width 33 height 14
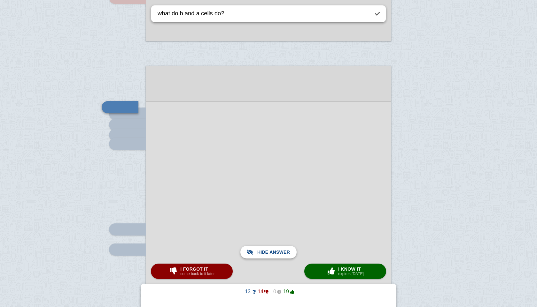
click at [266, 252] on span "Show answer" at bounding box center [272, 252] width 36 height 14
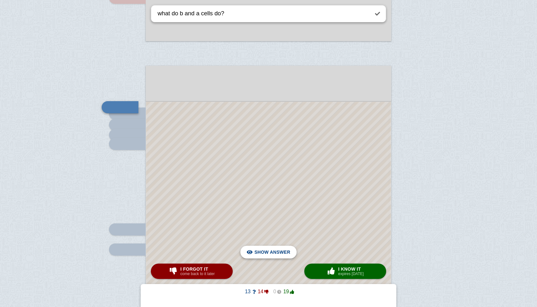
click at [266, 252] on span "Hide answer" at bounding box center [273, 252] width 33 height 14
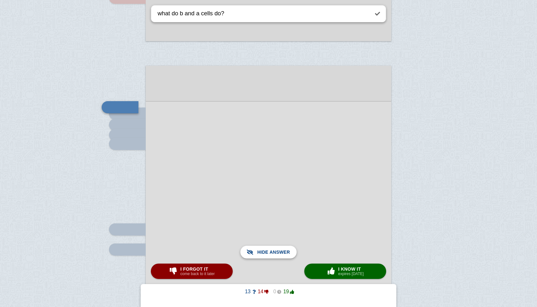
click at [266, 252] on span "Show answer" at bounding box center [272, 252] width 36 height 14
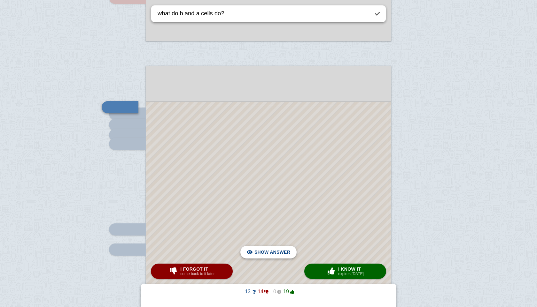
click at [278, 250] on span "Hide answer" at bounding box center [273, 252] width 33 height 14
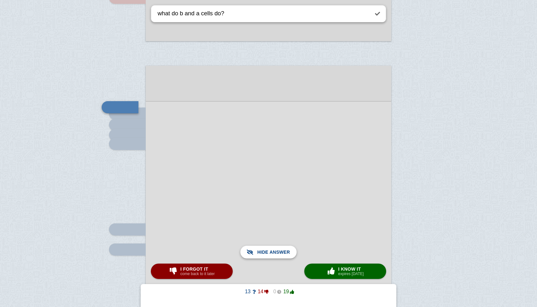
click at [278, 250] on span "Show answer" at bounding box center [272, 252] width 36 height 14
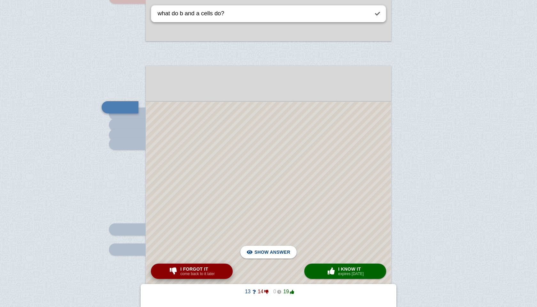
click at [225, 265] on button "I forgot it come back to it later" at bounding box center [192, 271] width 82 height 15
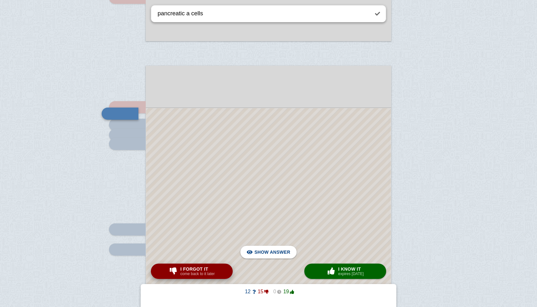
scroll to position [1562, 0]
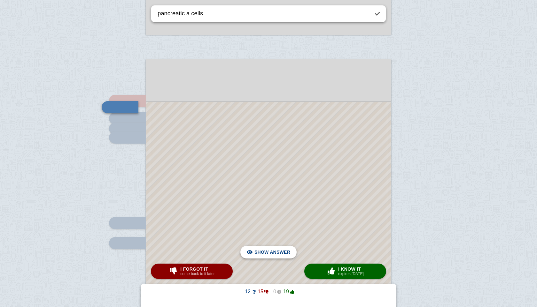
click at [264, 251] on span "Hide answer" at bounding box center [273, 252] width 33 height 14
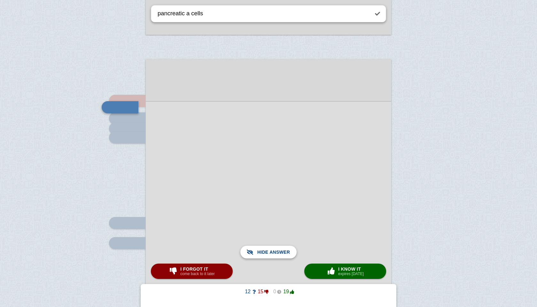
click at [264, 251] on span "Show answer" at bounding box center [272, 252] width 36 height 14
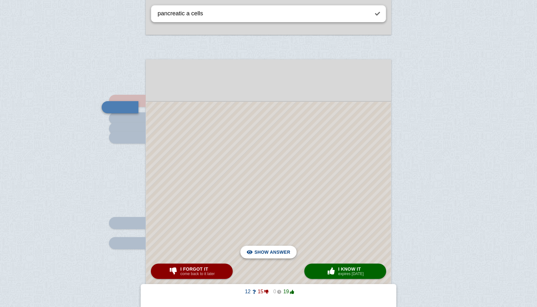
click at [264, 251] on span "Hide answer" at bounding box center [273, 252] width 33 height 14
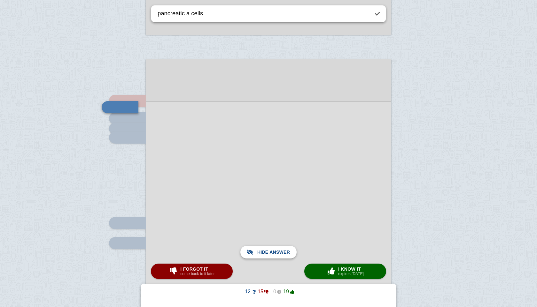
click at [264, 251] on span "Show answer" at bounding box center [272, 252] width 36 height 14
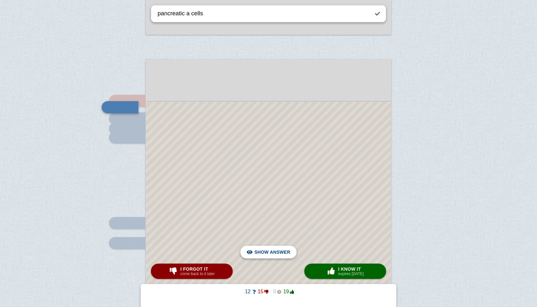
click at [264, 251] on span "Hide answer" at bounding box center [273, 252] width 33 height 14
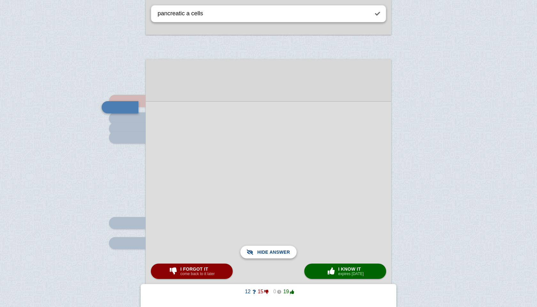
click at [264, 251] on span "Show answer" at bounding box center [272, 252] width 36 height 14
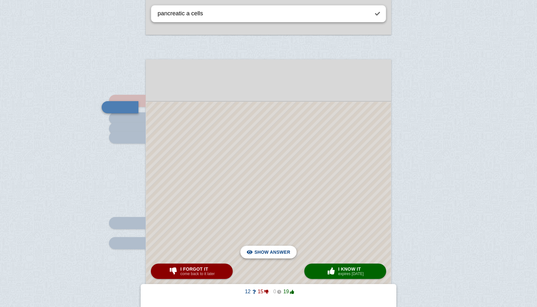
click at [264, 251] on span "Hide answer" at bounding box center [273, 252] width 33 height 14
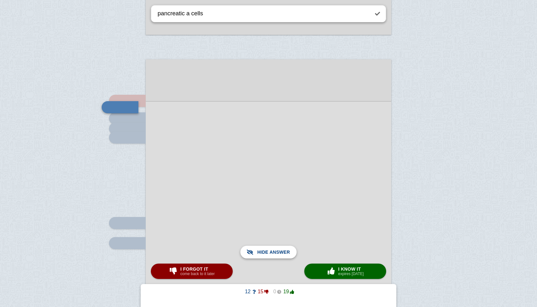
click at [264, 251] on span "Show answer" at bounding box center [272, 252] width 36 height 14
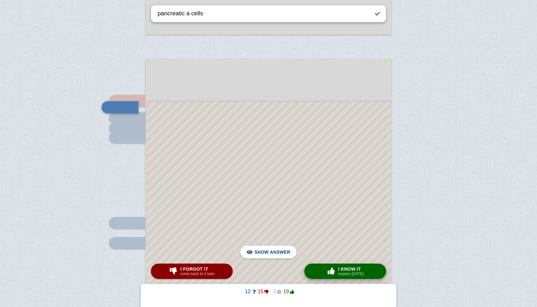
click at [326, 265] on button "× 0 I know it expires [DATE]" at bounding box center [345, 271] width 82 height 15
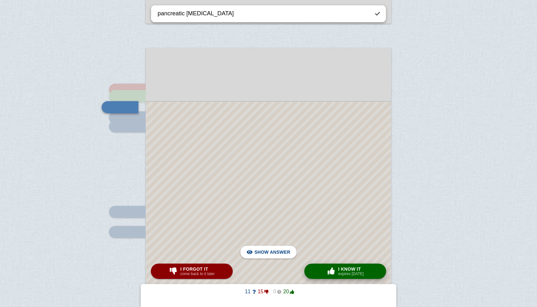
click at [326, 265] on div "× 0 I know it expires [DATE]" at bounding box center [345, 271] width 40 height 10
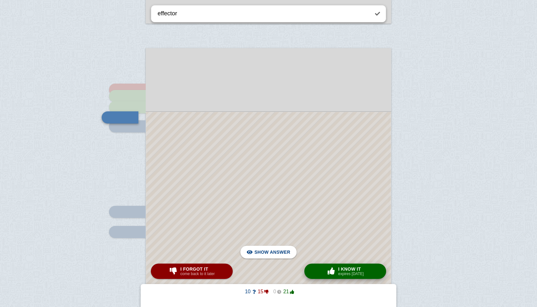
scroll to position [1584, 0]
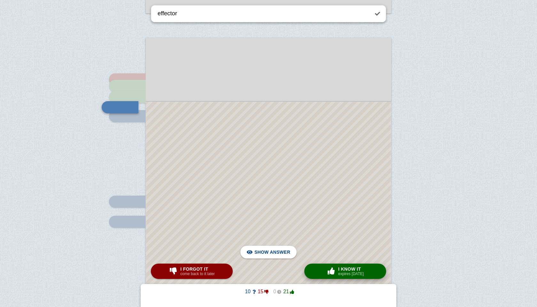
click at [326, 265] on div "× 0 I know it expires [DATE]" at bounding box center [345, 271] width 40 height 10
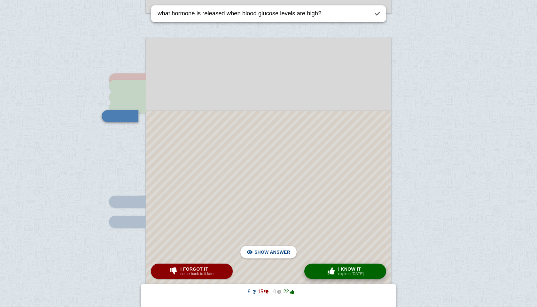
scroll to position [1593, 0]
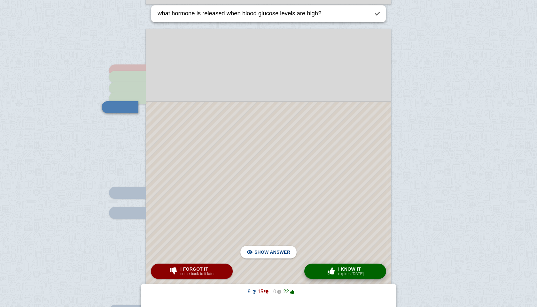
click at [326, 265] on div "× 0 I know it expires [DATE]" at bounding box center [345, 271] width 40 height 10
type textarea "effects of [MEDICAL_DATA]"
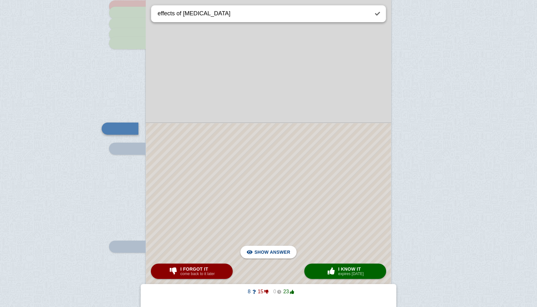
scroll to position [1657, 0]
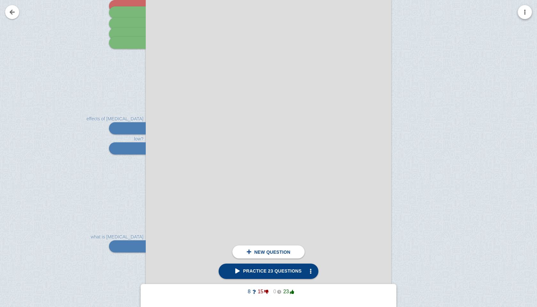
click at [404, 14] on button "button" at bounding box center [525, 12] width 14 height 14
